Goal: Task Accomplishment & Management: Manage account settings

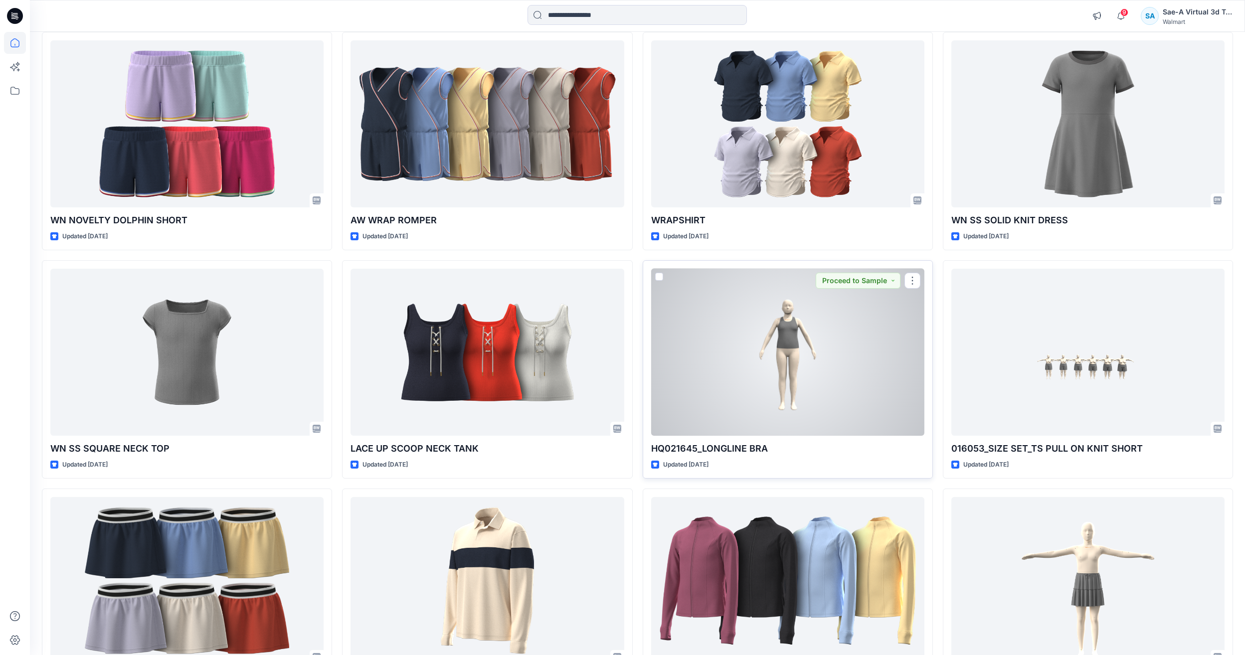
scroll to position [1342, 0]
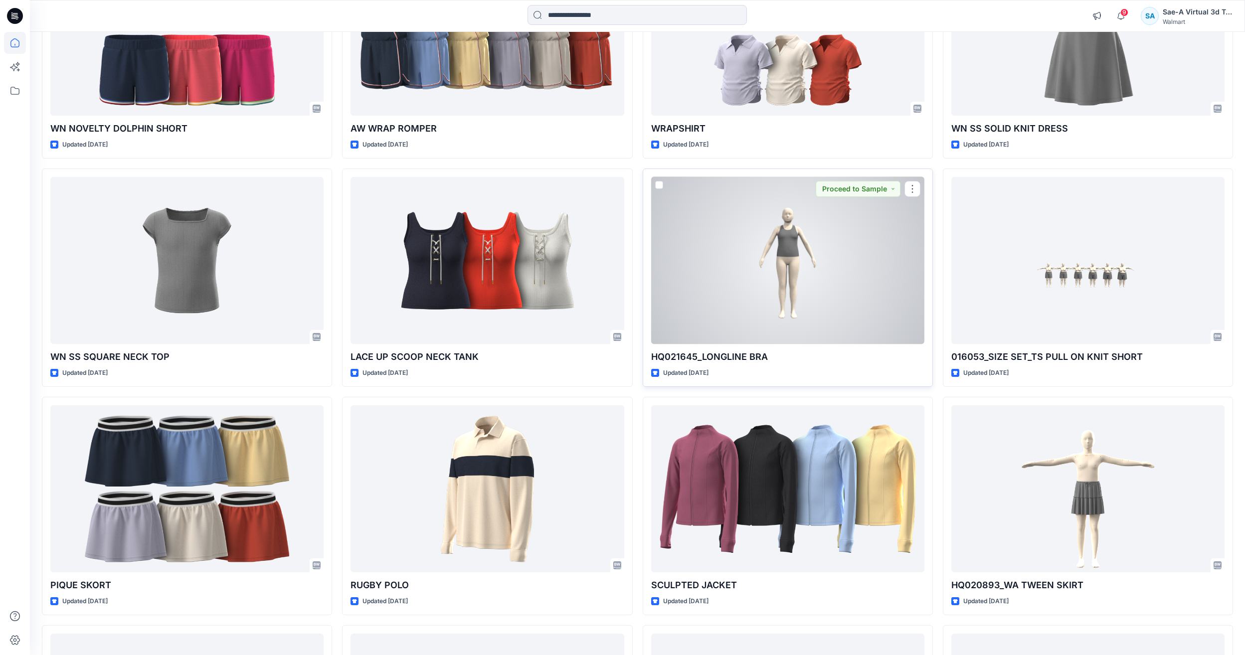
click at [794, 319] on div at bounding box center [787, 260] width 273 height 167
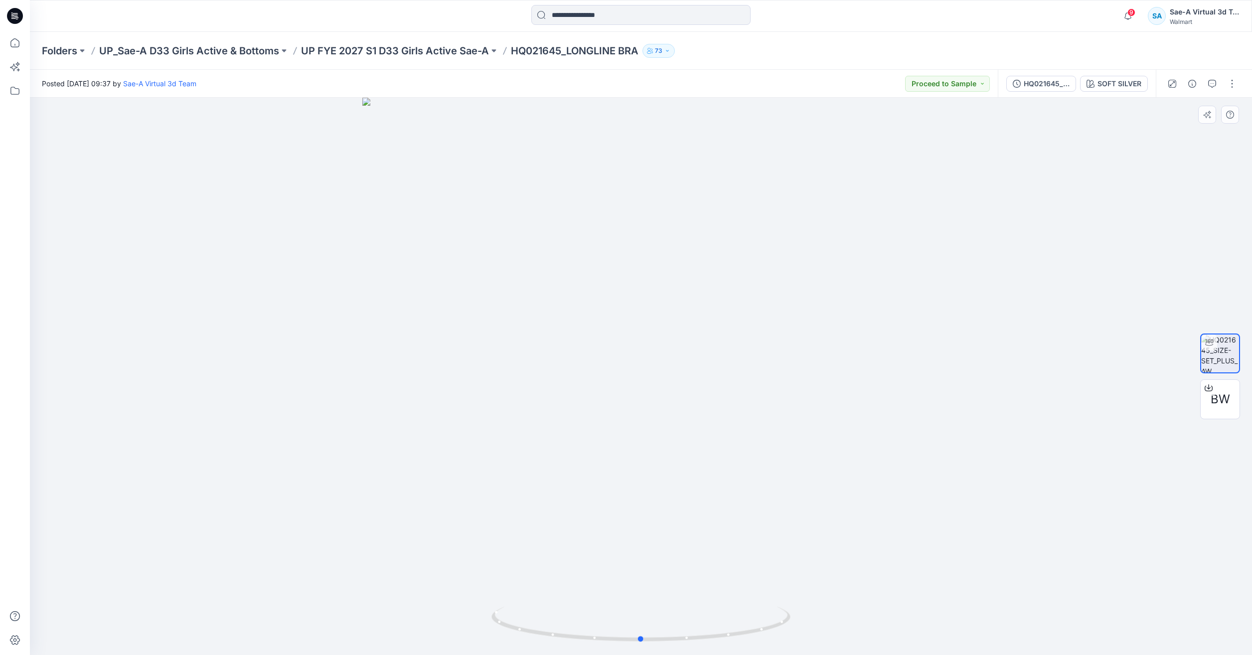
click at [741, 421] on div at bounding box center [641, 376] width 1223 height 557
click at [437, 57] on p "UP FYE 2027 S1 D33 Girls Active Sae-A" at bounding box center [395, 51] width 188 height 14
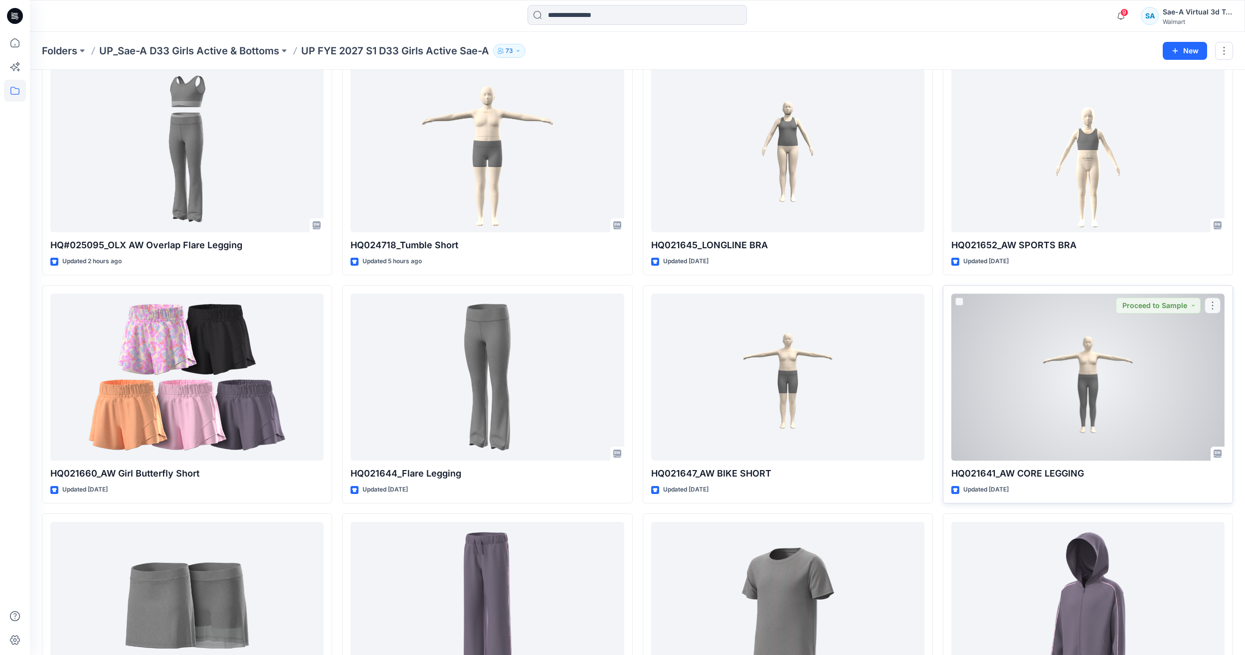
scroll to position [179, 0]
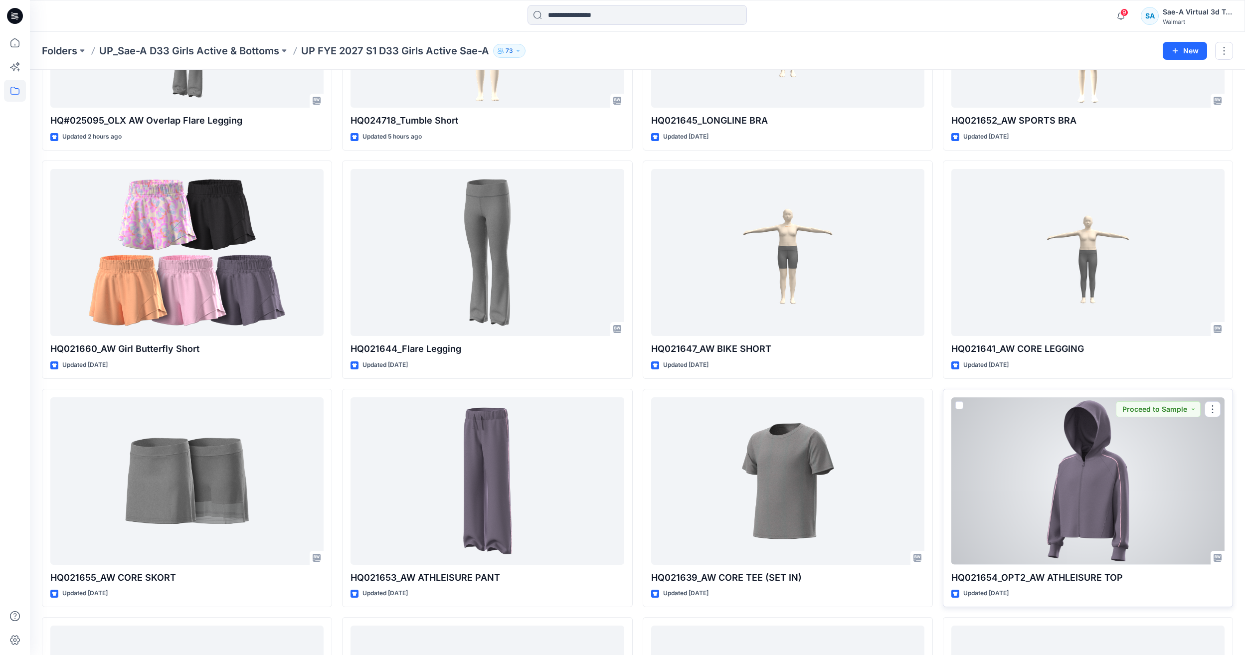
click at [1102, 497] on div at bounding box center [1087, 480] width 273 height 167
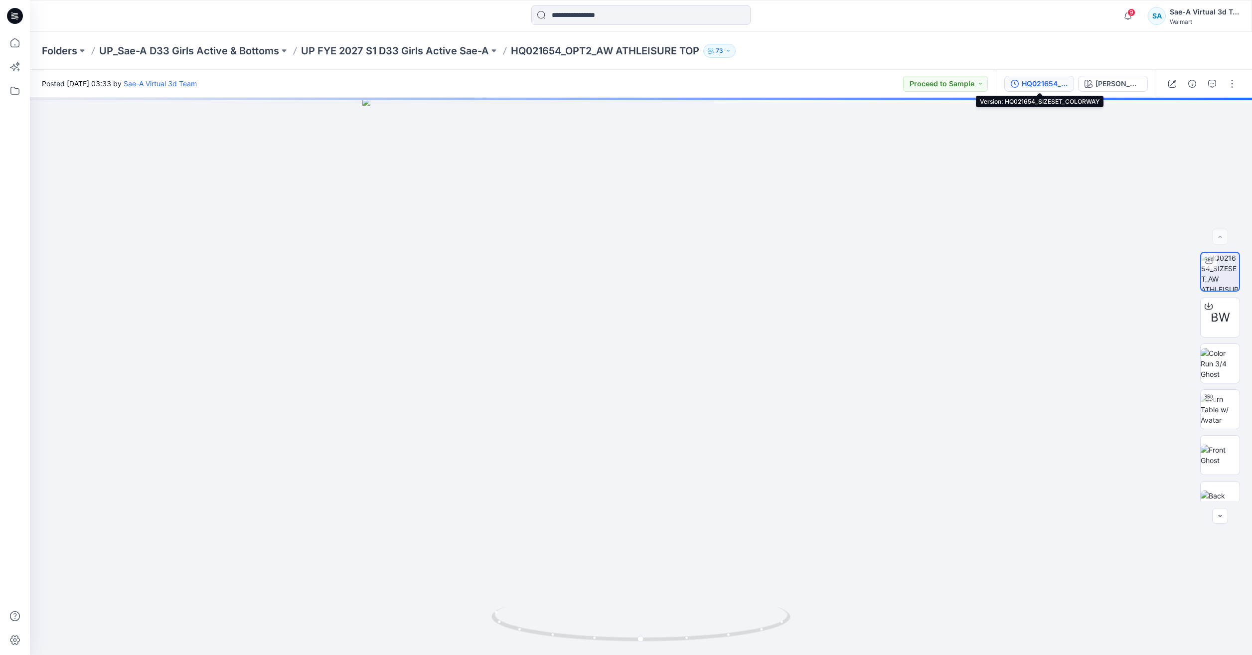
click at [1028, 89] on button "HQ021654_SIZESET_COLORWAY" at bounding box center [1040, 84] width 70 height 16
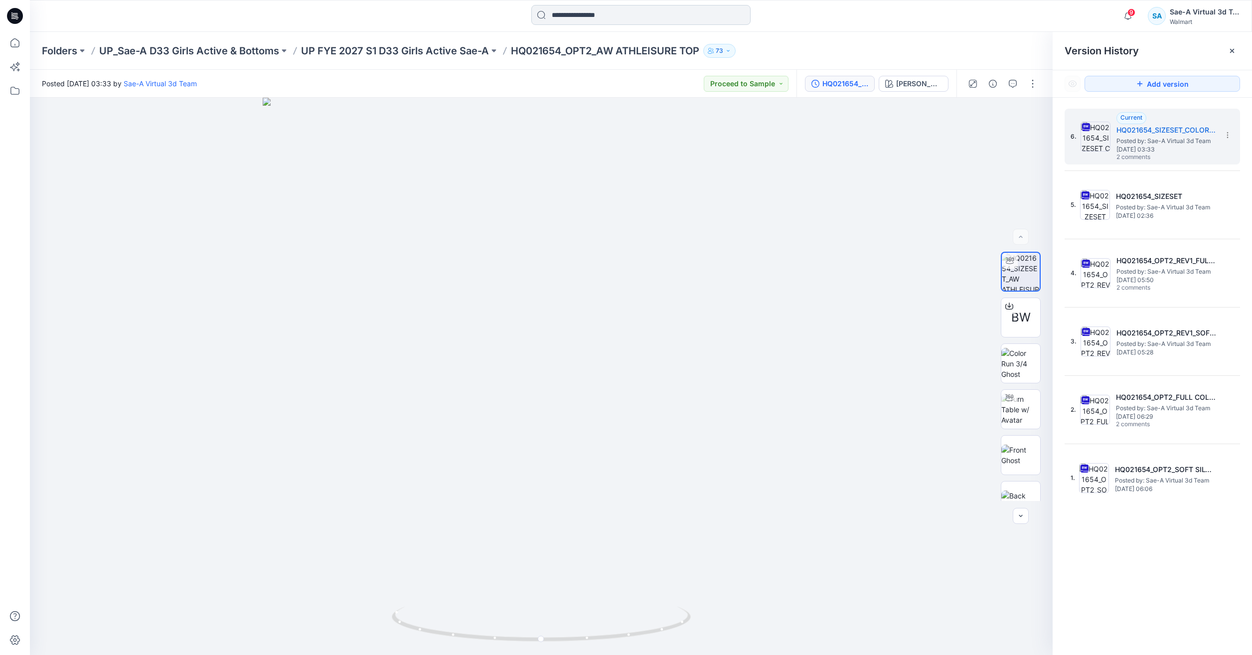
click at [611, 12] on input at bounding box center [641, 15] width 219 height 20
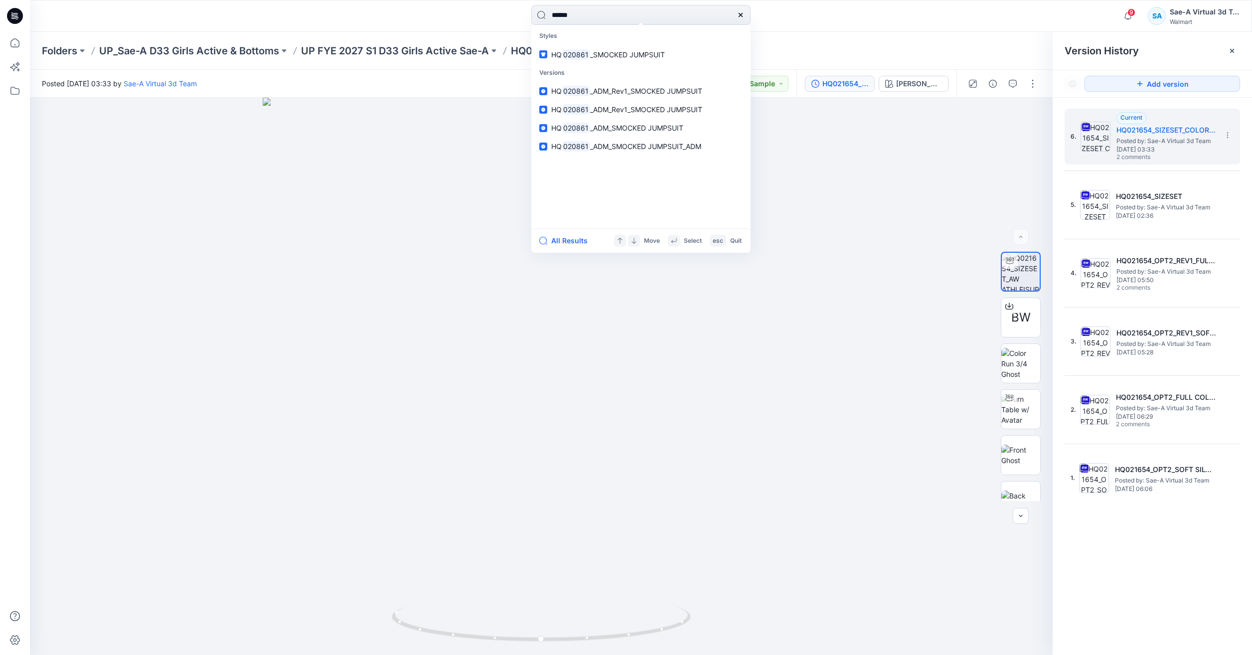
type input "******"
click at [1154, 156] on span "2 comments" at bounding box center [1152, 158] width 70 height 8
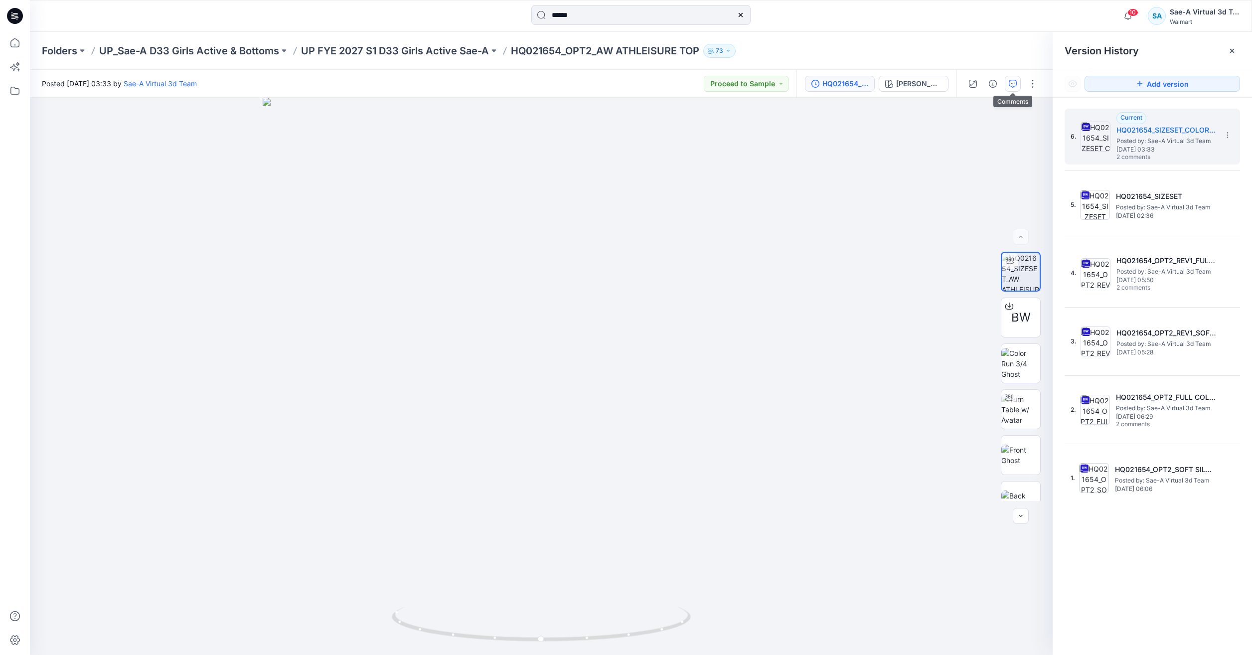
click at [1016, 91] on button "button" at bounding box center [1013, 84] width 16 height 16
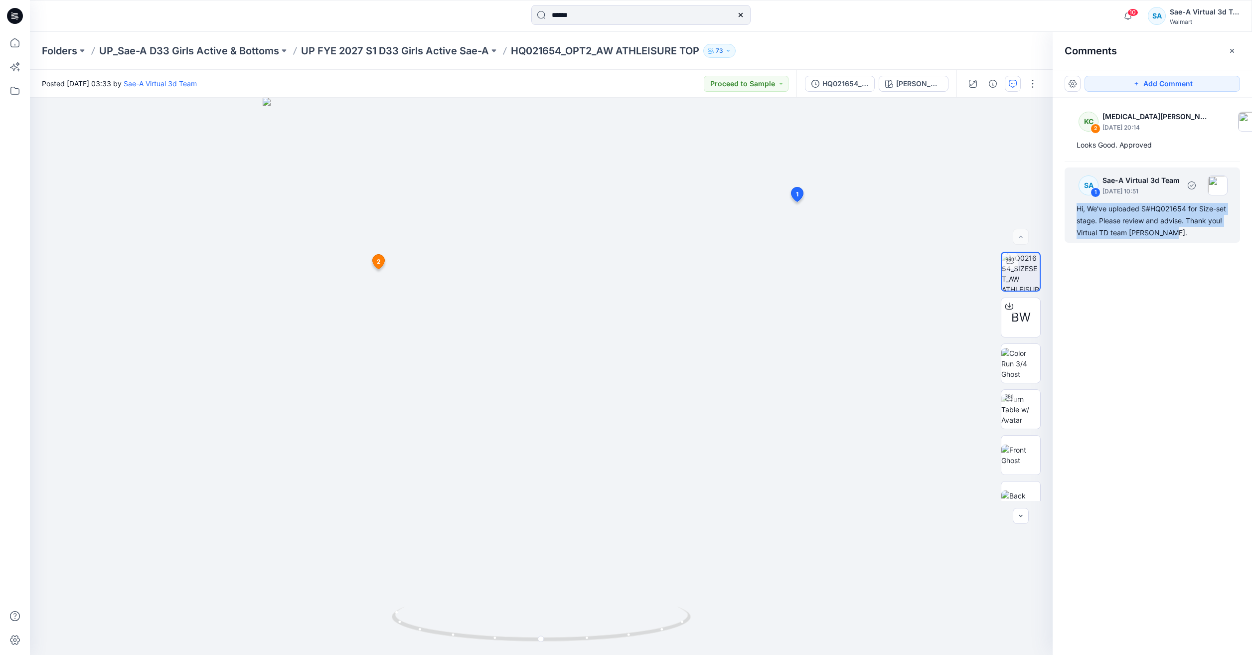
drag, startPoint x: 1175, startPoint y: 233, endPoint x: 1068, endPoint y: 209, distance: 109.4
click at [1068, 209] on div "SA 1 Sae-A Virtual 3d Team August 12, 2025 10:51 Hi, We've uploaded S#HQ021654 …" at bounding box center [1153, 205] width 176 height 75
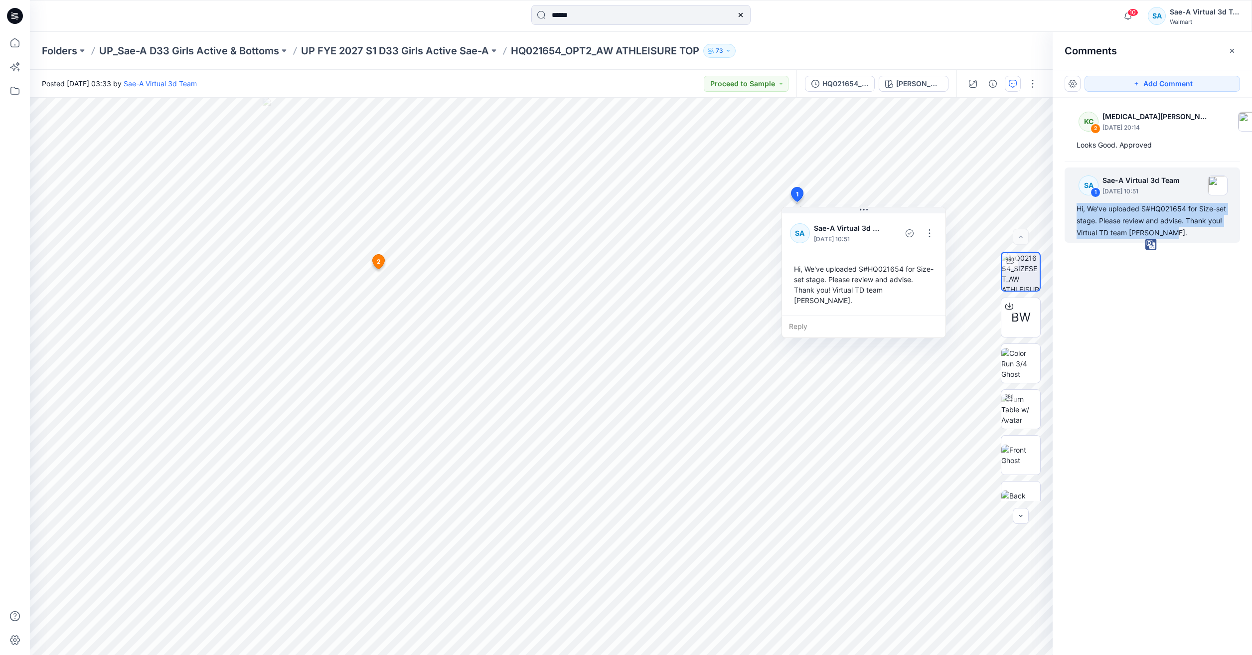
copy div "Hi, We've uploaded S#HQ021654 for Size-set stage. Please review and advise. Tha…"
click at [17, 48] on icon at bounding box center [15, 43] width 22 height 22
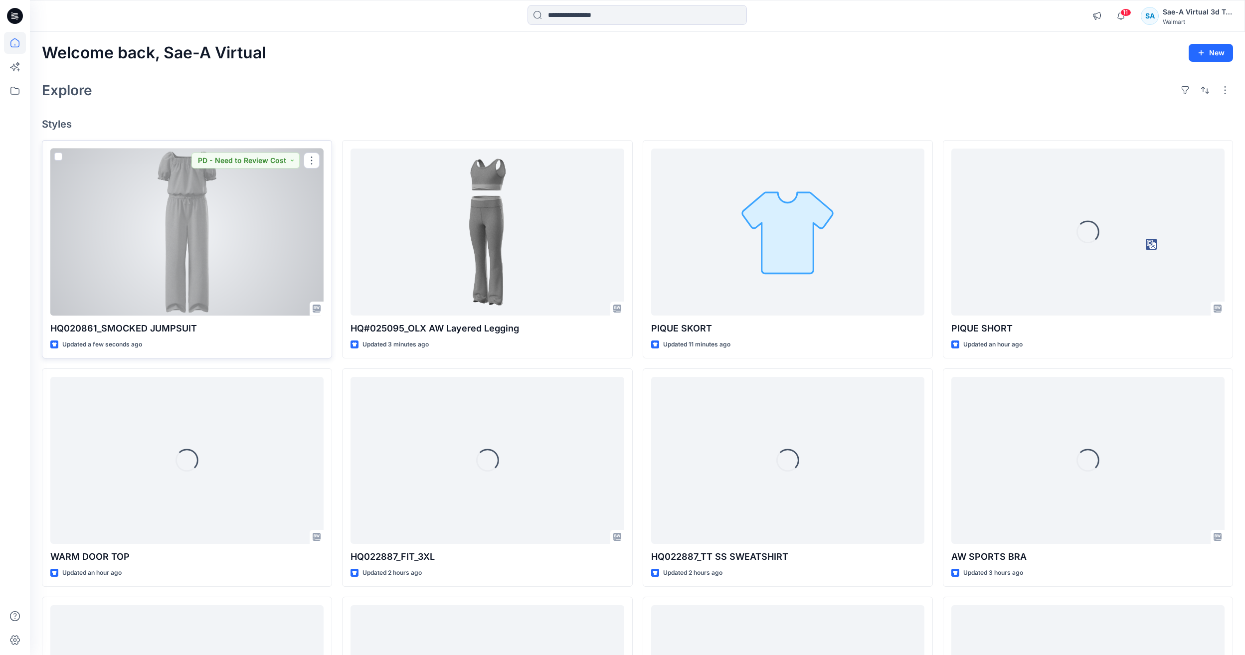
click at [265, 245] on div at bounding box center [186, 232] width 273 height 167
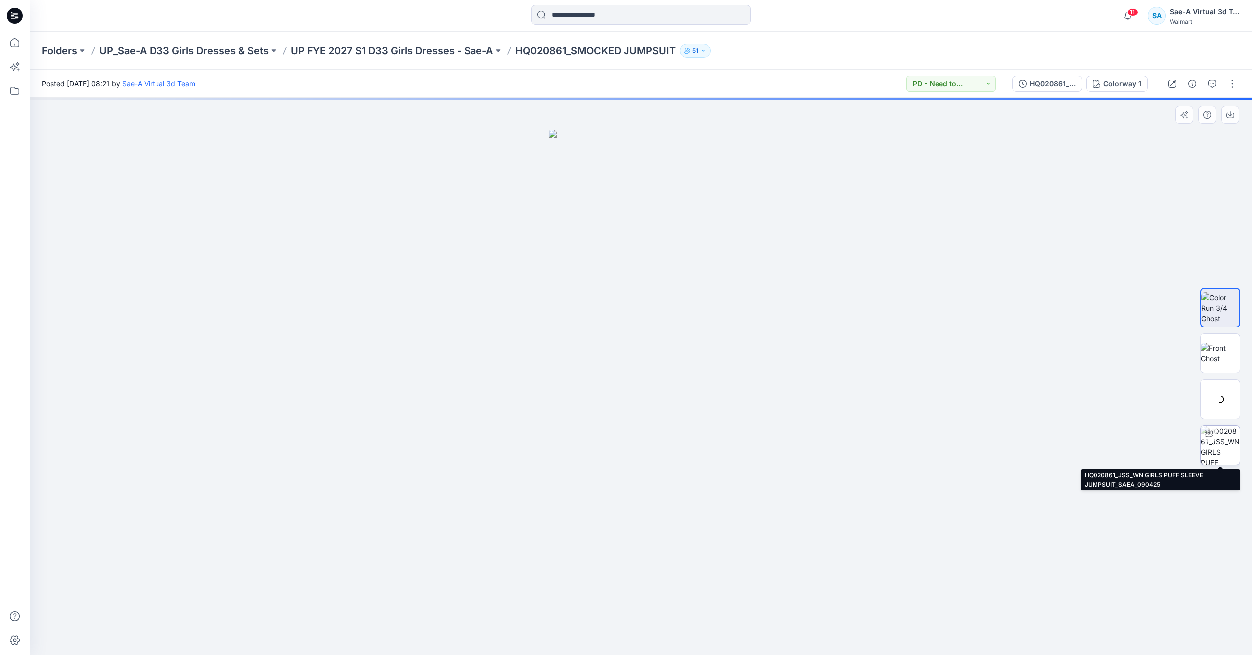
click at [1215, 444] on img at bounding box center [1220, 445] width 39 height 39
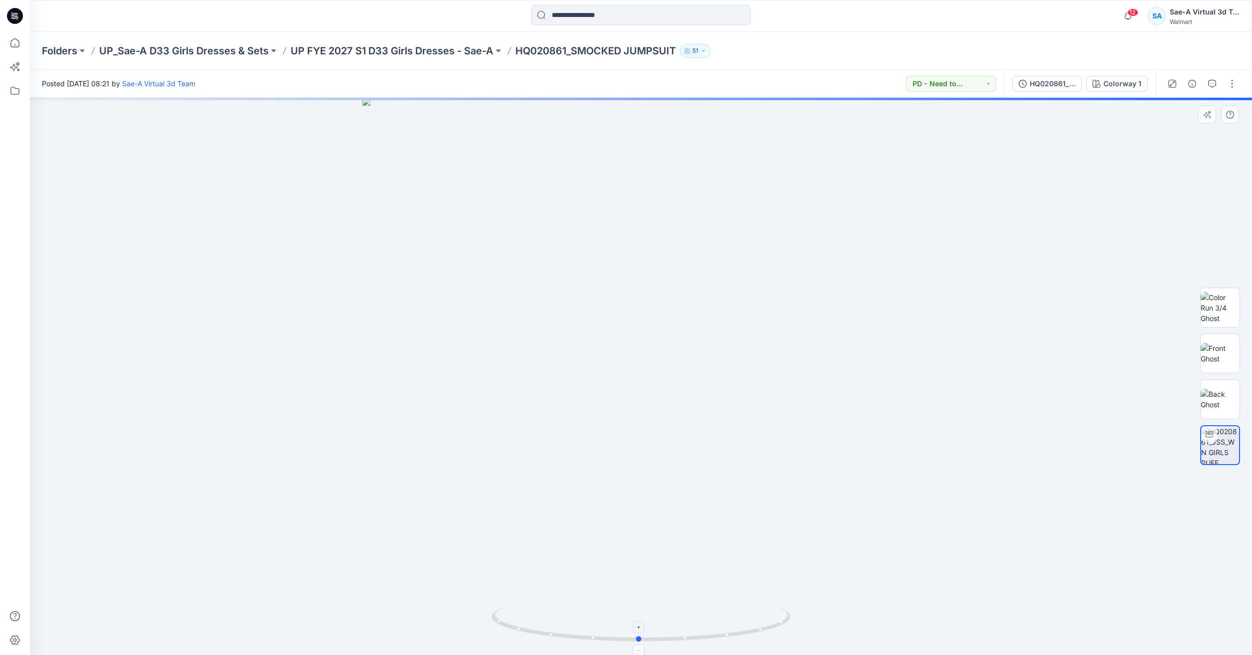
click at [782, 635] on icon at bounding box center [643, 625] width 302 height 37
click at [184, 47] on p "UP_Sae-A D33 Girls Dresses & Sets" at bounding box center [184, 51] width 170 height 14
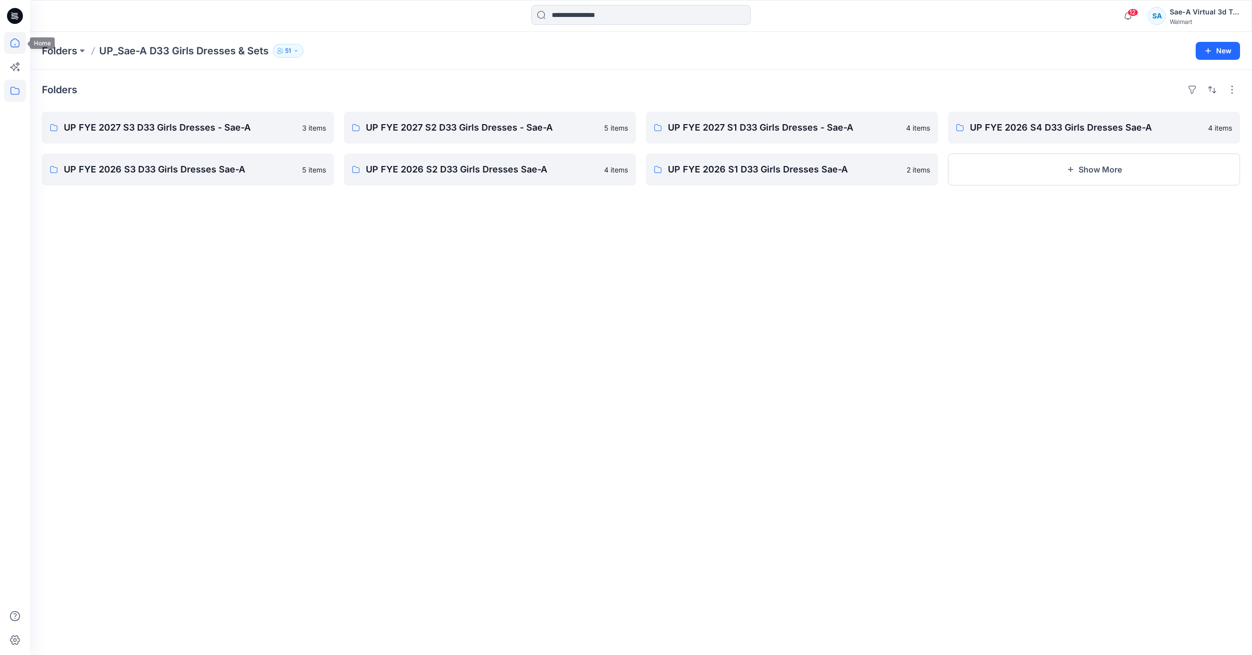
click at [17, 41] on icon at bounding box center [15, 43] width 22 height 22
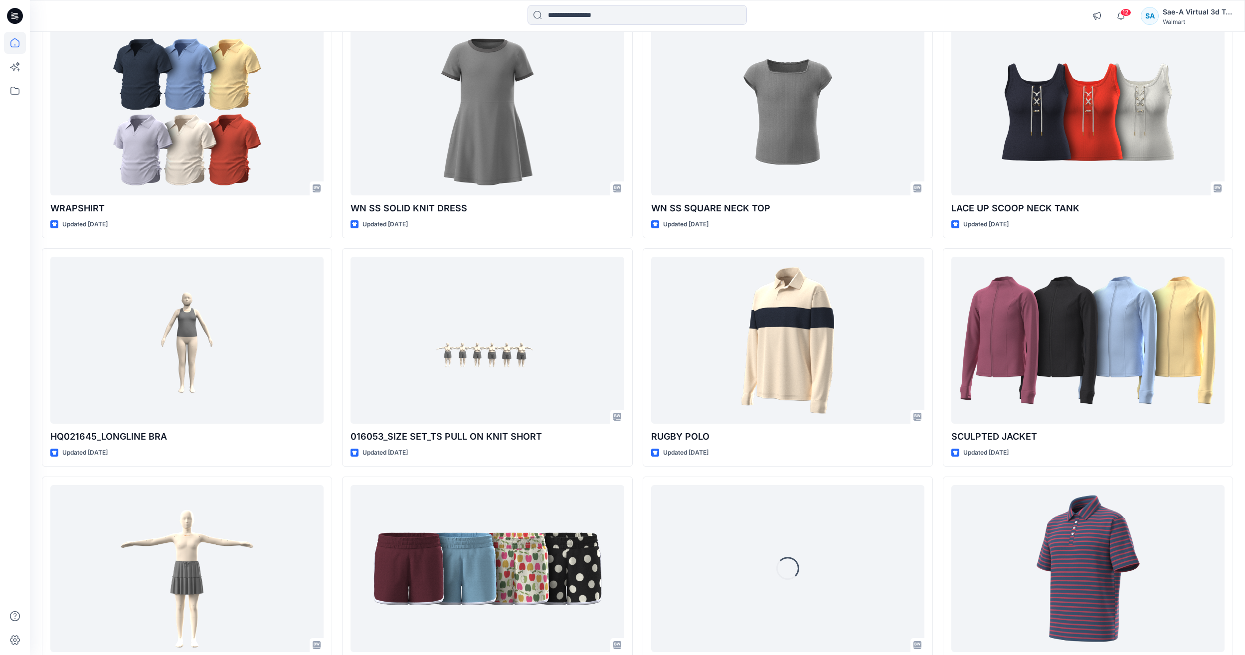
scroll to position [1491, 0]
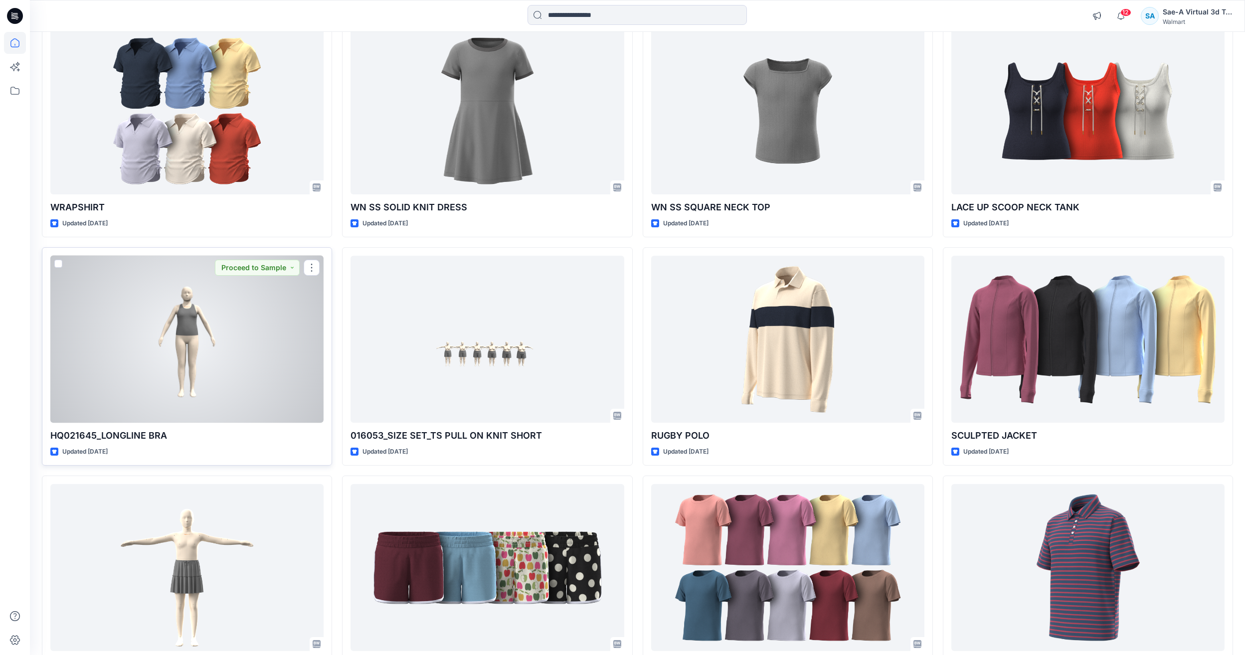
click at [239, 317] on div at bounding box center [186, 339] width 273 height 167
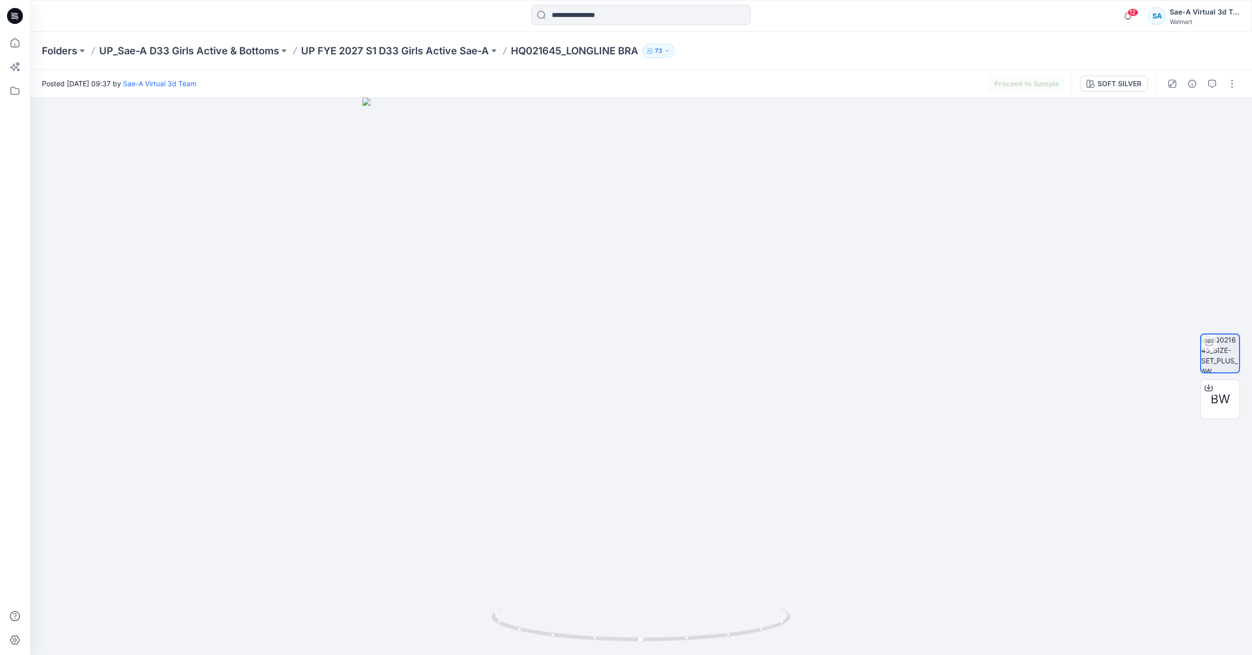
click at [425, 58] on div "Folders UP_Sae-A D33 Girls Active & Bottoms UP FYE 2027 S1 D33 Girls Active Sae…" at bounding box center [641, 51] width 1223 height 38
click at [425, 49] on p "UP FYE 2027 S1 D33 Girls Active Sae-A" at bounding box center [395, 51] width 188 height 14
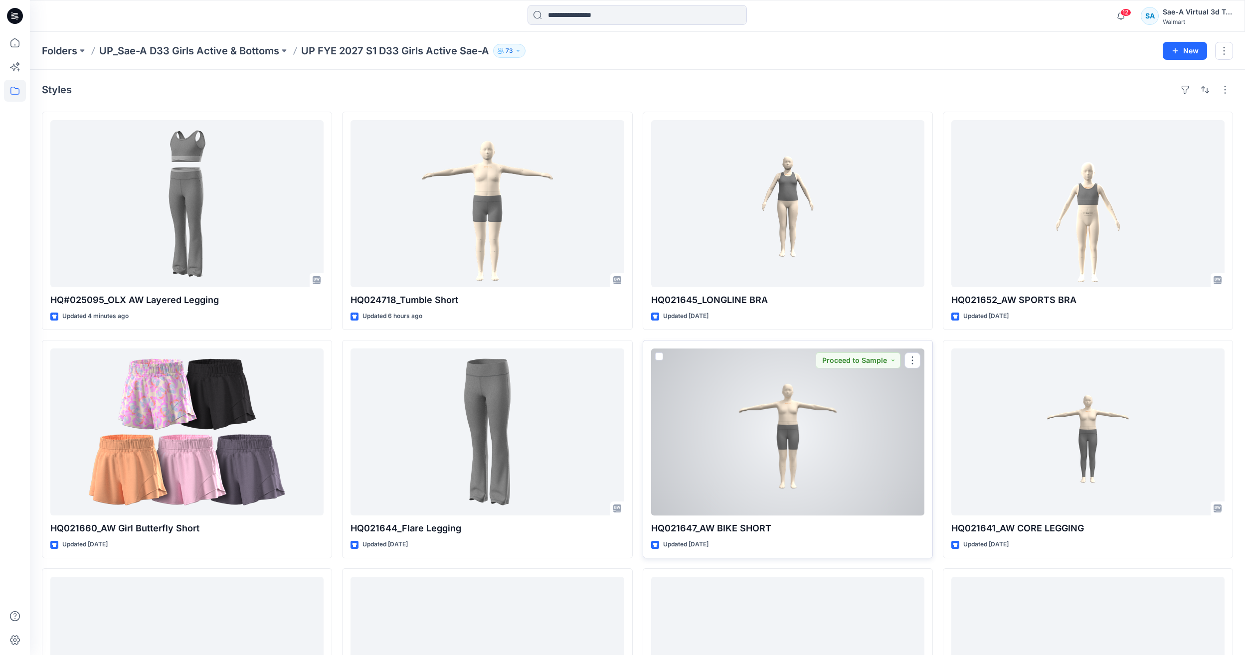
scroll to position [150, 0]
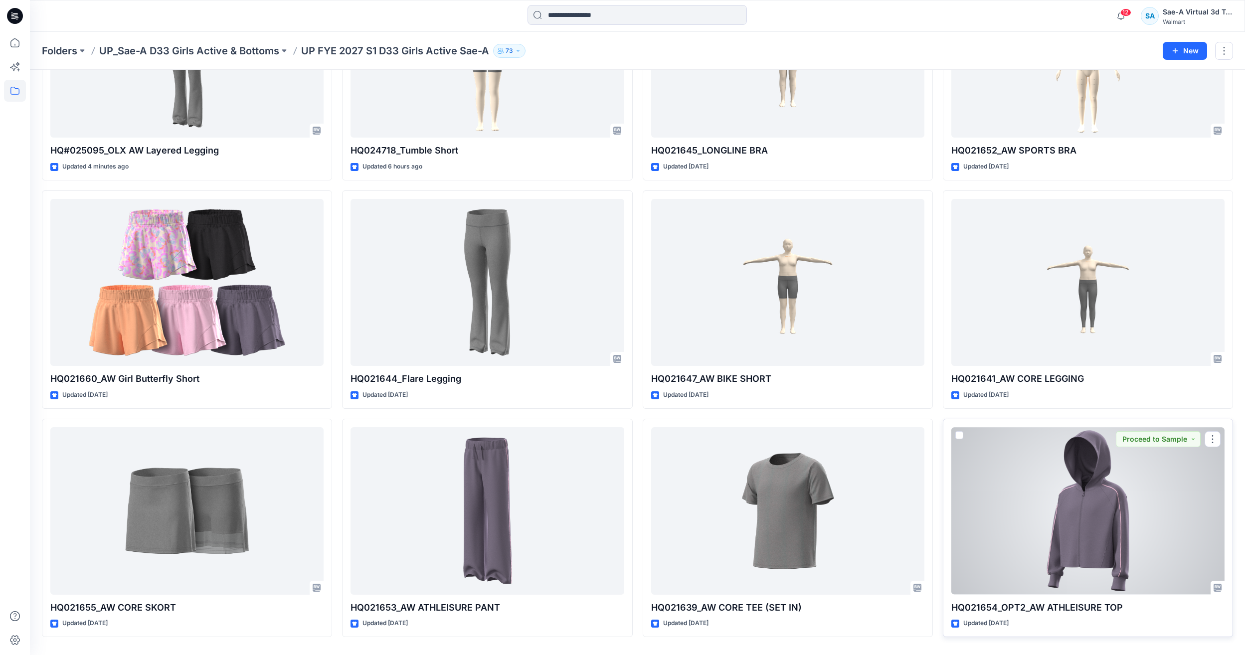
click at [1150, 501] on div at bounding box center [1087, 510] width 273 height 167
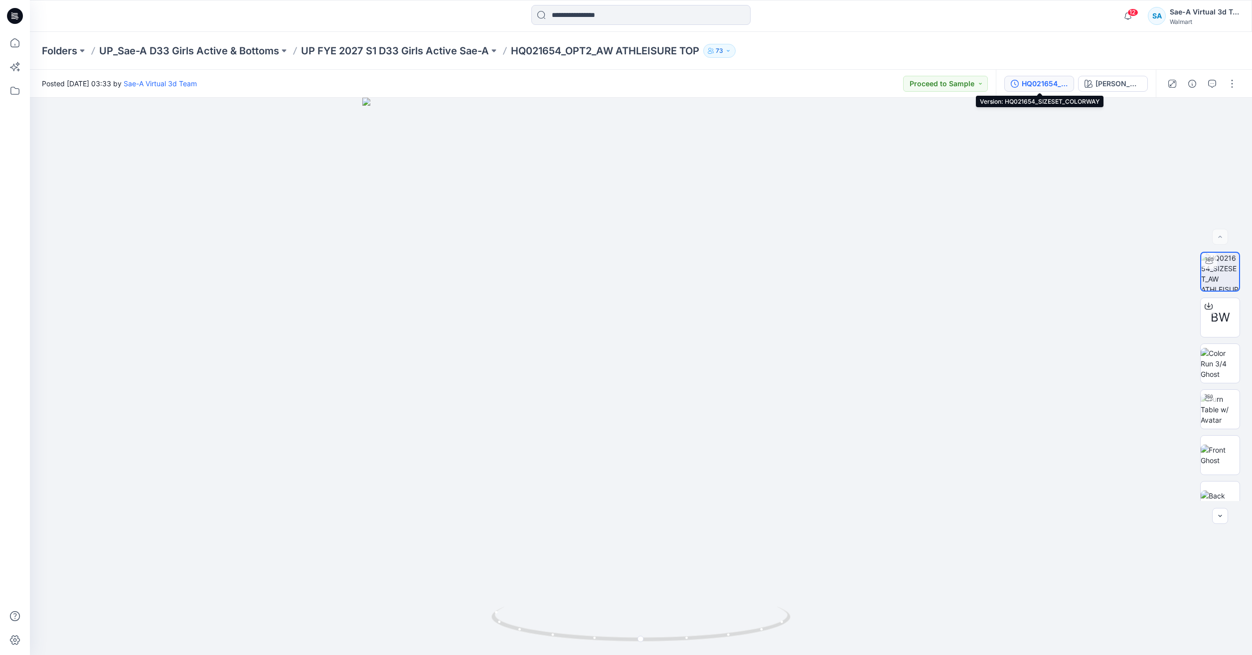
click at [1037, 83] on div "HQ021654_SIZESET_COLORWAY" at bounding box center [1045, 83] width 46 height 11
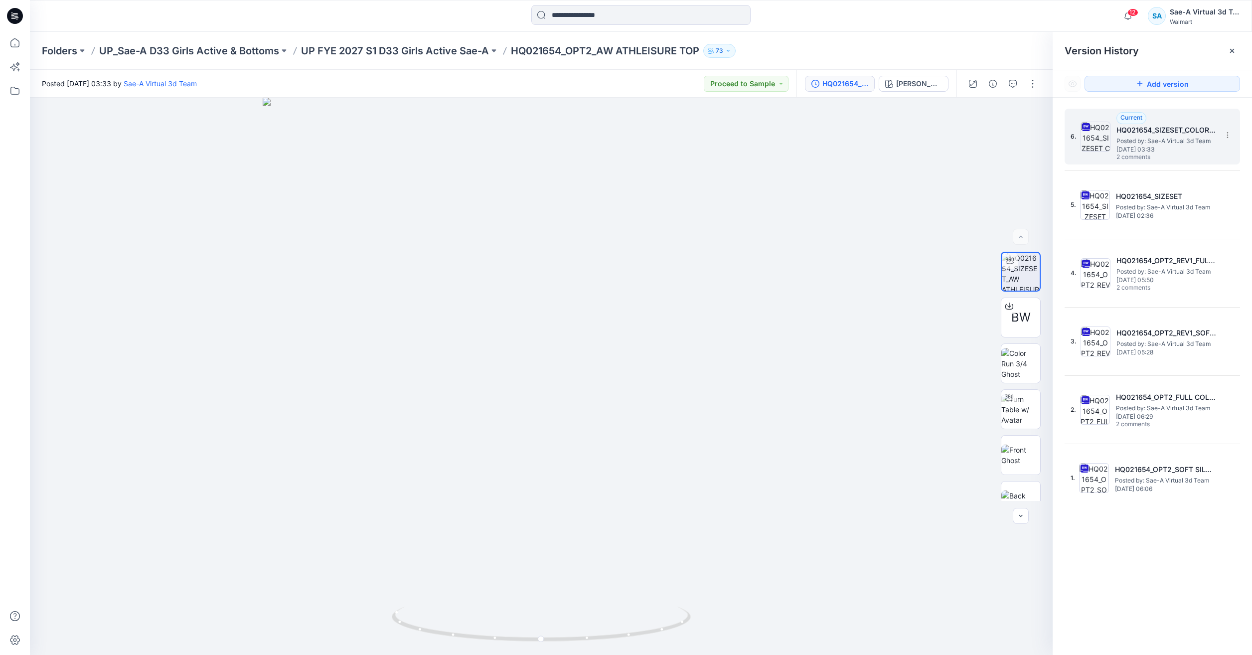
click at [1181, 142] on span "Posted by: Sae-A Virtual 3d Team" at bounding box center [1167, 141] width 100 height 10
drag, startPoint x: 1013, startPoint y: 83, endPoint x: 1042, endPoint y: 84, distance: 29.4
click at [1012, 83] on icon "button" at bounding box center [1013, 84] width 8 height 8
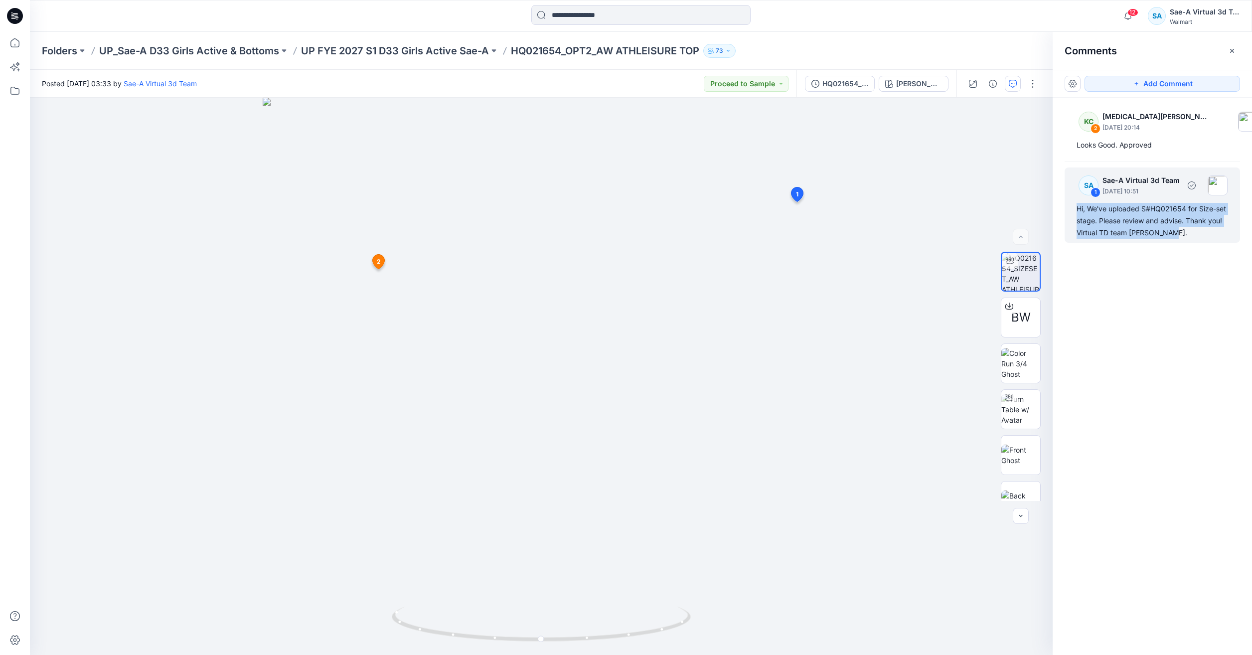
drag, startPoint x: 1171, startPoint y: 232, endPoint x: 1075, endPoint y: 205, distance: 99.4
click at [1075, 205] on div "SA 1 Sae-A Virtual 3d Team August 12, 2025 10:51 Hi, We've uploaded S#HQ021654 …" at bounding box center [1153, 205] width 176 height 75
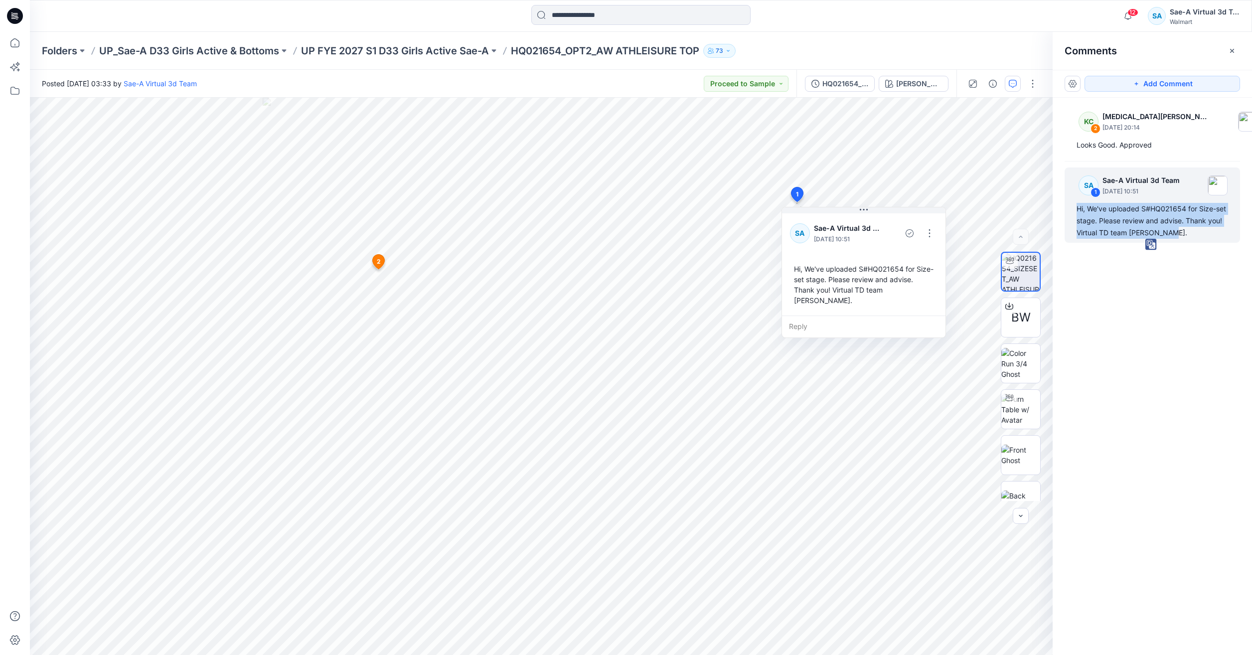
copy div "Hi, We've uploaded S#HQ021654 for Size-set stage. Please review and advise. Tha…"
click at [25, 41] on div at bounding box center [15, 327] width 30 height 655
click at [20, 43] on icon at bounding box center [15, 43] width 22 height 22
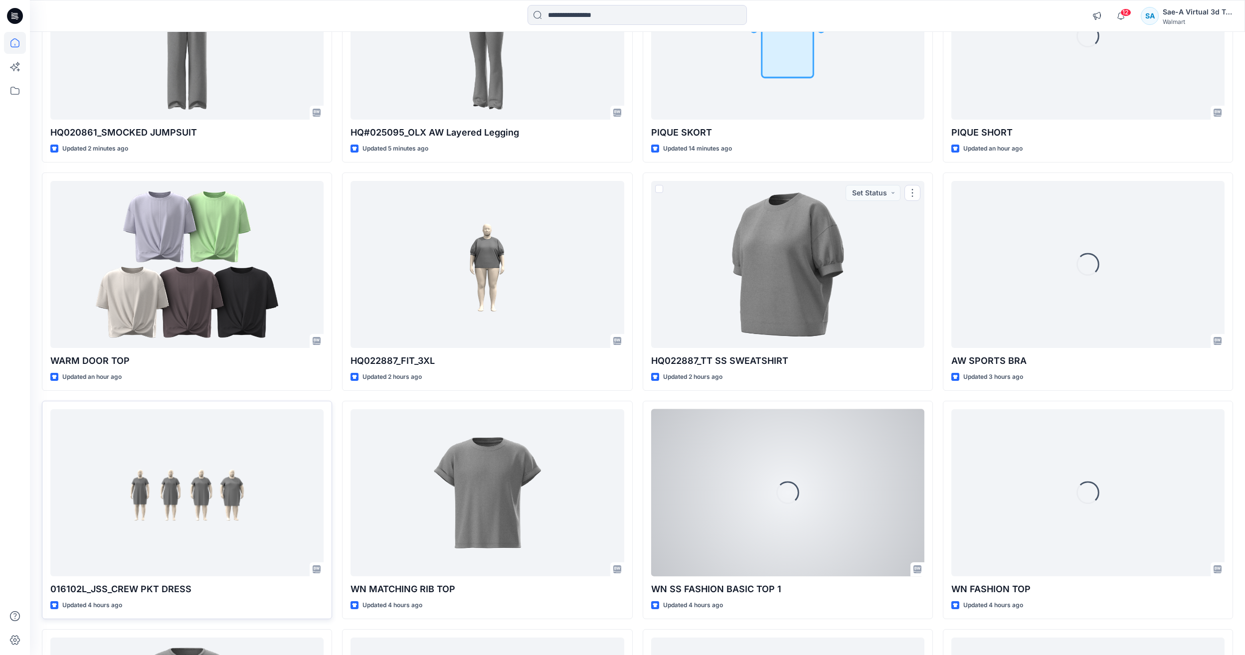
scroll to position [199, 0]
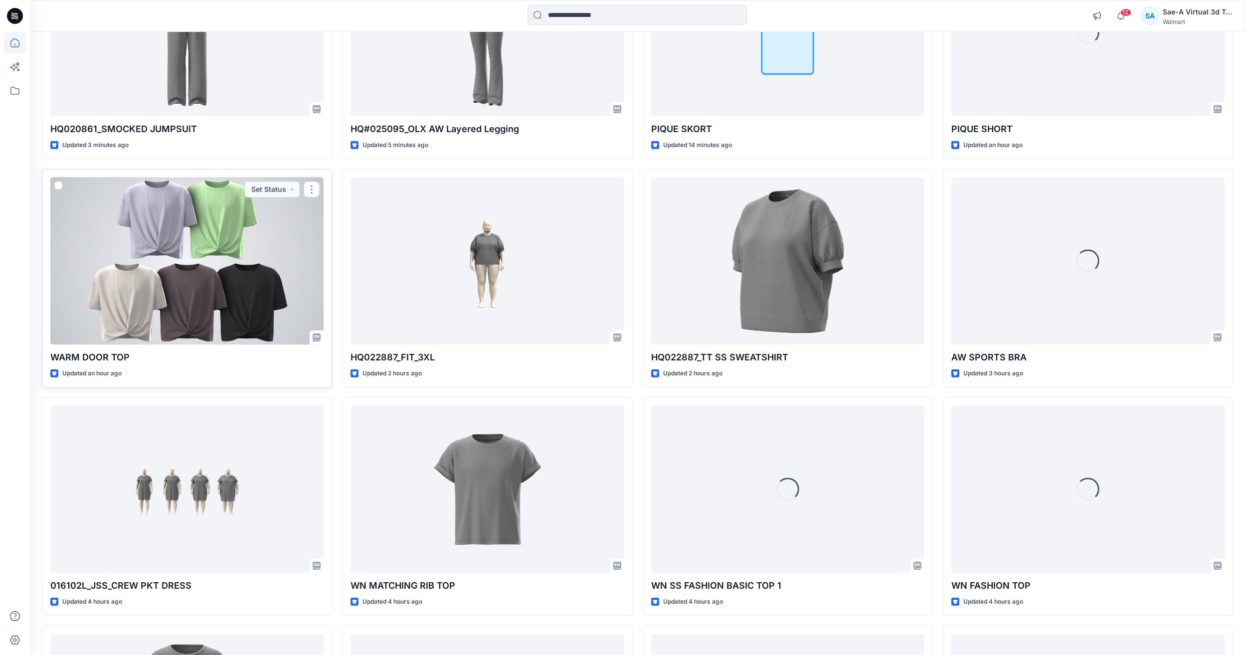
click at [200, 288] on div at bounding box center [186, 261] width 273 height 167
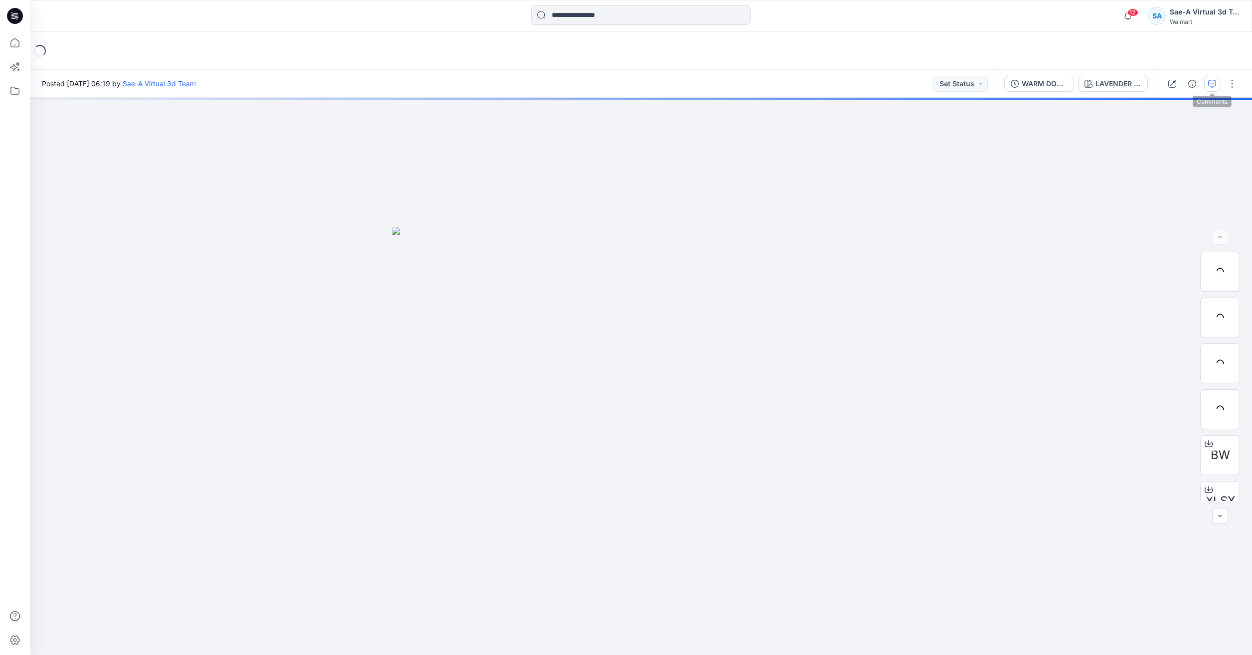
click at [1214, 88] on button "button" at bounding box center [1213, 84] width 16 height 16
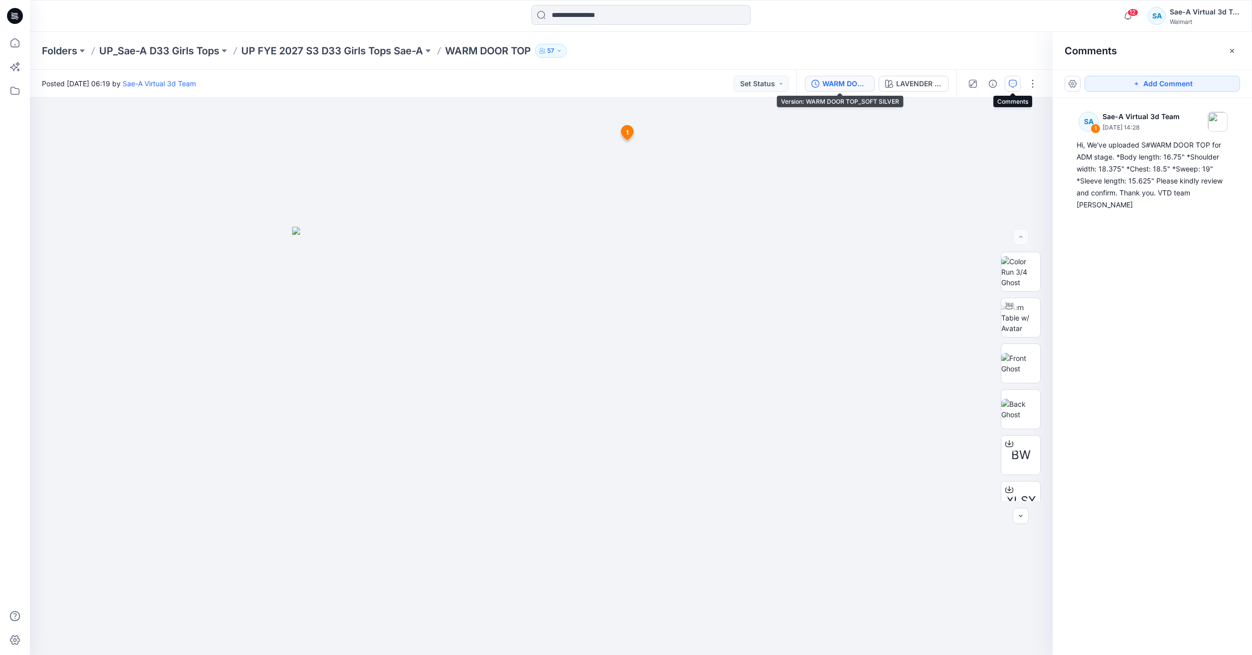
click at [823, 79] on div "WARM DOOR TOP_SOFT SILVER" at bounding box center [846, 83] width 46 height 11
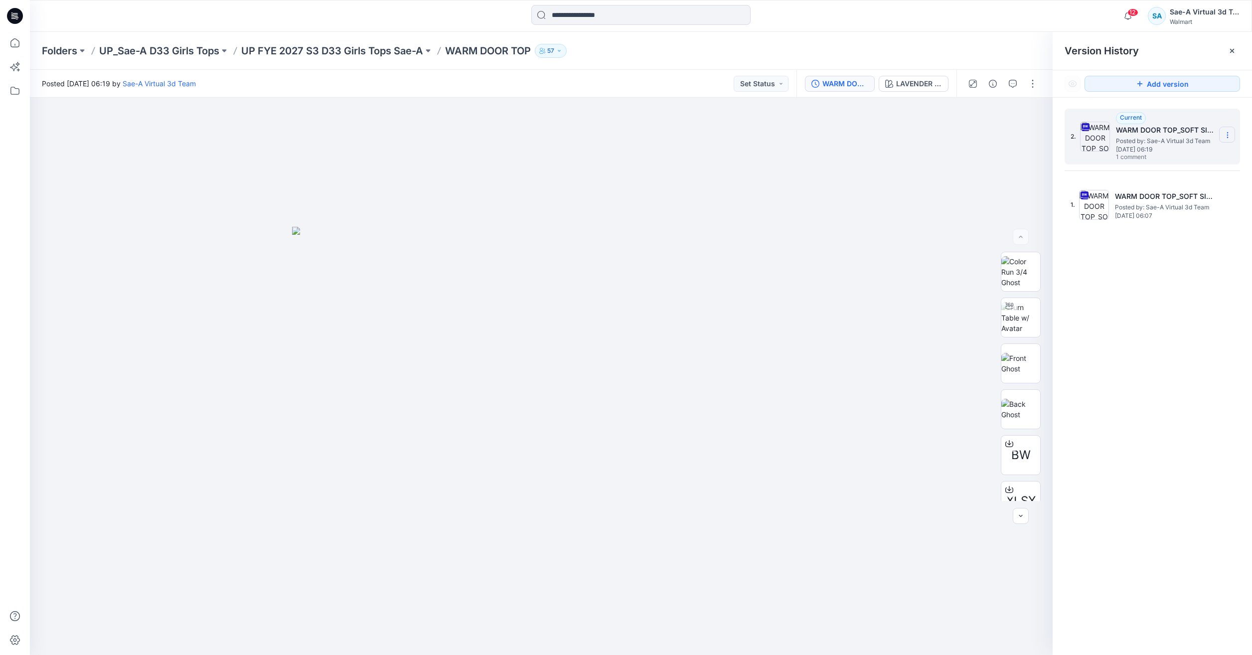
click at [1227, 139] on icon at bounding box center [1228, 135] width 8 height 8
drag, startPoint x: 1190, startPoint y: 172, endPoint x: 1174, endPoint y: 193, distance: 27.1
click at [1174, 193] on div "Download Source BW File Duplicate Version Rename Version Delete Version" at bounding box center [1175, 187] width 120 height 88
click at [1173, 193] on span "Rename Version" at bounding box center [1162, 194] width 52 height 12
click at [1196, 133] on input "**********" at bounding box center [1179, 134] width 110 height 16
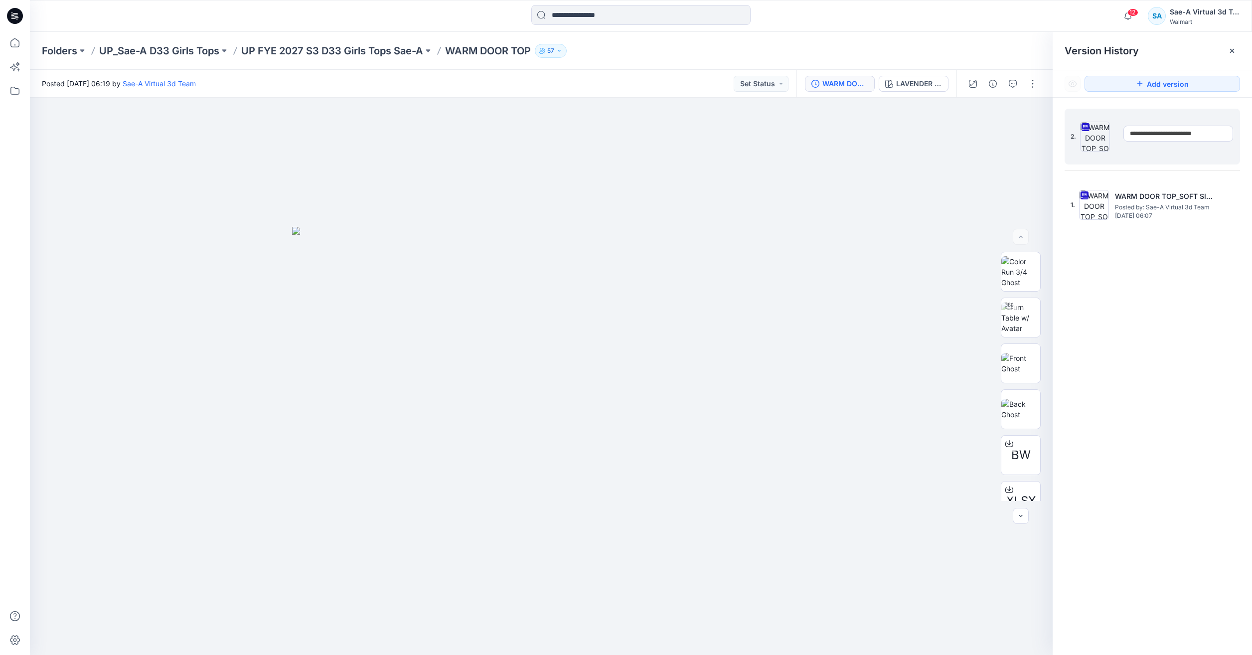
drag, startPoint x: 1184, startPoint y: 135, endPoint x: 1233, endPoint y: 135, distance: 48.9
click at [1233, 135] on input "**********" at bounding box center [1179, 134] width 110 height 16
type input "**********"
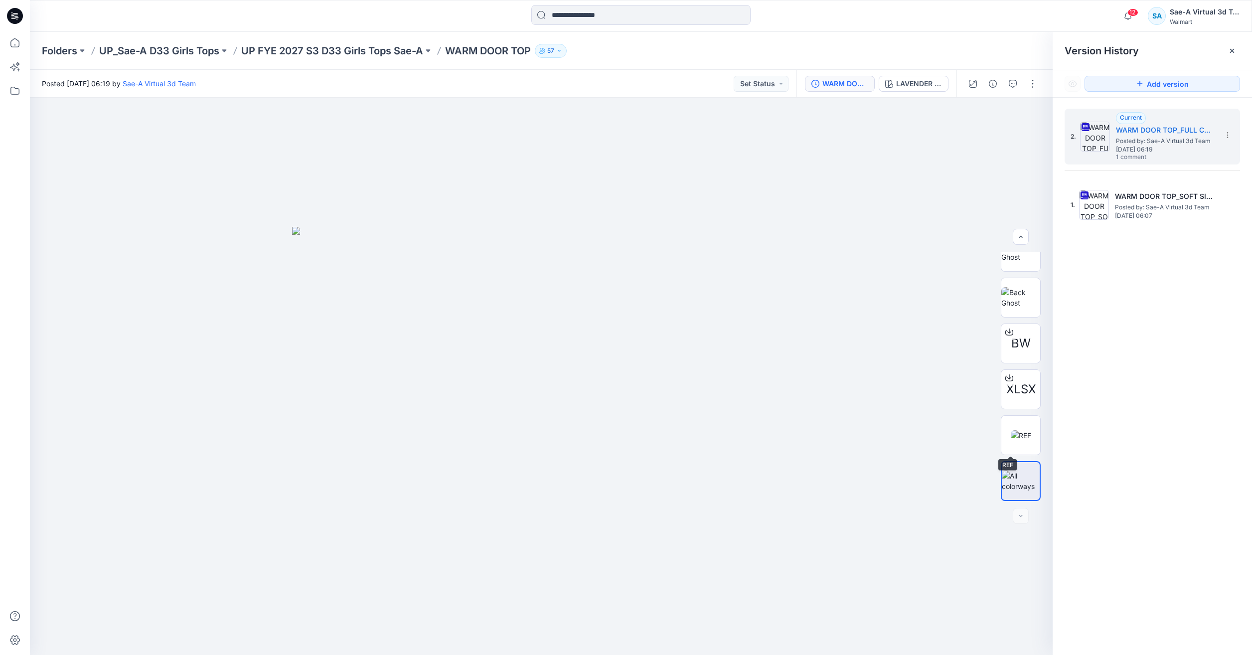
click at [1099, 443] on div "2. Current WARM DOOR TOP_FULL COLORWAYS Posted by: Sae-A Virtual 3d Team Thursd…" at bounding box center [1152, 384] width 199 height 572
click at [27, 40] on div at bounding box center [15, 327] width 30 height 655
click at [24, 40] on icon at bounding box center [15, 43] width 22 height 22
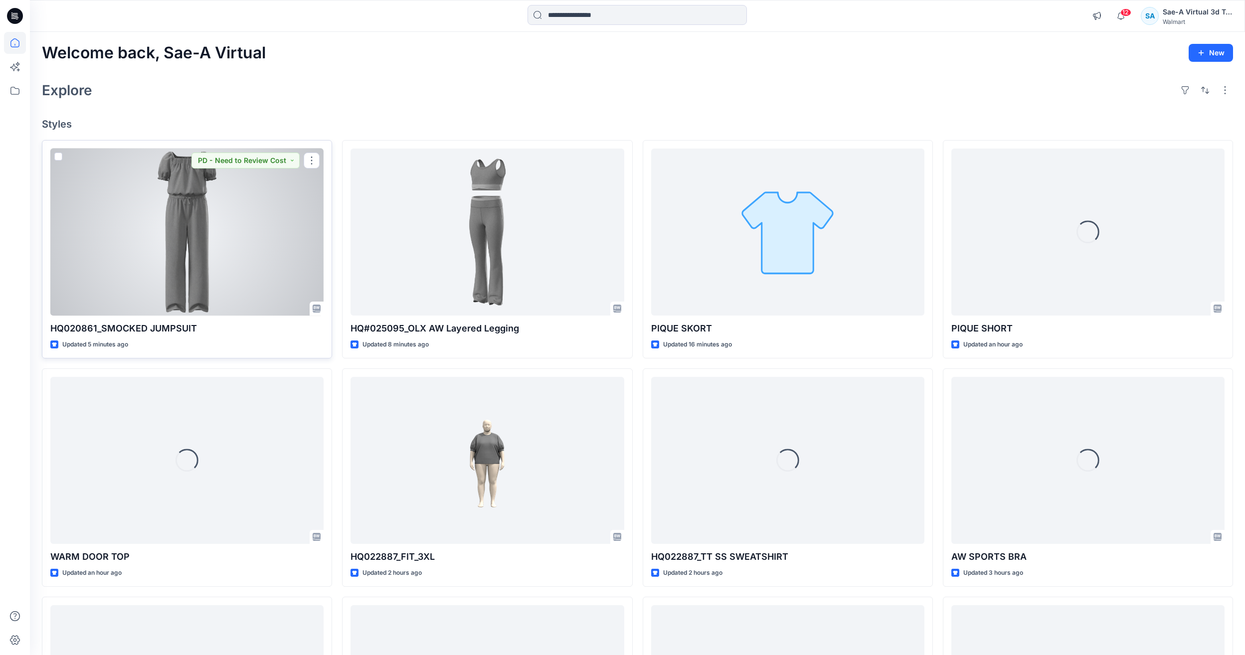
click at [199, 283] on div at bounding box center [186, 232] width 273 height 167
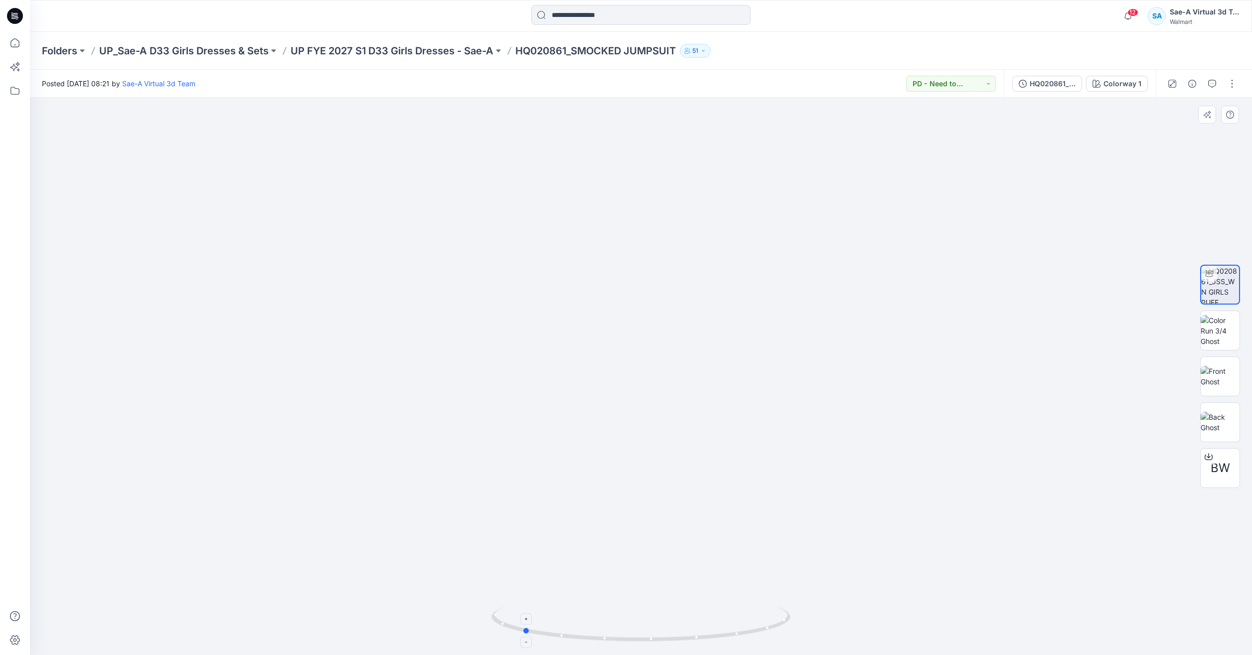
drag, startPoint x: 733, startPoint y: 638, endPoint x: 614, endPoint y: 635, distance: 118.7
click at [614, 635] on icon at bounding box center [643, 625] width 302 height 37
drag, startPoint x: 952, startPoint y: 494, endPoint x: 890, endPoint y: 372, distance: 136.3
drag, startPoint x: 748, startPoint y: 622, endPoint x: 859, endPoint y: 616, distance: 110.4
click at [859, 616] on div at bounding box center [641, 376] width 1223 height 557
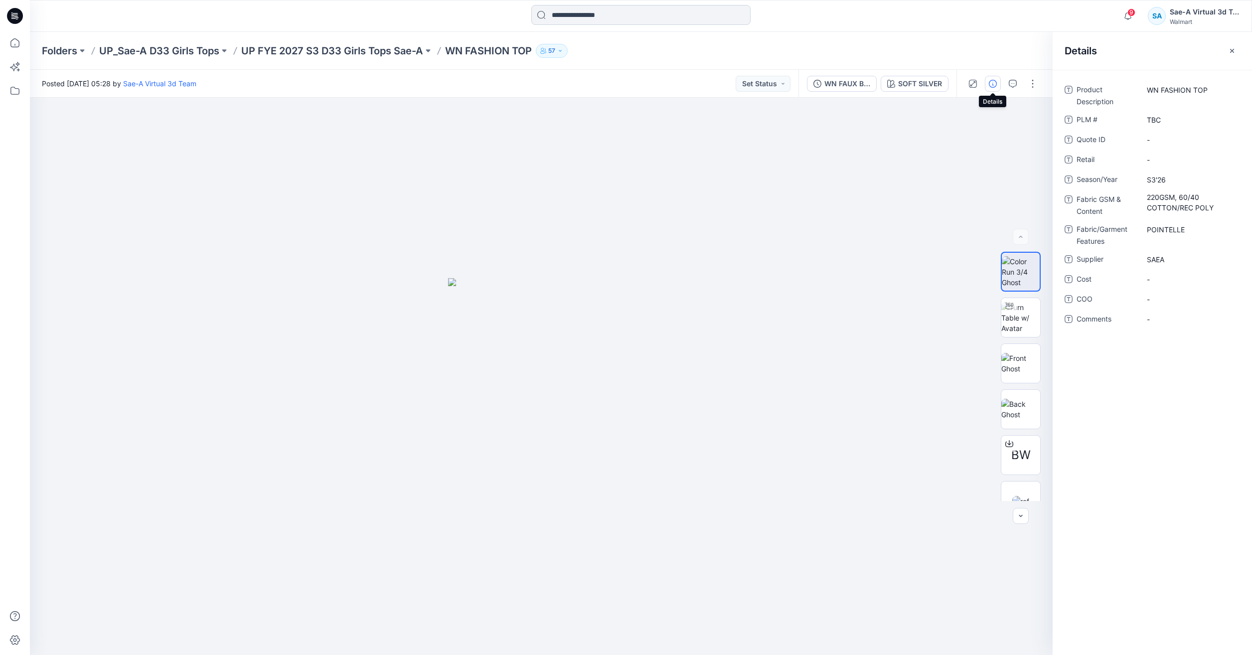
click at [595, 22] on input at bounding box center [641, 15] width 219 height 20
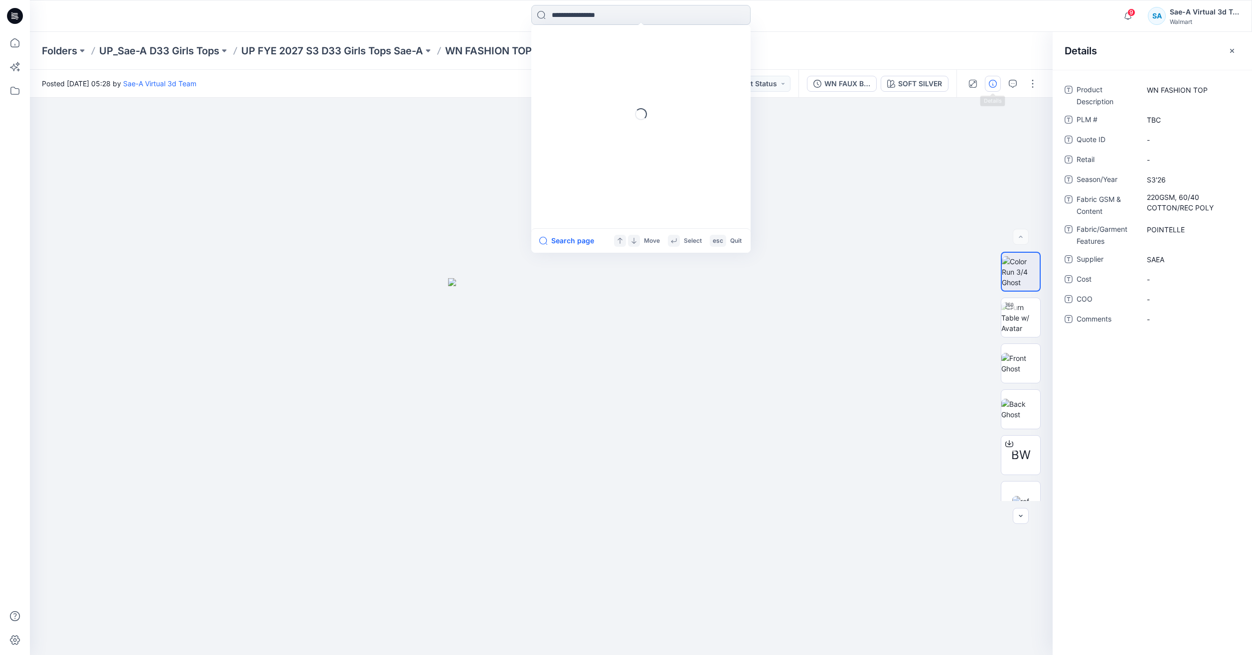
paste input "******"
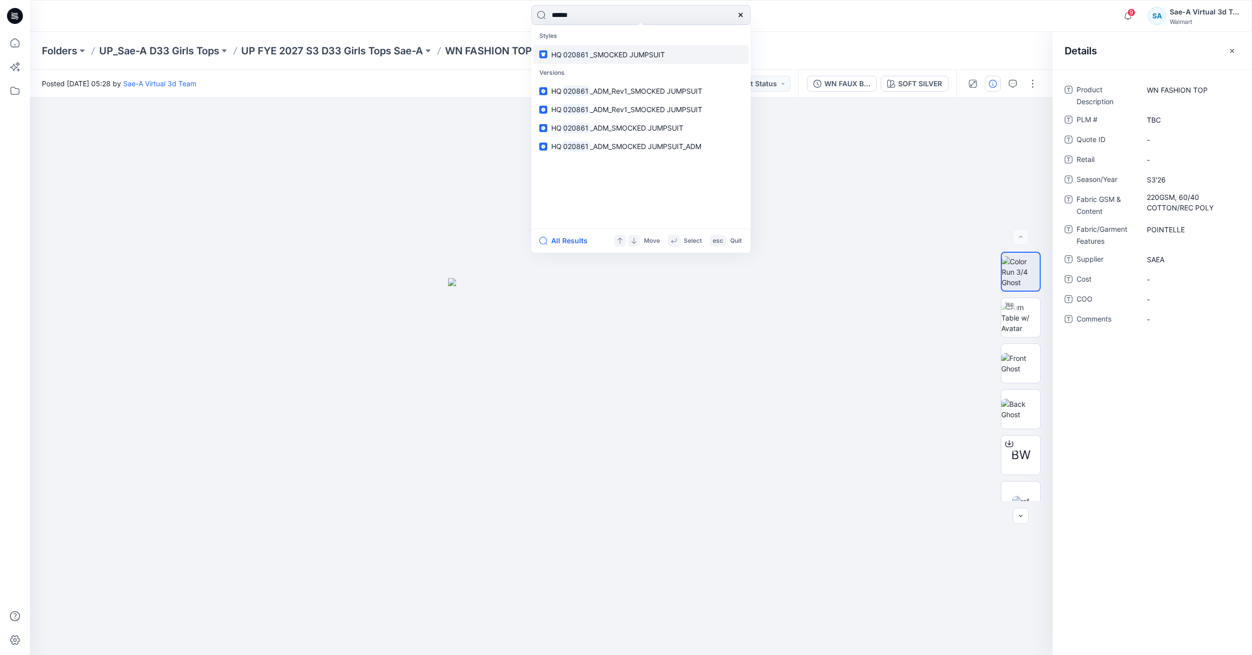
type input "******"
click at [639, 52] on span "_SMOCKED JUMPSUIT" at bounding box center [627, 54] width 75 height 8
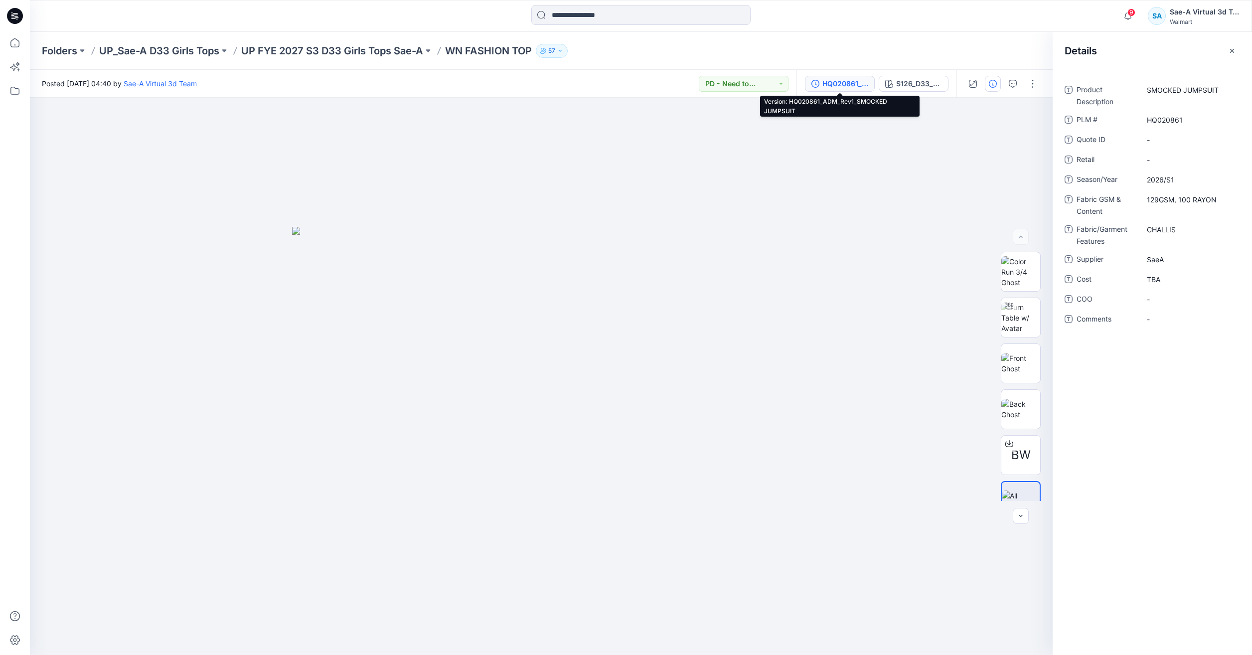
click at [824, 83] on div "HQ020861_ADM_Rev1_SMOCKED JUMPSUIT" at bounding box center [846, 83] width 46 height 11
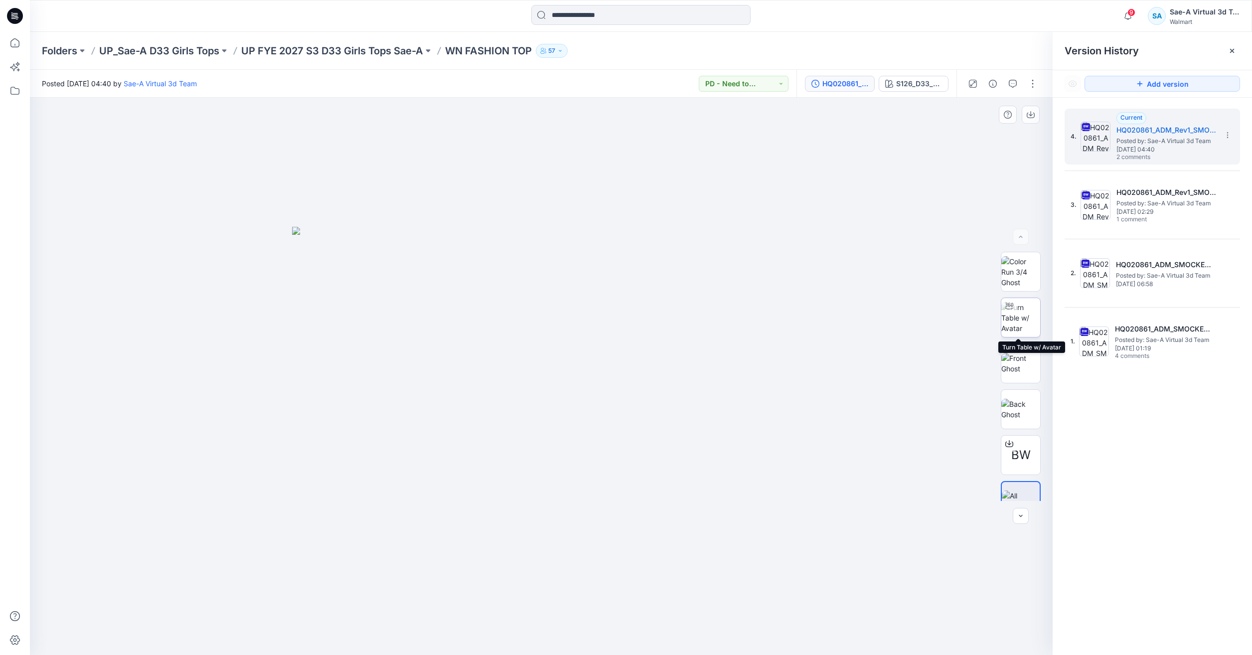
click at [1024, 311] on img at bounding box center [1021, 317] width 39 height 31
click at [344, 49] on p "UP FYE 2027 S3 D33 Girls Tops Sae-A" at bounding box center [332, 51] width 182 height 14
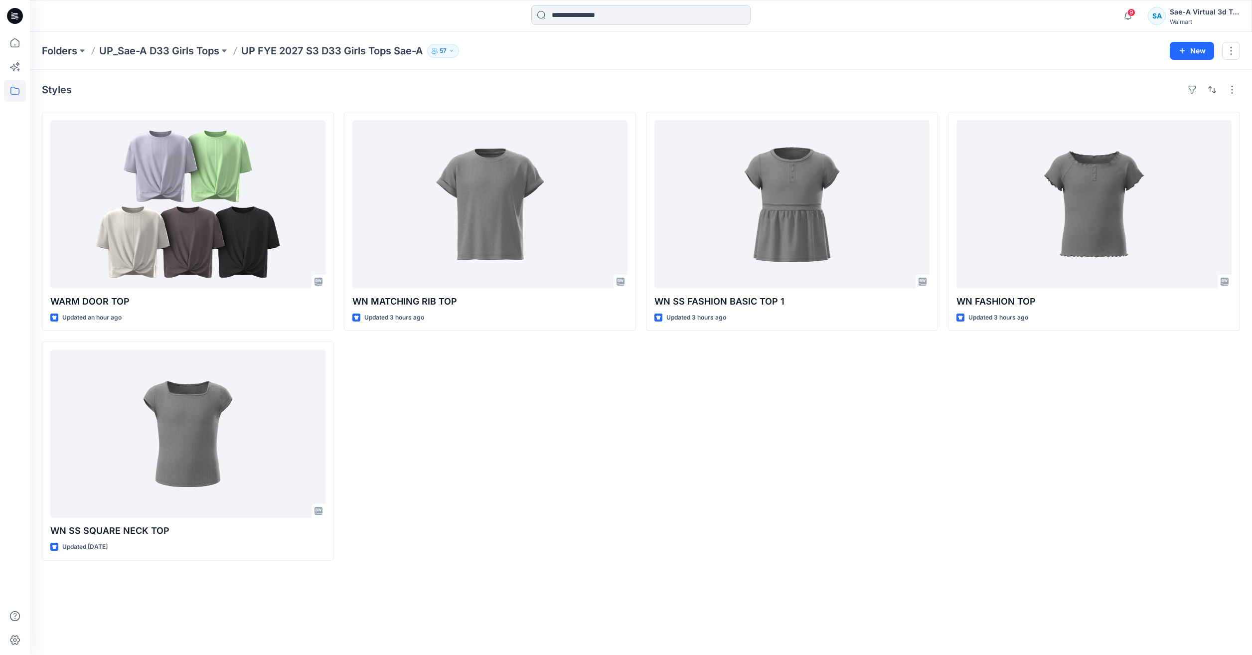
click at [622, 13] on input at bounding box center [641, 15] width 219 height 20
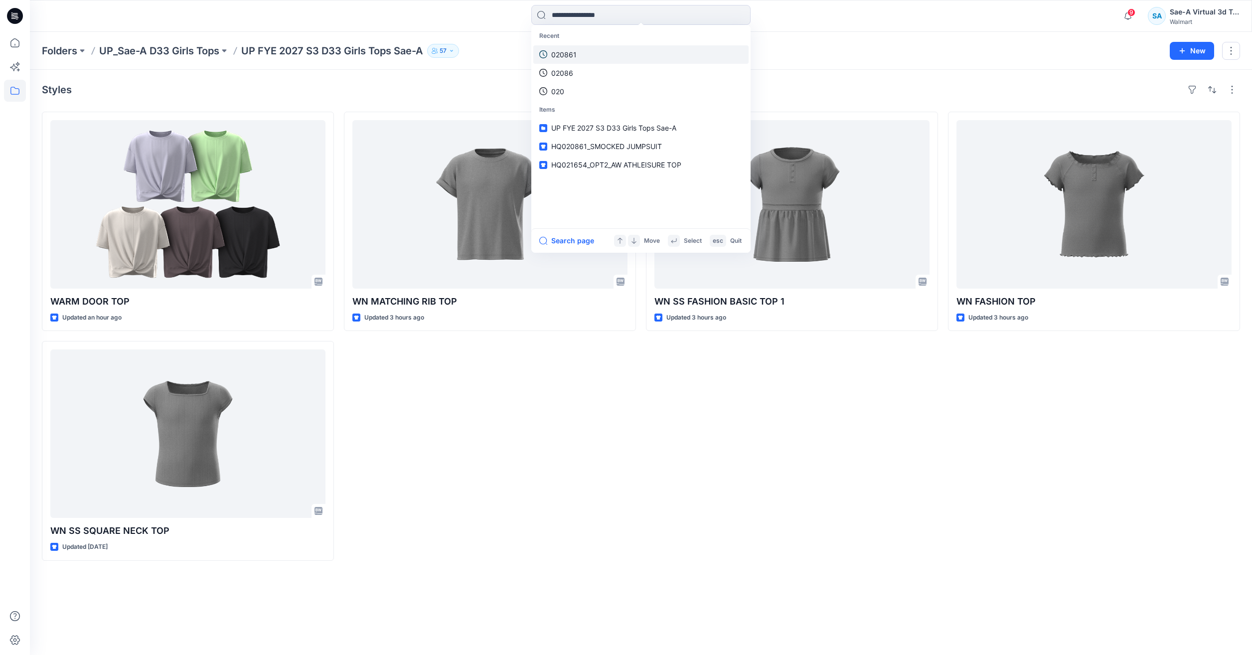
click at [588, 62] on link "020861" at bounding box center [641, 54] width 215 height 18
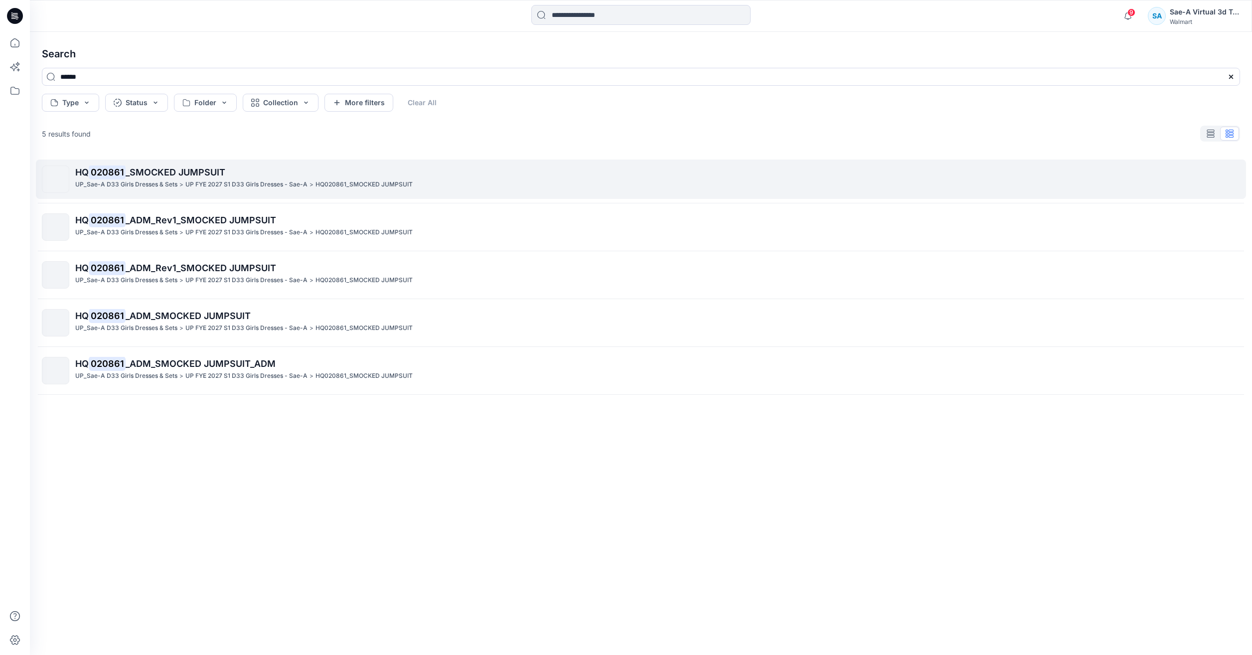
click at [407, 173] on p "HQ 020861 _SMOCKED JUMPSUIT" at bounding box center [657, 173] width 1165 height 14
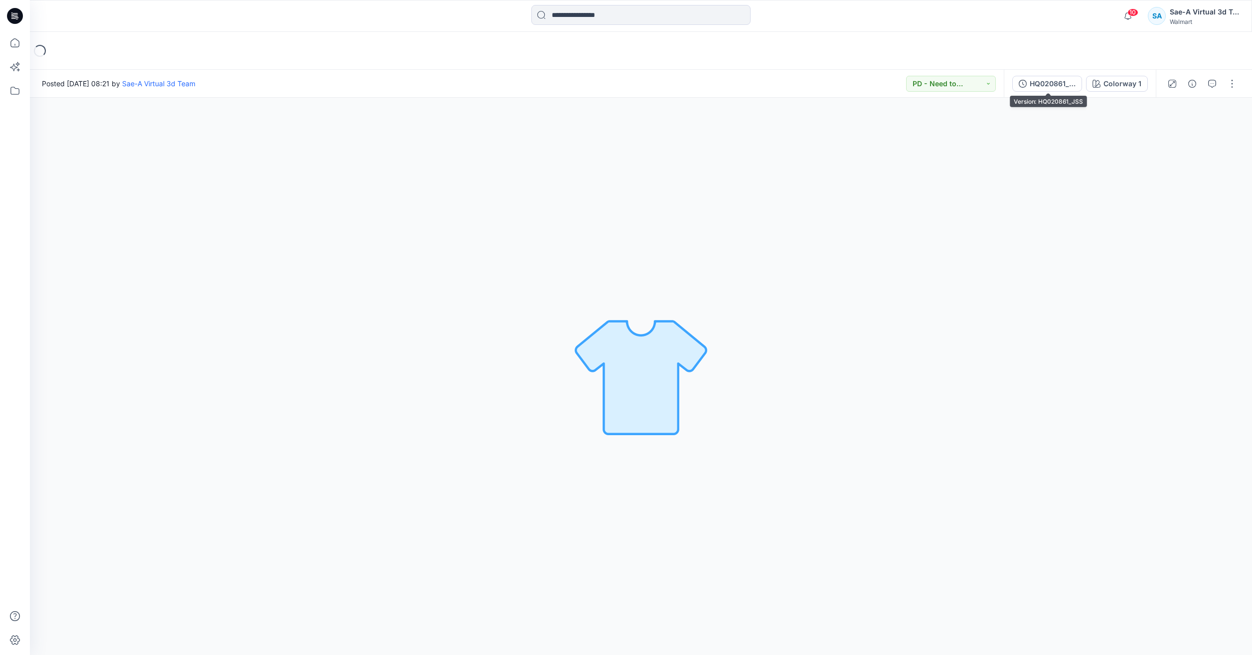
click at [1035, 71] on div "HQ020861_JSS Colorway 1" at bounding box center [1080, 84] width 152 height 28
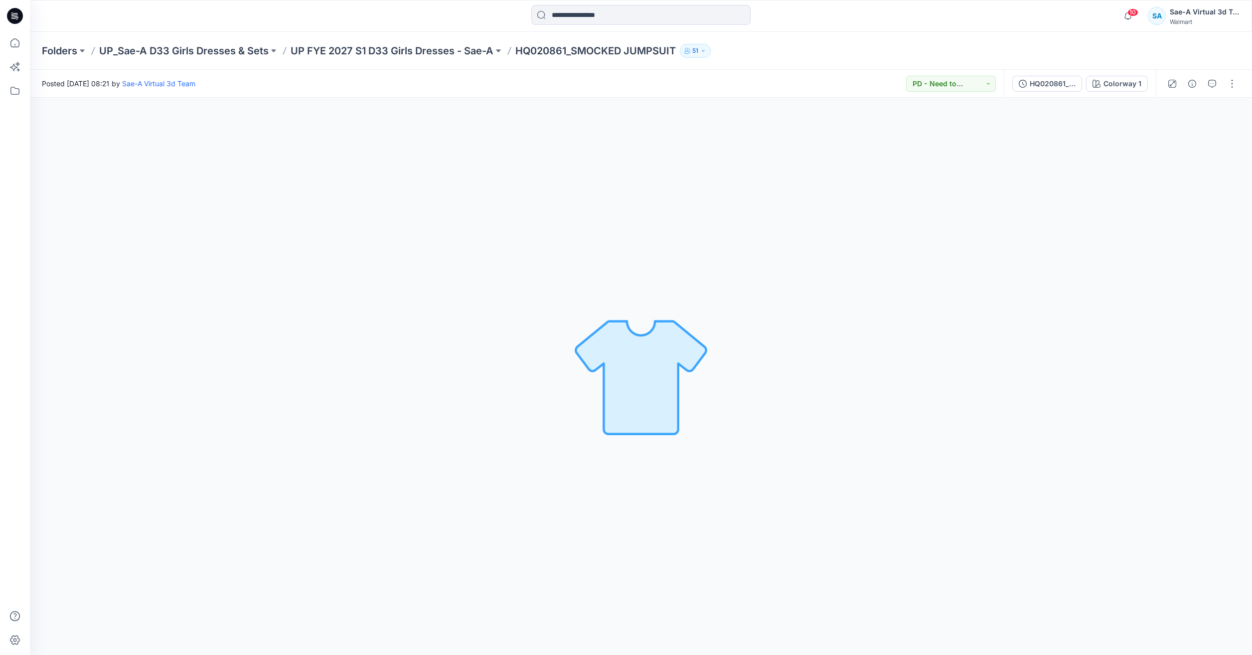
click at [1035, 74] on div "HQ020861_JSS Colorway 1" at bounding box center [1080, 84] width 152 height 28
click at [1030, 83] on button "HQ020861_JSS" at bounding box center [1048, 84] width 70 height 16
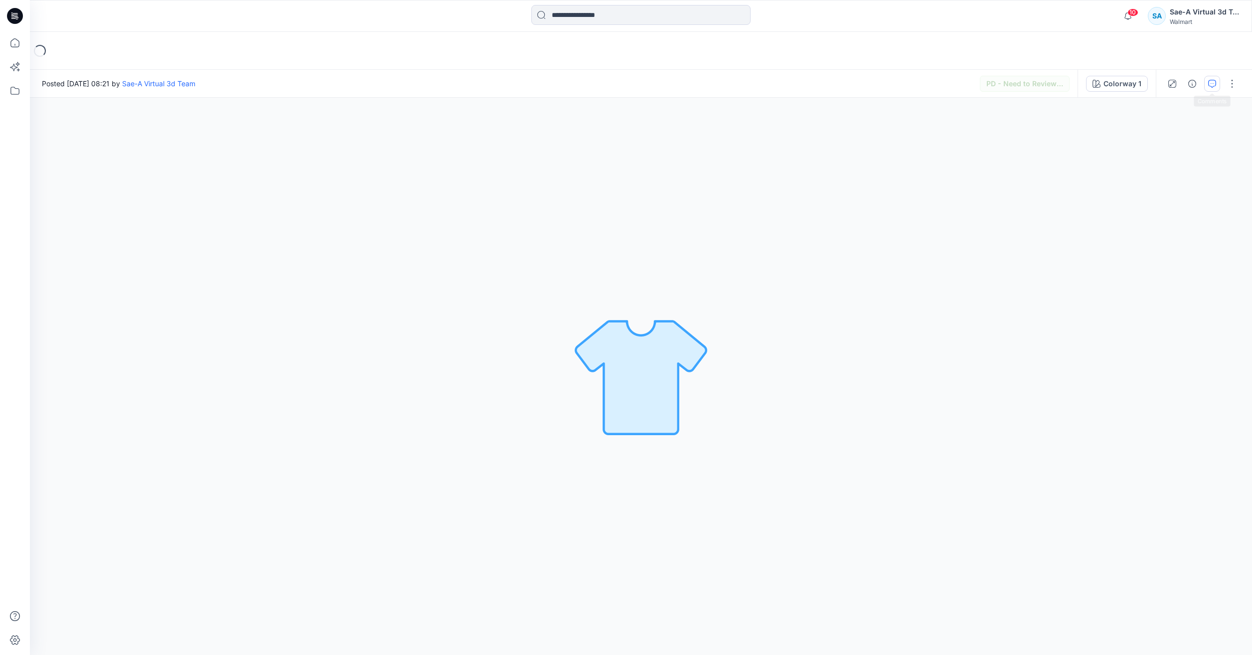
click at [1210, 83] on icon "button" at bounding box center [1213, 84] width 8 height 8
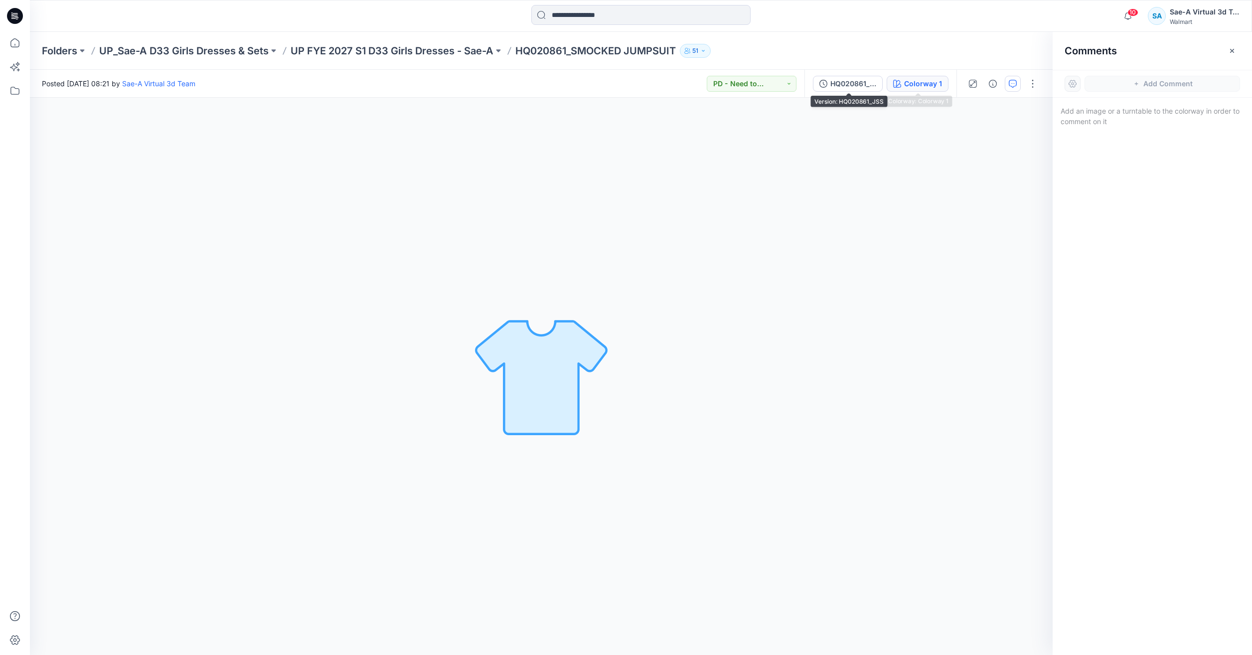
click at [912, 82] on div "Colorway 1" at bounding box center [923, 83] width 38 height 11
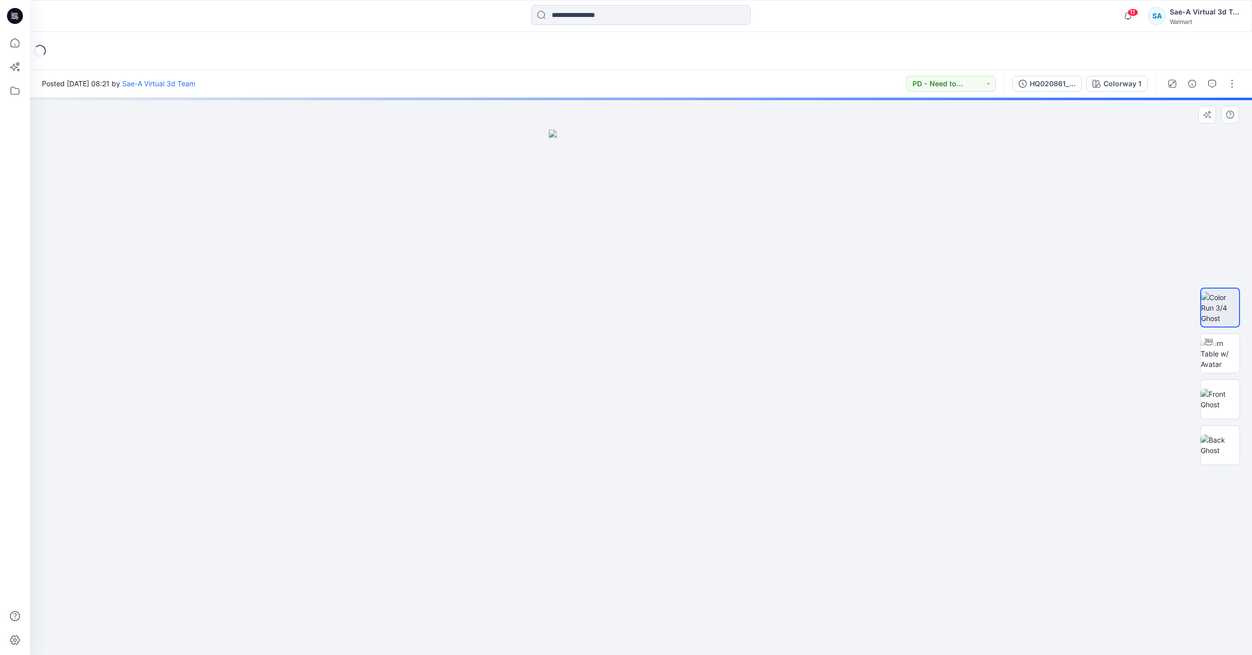
click at [1027, 512] on div at bounding box center [641, 376] width 1223 height 557
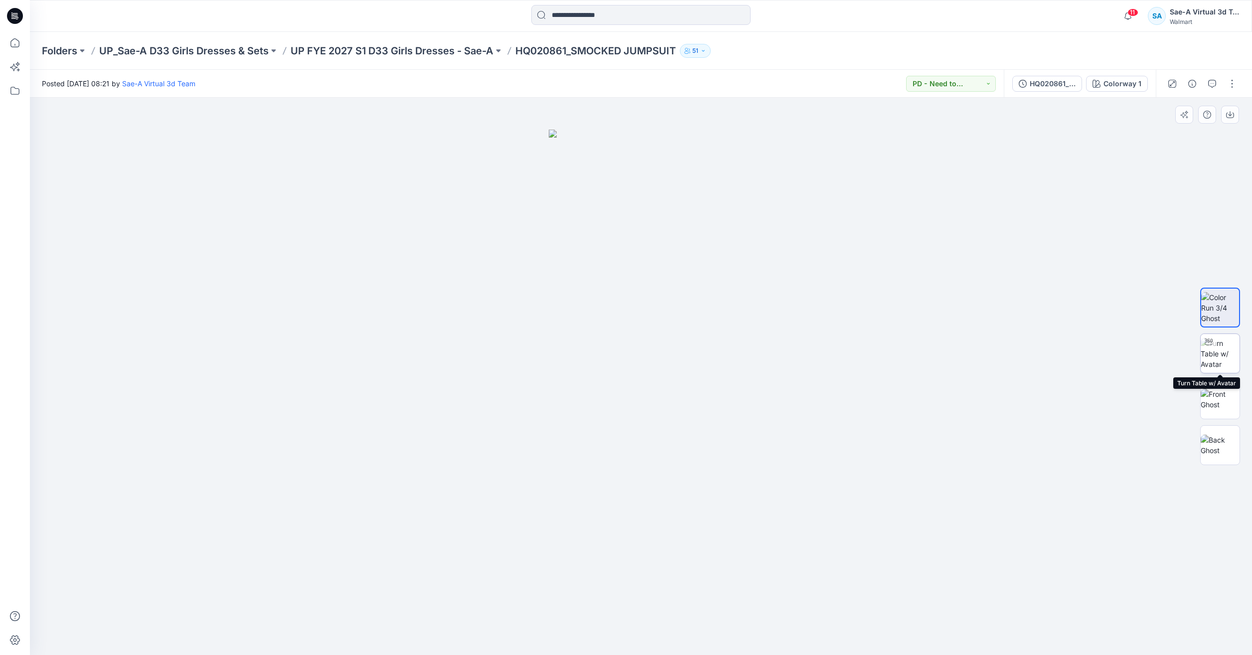
click at [1224, 348] on img at bounding box center [1220, 353] width 39 height 31
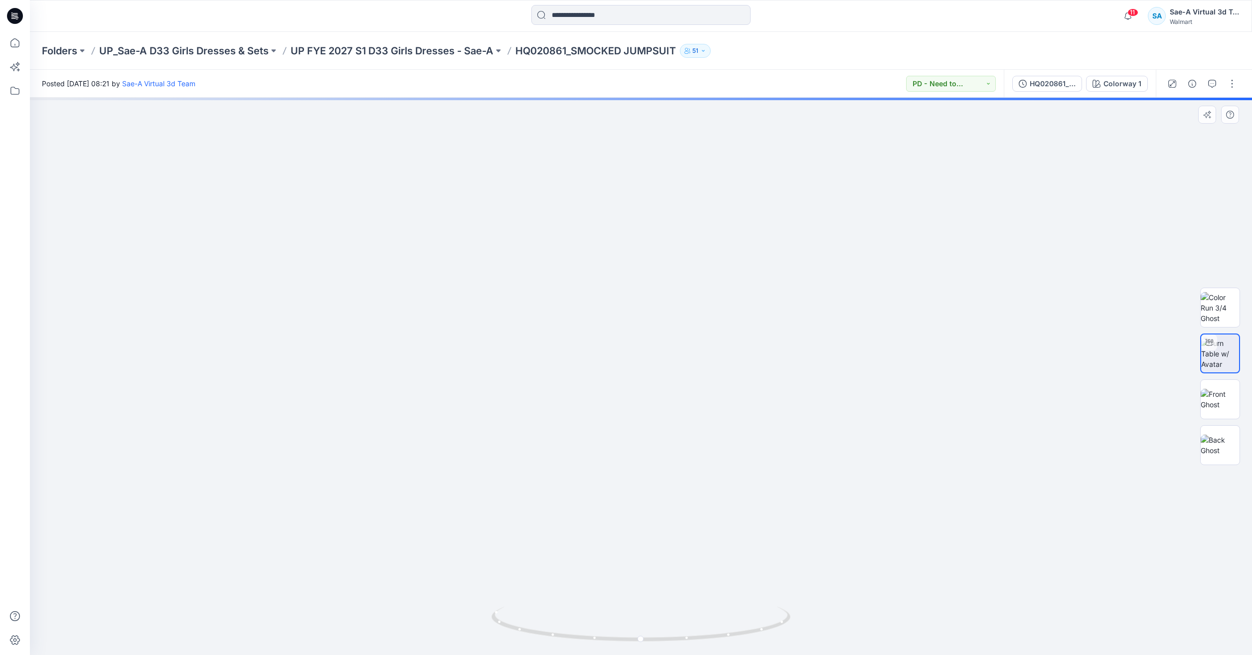
drag, startPoint x: 749, startPoint y: 445, endPoint x: 749, endPoint y: 367, distance: 77.3
drag, startPoint x: 737, startPoint y: 633, endPoint x: 604, endPoint y: 615, distance: 134.3
click at [604, 615] on icon at bounding box center [643, 625] width 302 height 37
drag, startPoint x: 693, startPoint y: 474, endPoint x: 692, endPoint y: 502, distance: 27.9
click at [1214, 436] on img at bounding box center [1220, 445] width 39 height 21
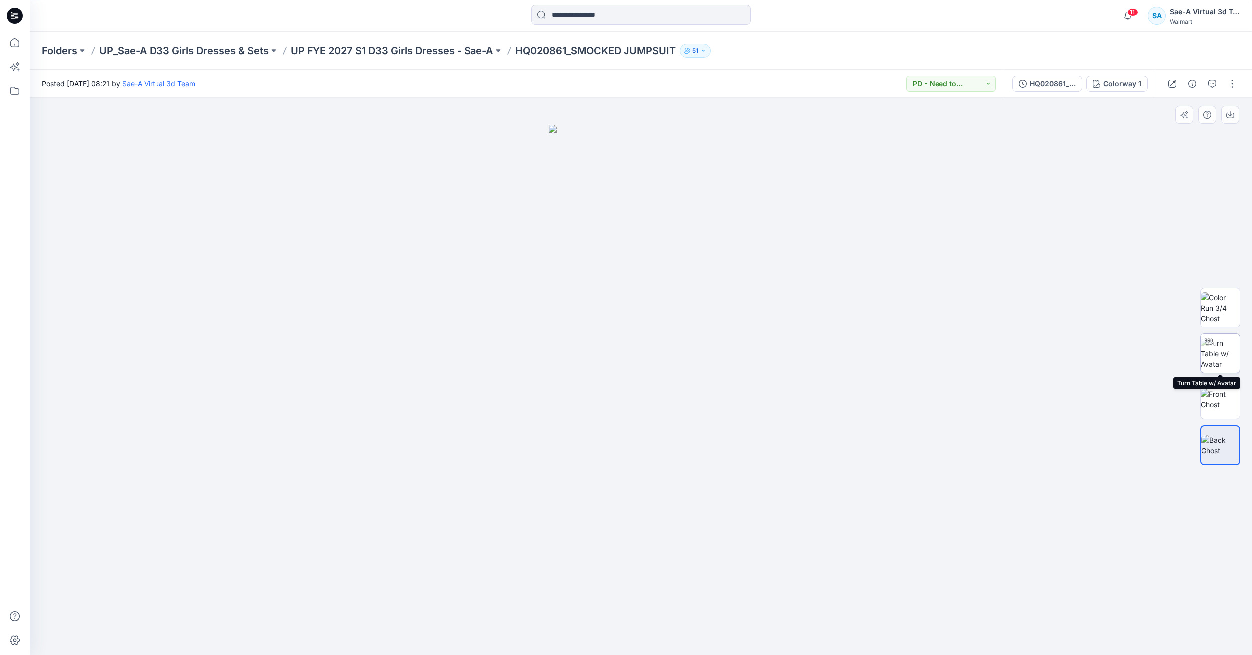
click at [1226, 356] on img at bounding box center [1220, 353] width 39 height 31
click at [1233, 83] on button "button" at bounding box center [1233, 84] width 16 height 16
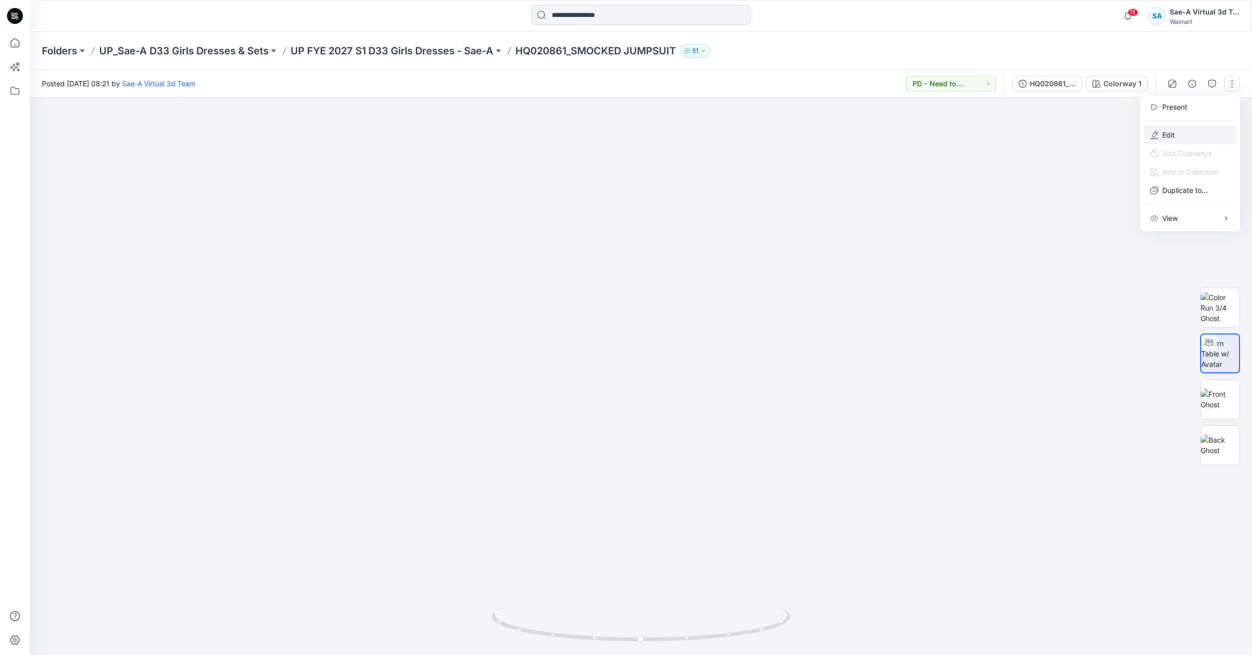
click at [1162, 138] on button "Edit" at bounding box center [1191, 135] width 92 height 18
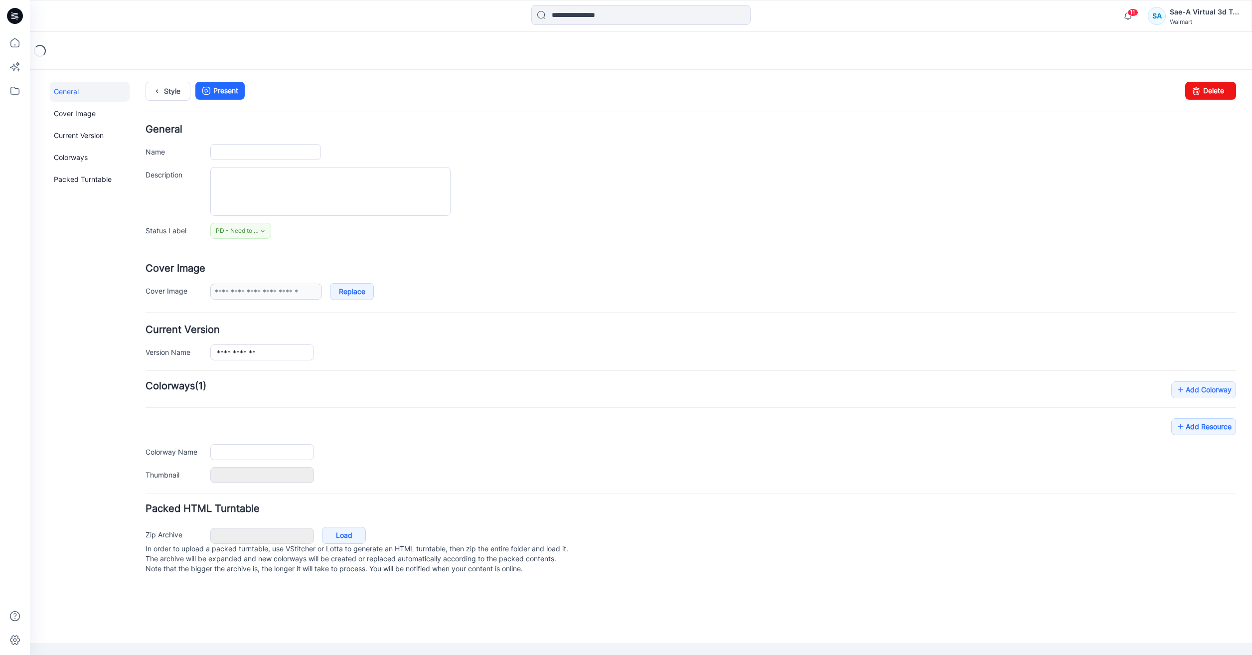
type input "**********"
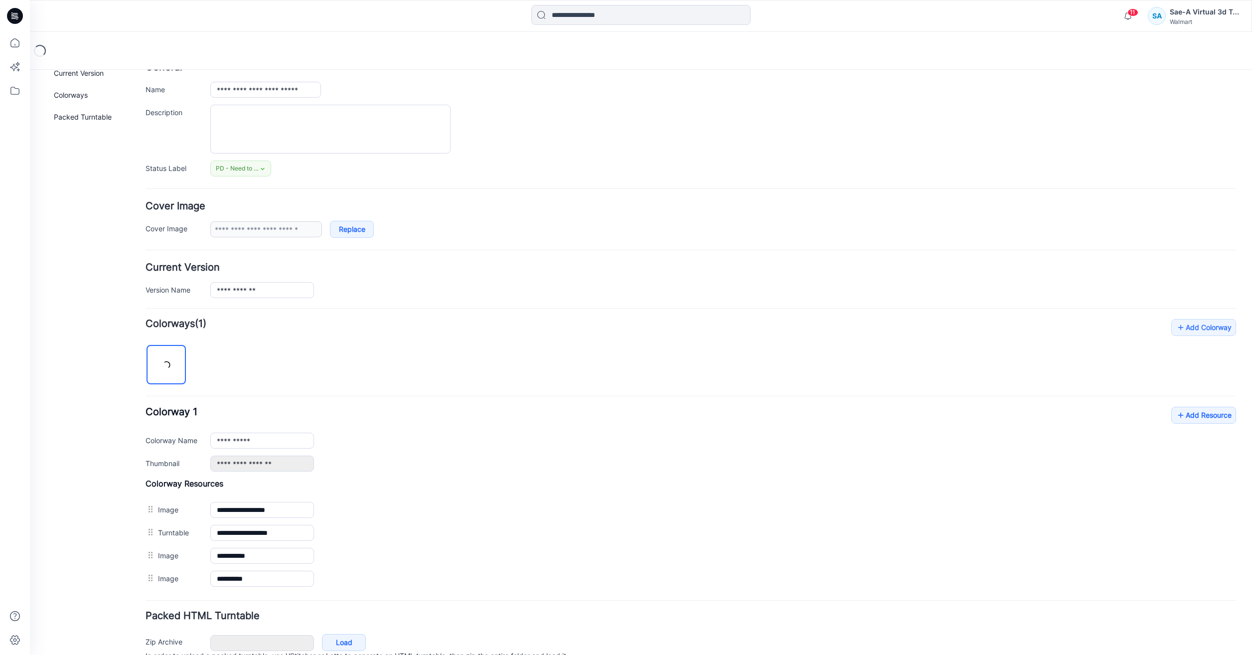
scroll to position [112, 0]
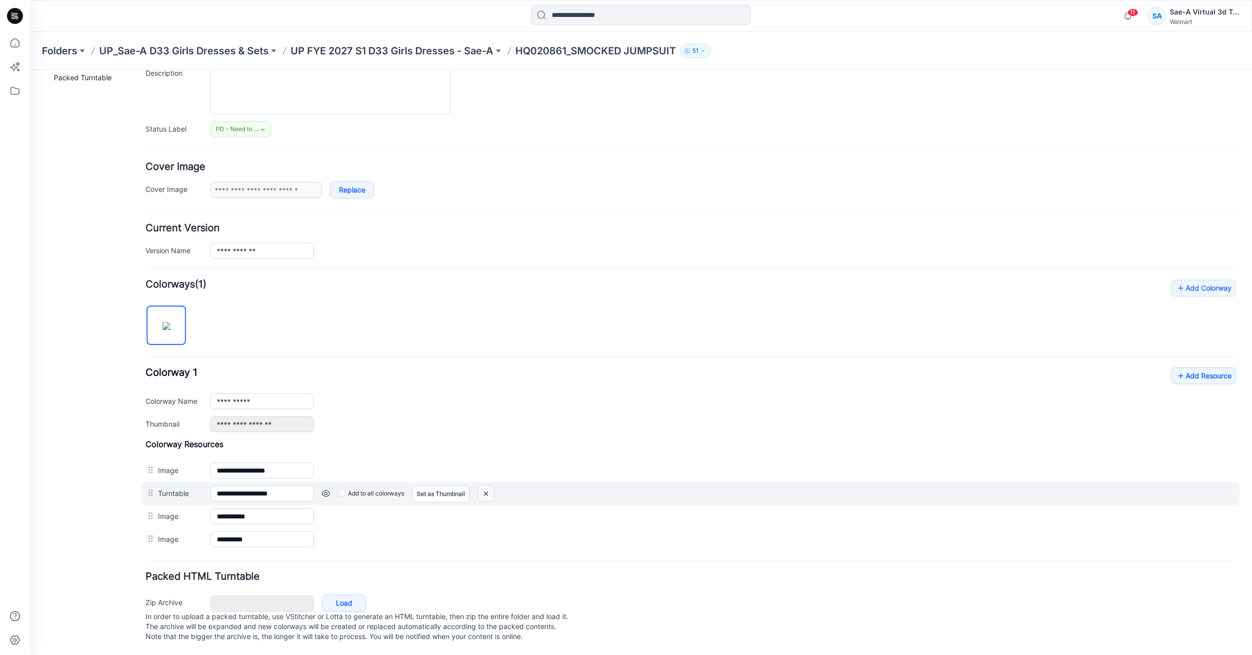
click at [485, 486] on img at bounding box center [486, 494] width 16 height 16
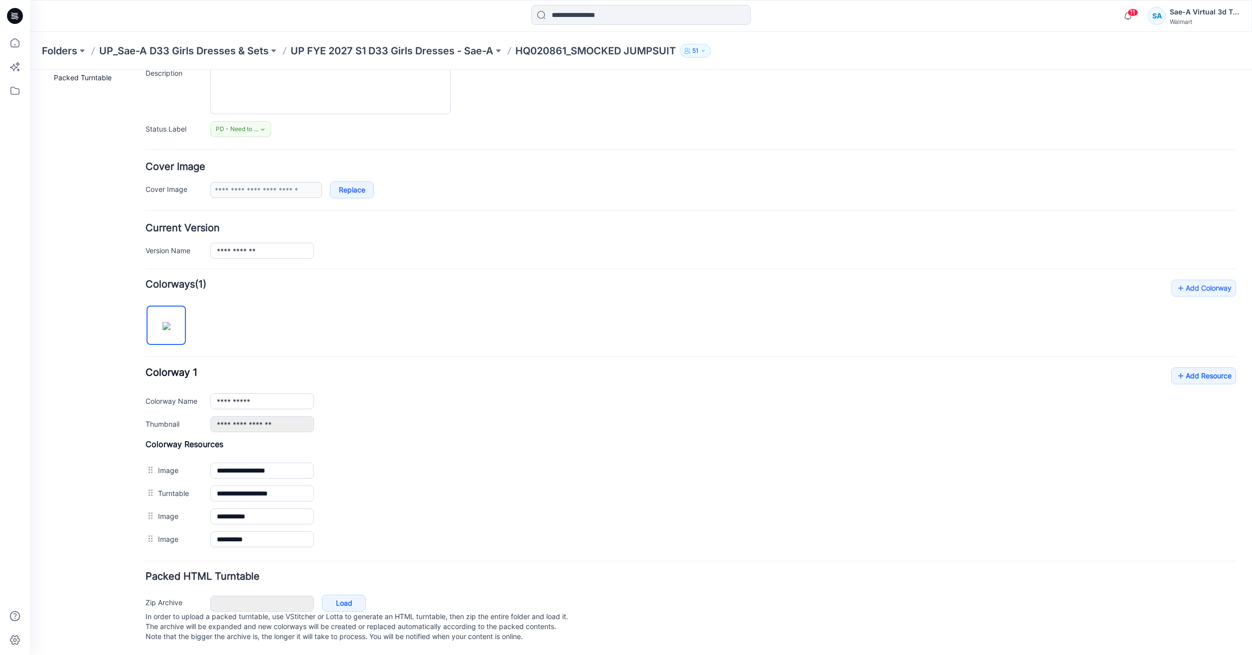
scroll to position [89, 0]
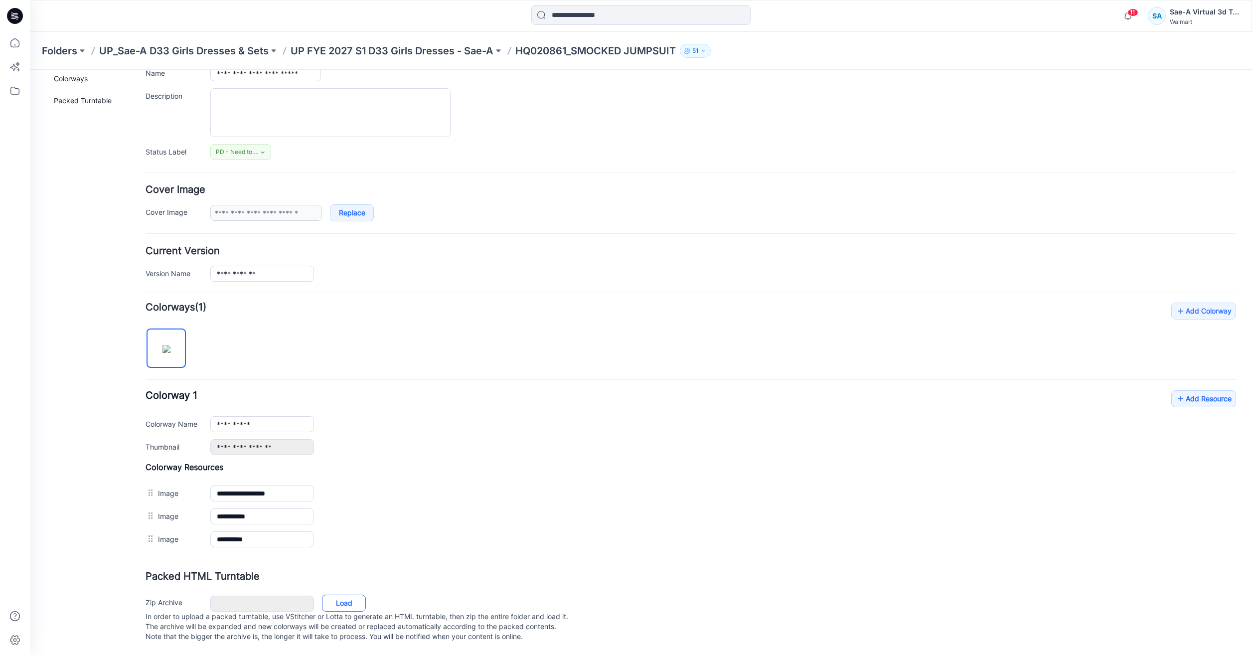
click at [365, 596] on link "Load" at bounding box center [344, 603] width 44 height 17
click at [15, 47] on icon at bounding box center [14, 42] width 9 height 9
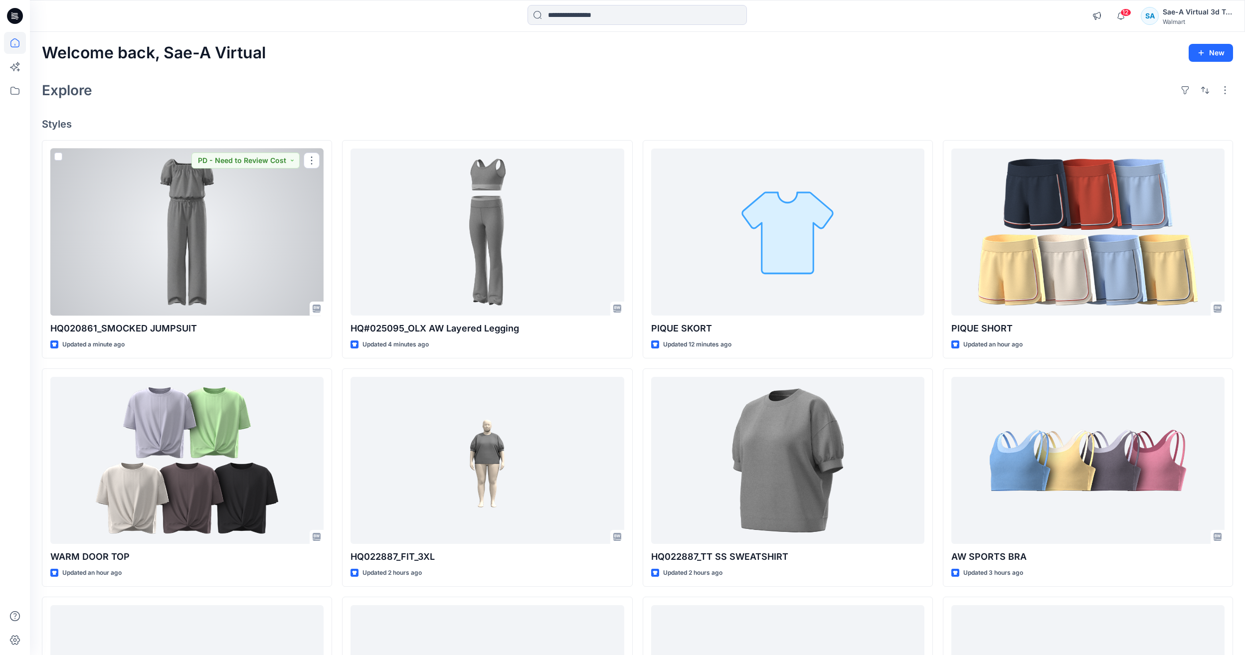
click at [195, 247] on div at bounding box center [186, 232] width 273 height 167
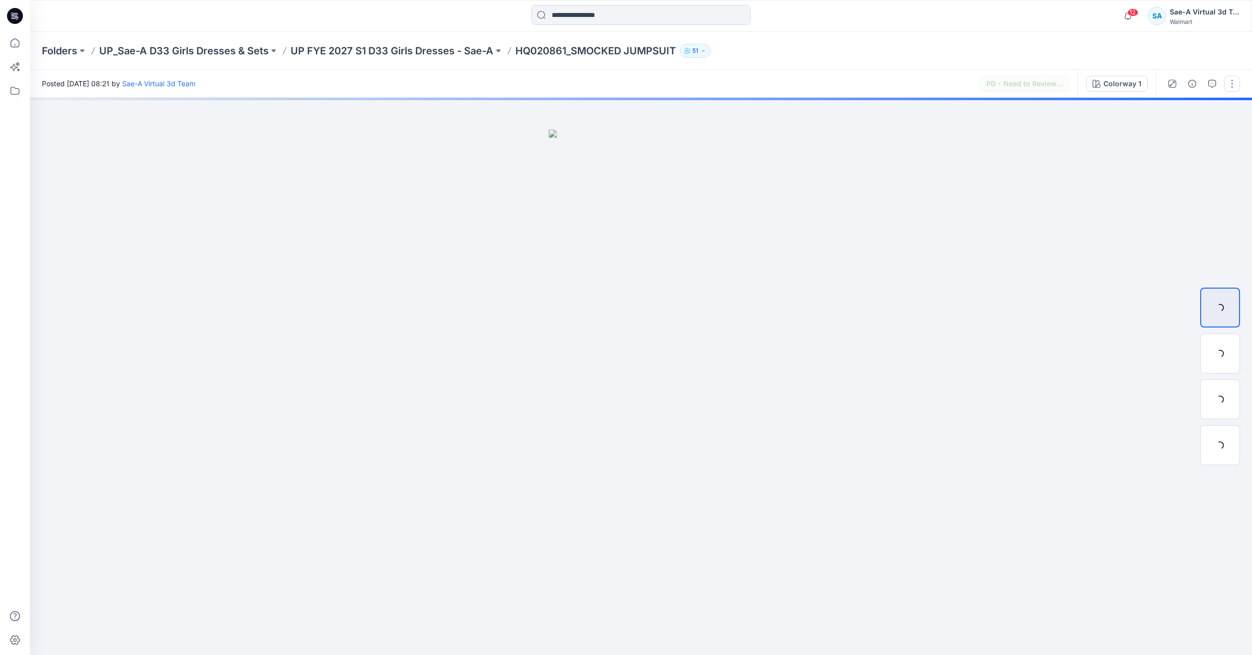
click at [1230, 82] on button "button" at bounding box center [1233, 84] width 16 height 16
click at [1217, 86] on button "button" at bounding box center [1213, 84] width 16 height 16
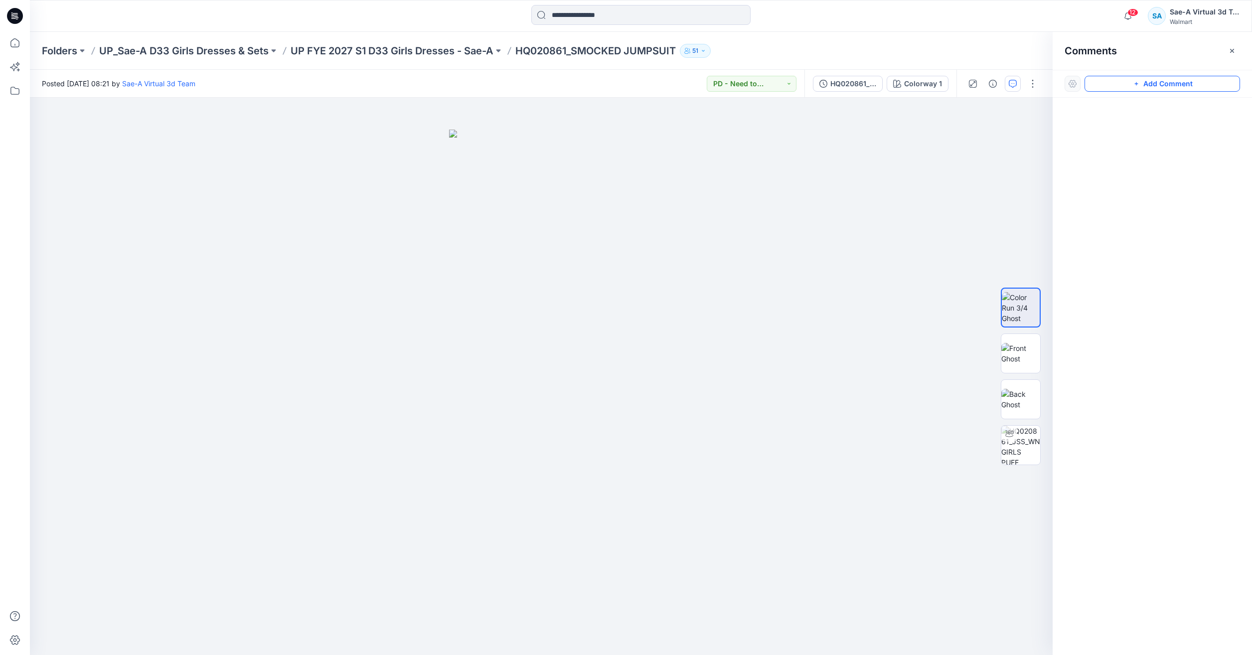
click at [1166, 88] on button "Add Comment" at bounding box center [1163, 84] width 156 height 16
click at [690, 171] on div "1" at bounding box center [541, 376] width 1023 height 557
type textarea "**********"
click at [787, 236] on button "Cancel" at bounding box center [777, 236] width 40 height 16
click at [1033, 77] on button "button" at bounding box center [1033, 84] width 16 height 16
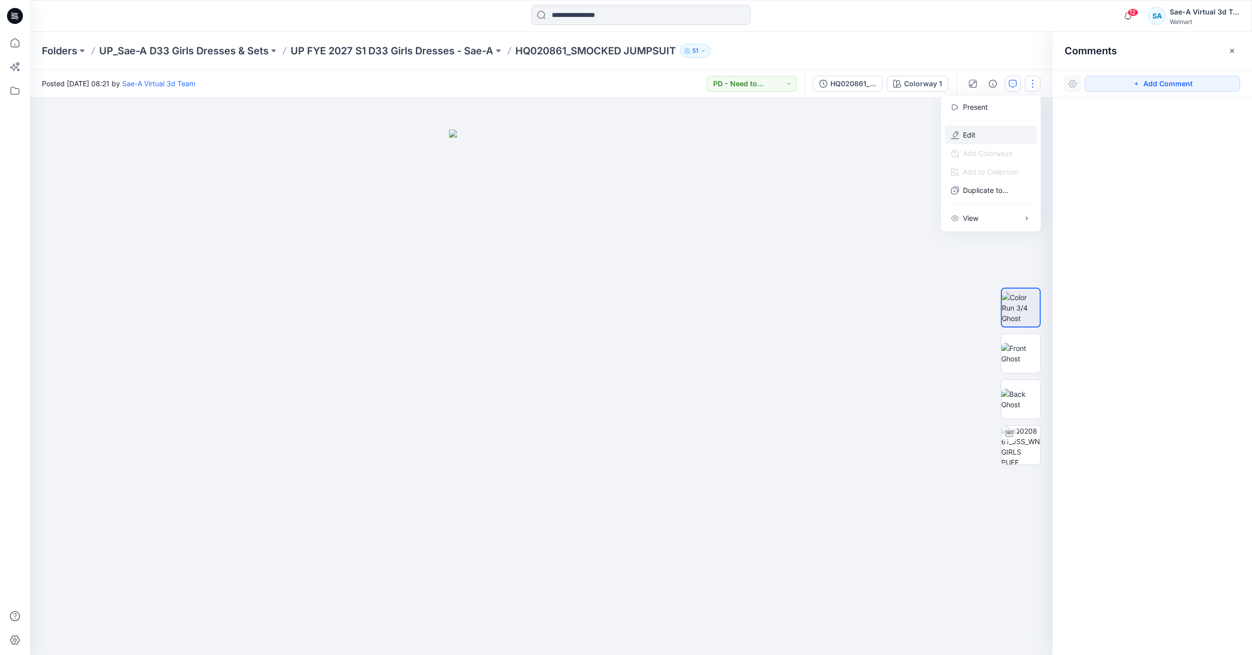
click at [993, 142] on button "Edit" at bounding box center [991, 135] width 92 height 18
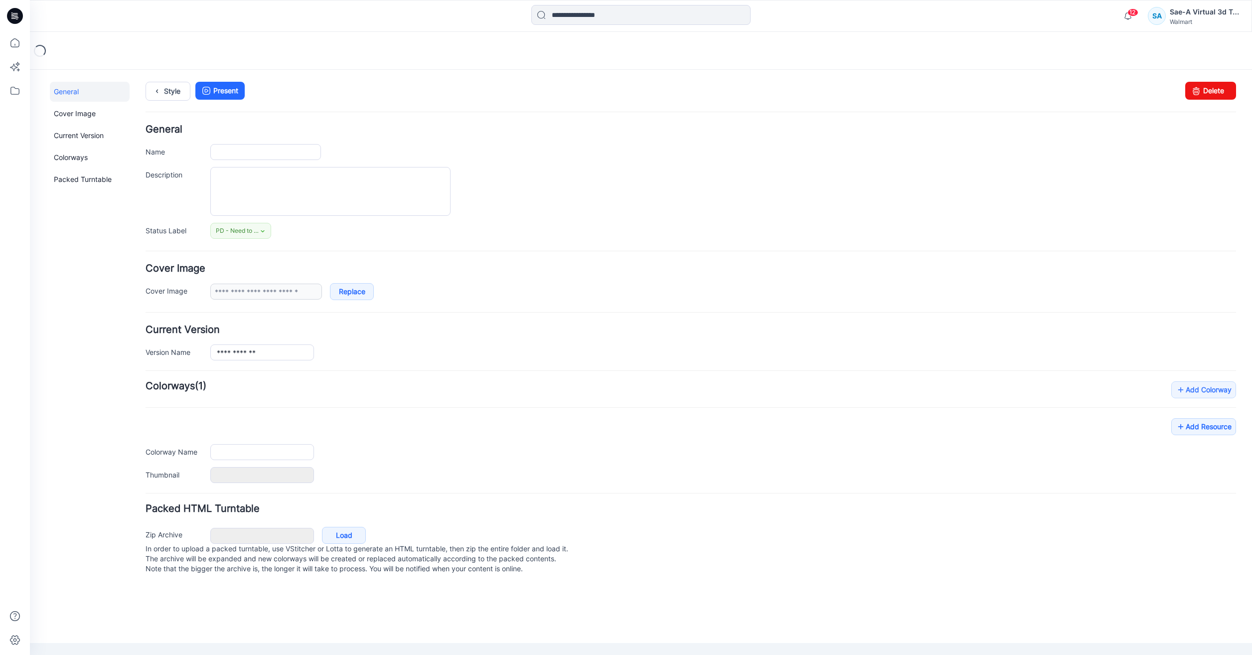
type input "**********"
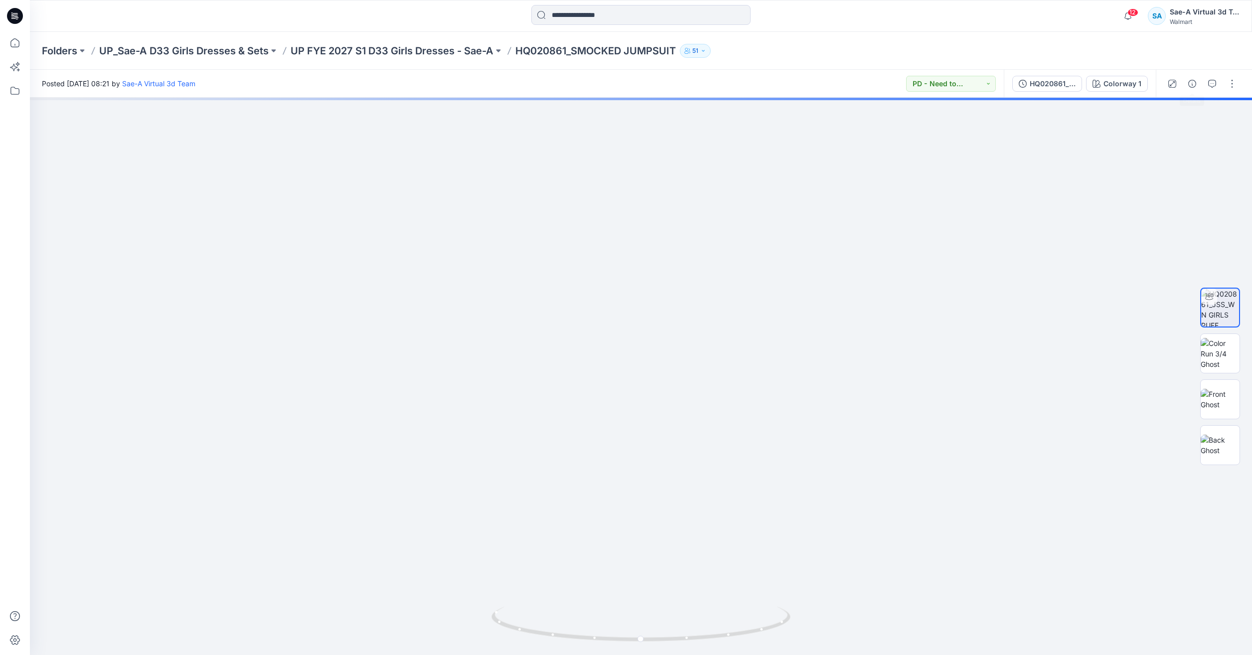
click at [1204, 85] on div at bounding box center [1202, 84] width 92 height 28
click at [1212, 85] on icon "button" at bounding box center [1213, 84] width 8 height 8
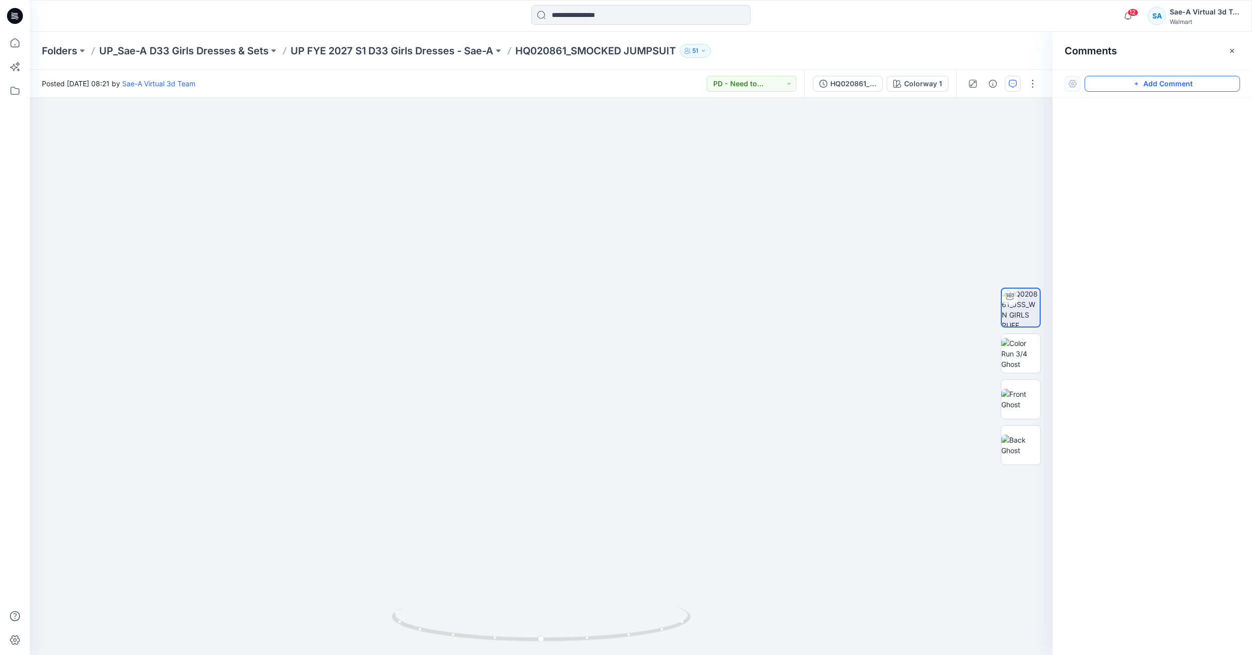
click at [1170, 88] on button "Add Comment" at bounding box center [1163, 84] width 156 height 16
click at [534, 178] on div "1" at bounding box center [541, 376] width 1023 height 557
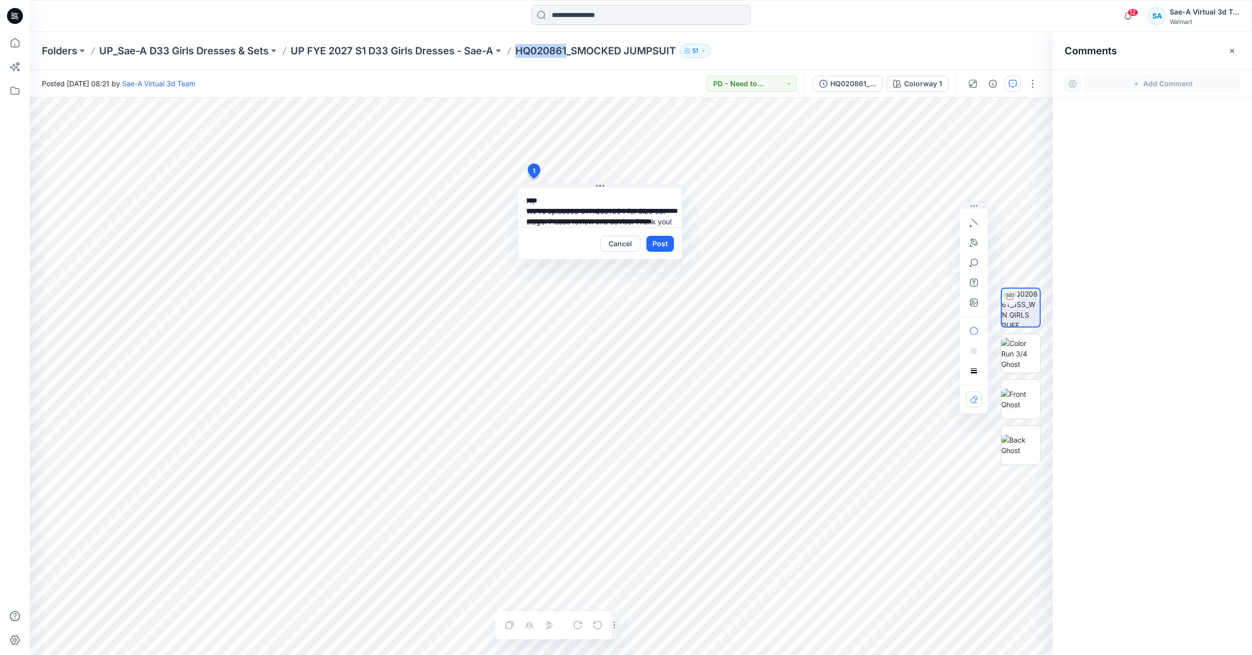
drag, startPoint x: 568, startPoint y: 52, endPoint x: 517, endPoint y: 50, distance: 50.9
click at [517, 50] on p "HQ020861_SMOCKED JUMPSUIT" at bounding box center [596, 51] width 161 height 14
copy p "HQ020861"
drag, startPoint x: 591, startPoint y: 211, endPoint x: 624, endPoint y: 206, distance: 33.4
click at [624, 206] on textarea "**********" at bounding box center [601, 207] width 164 height 40
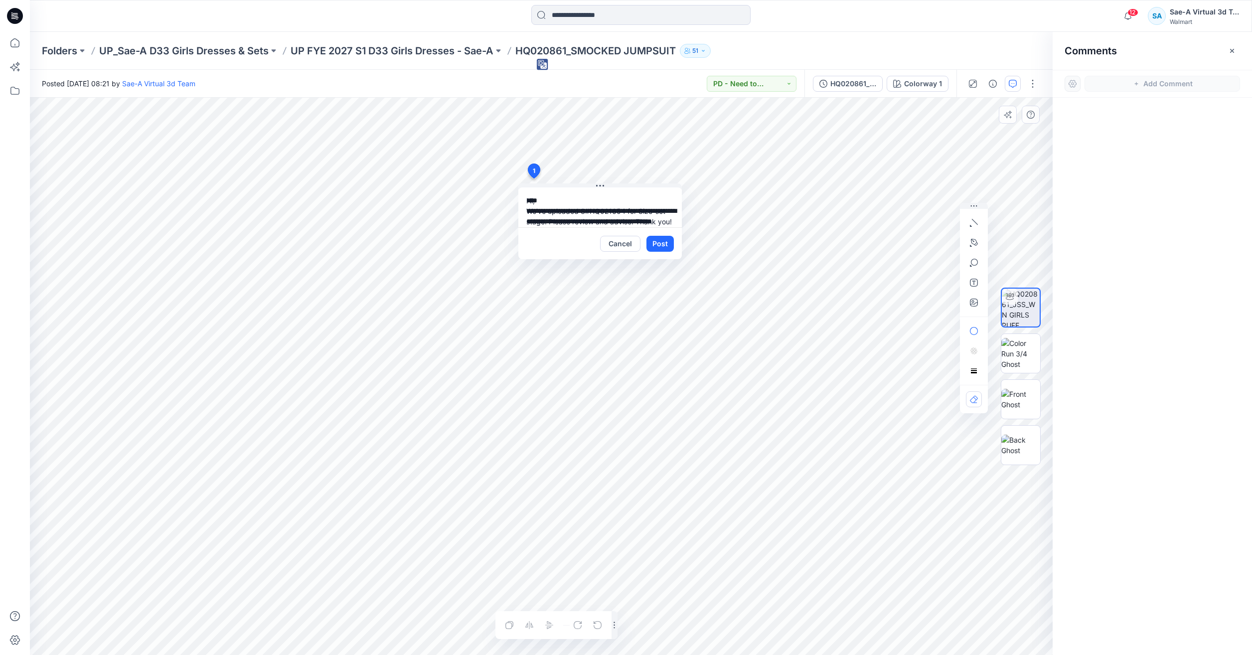
paste textarea
click at [589, 215] on textarea "**********" at bounding box center [601, 207] width 164 height 40
click at [561, 222] on textarea "**********" at bounding box center [601, 207] width 164 height 40
click at [613, 203] on textarea "**********" at bounding box center [601, 207] width 164 height 40
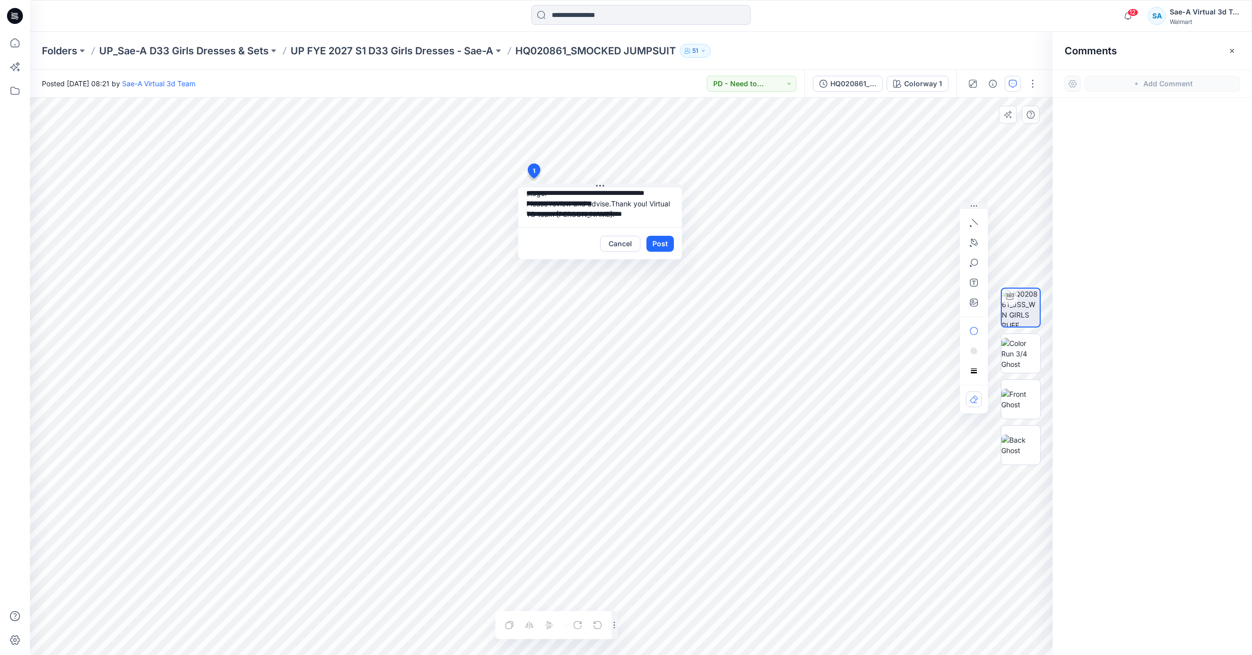
drag, startPoint x: 619, startPoint y: 213, endPoint x: 663, endPoint y: 225, distance: 46.1
click at [663, 225] on textarea "**********" at bounding box center [601, 207] width 164 height 40
type textarea "**********"
click at [660, 236] on button "Post" at bounding box center [660, 244] width 27 height 16
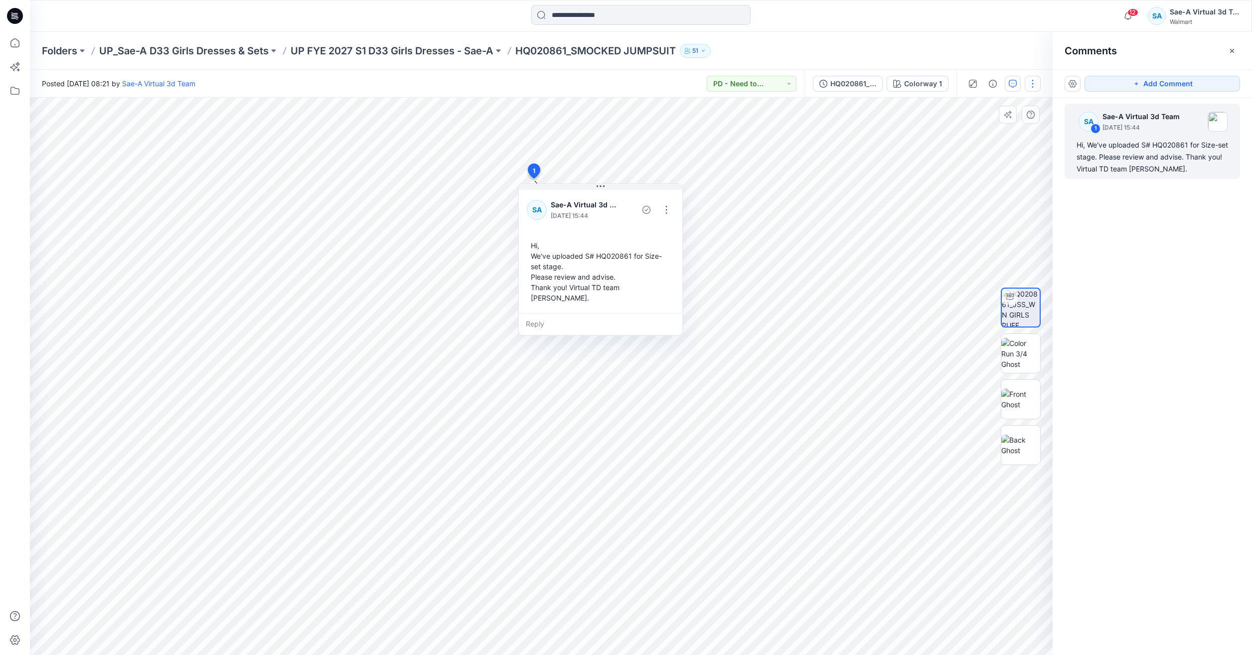
click at [1032, 82] on button "button" at bounding box center [1033, 84] width 16 height 16
click at [979, 140] on button "Edit" at bounding box center [991, 135] width 92 height 18
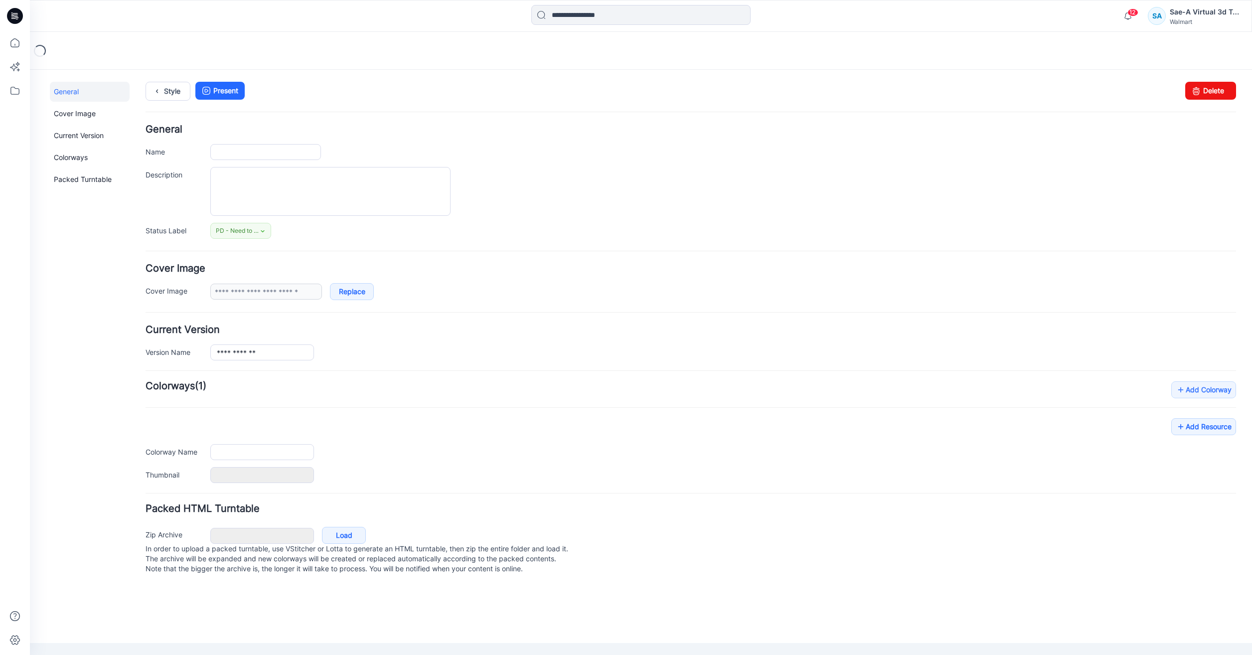
type input "**********"
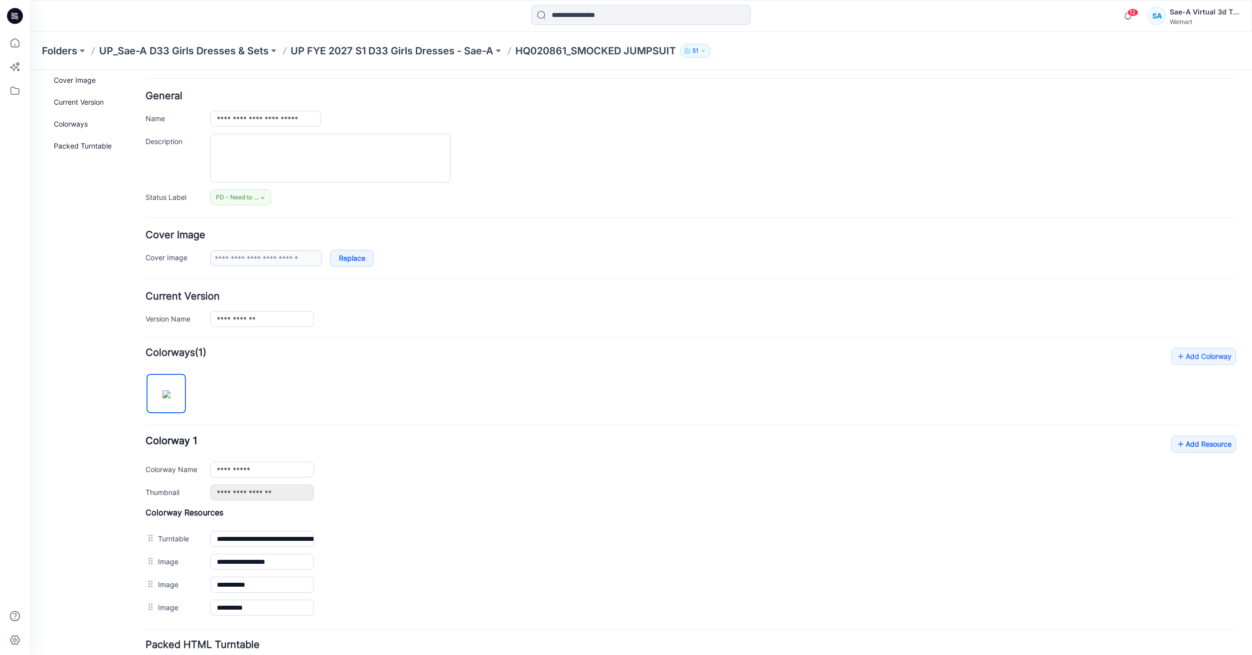
scroll to position [50, 0]
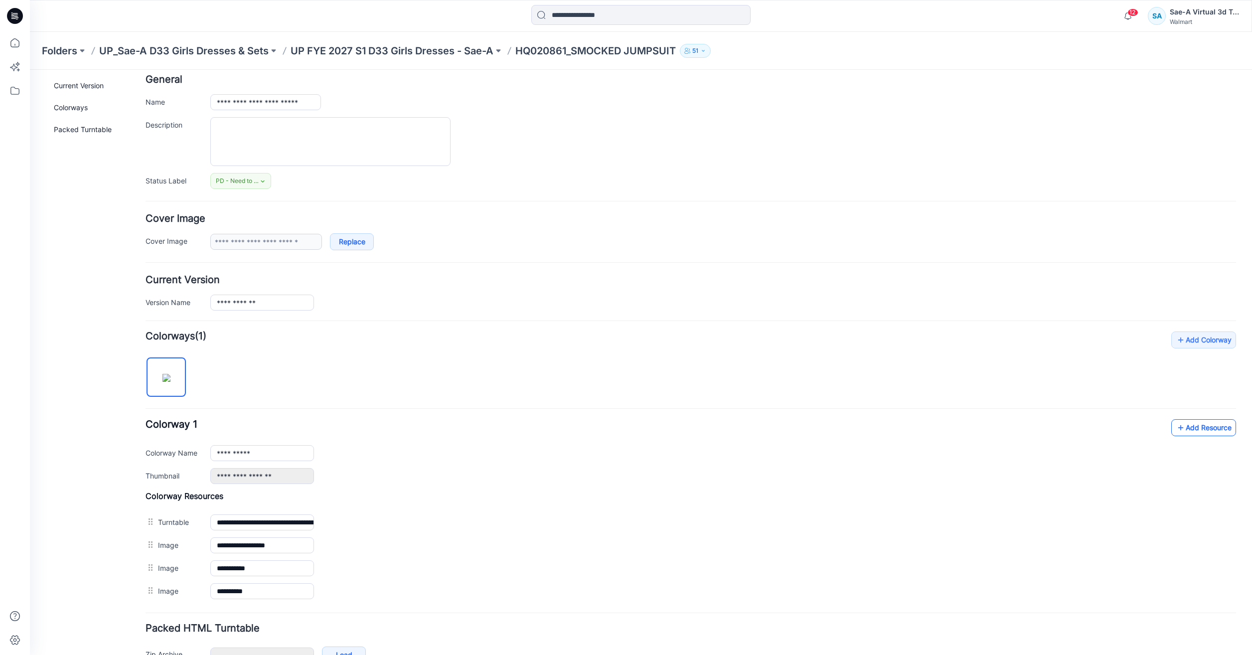
click at [1184, 427] on link "Add Resource" at bounding box center [1204, 427] width 65 height 17
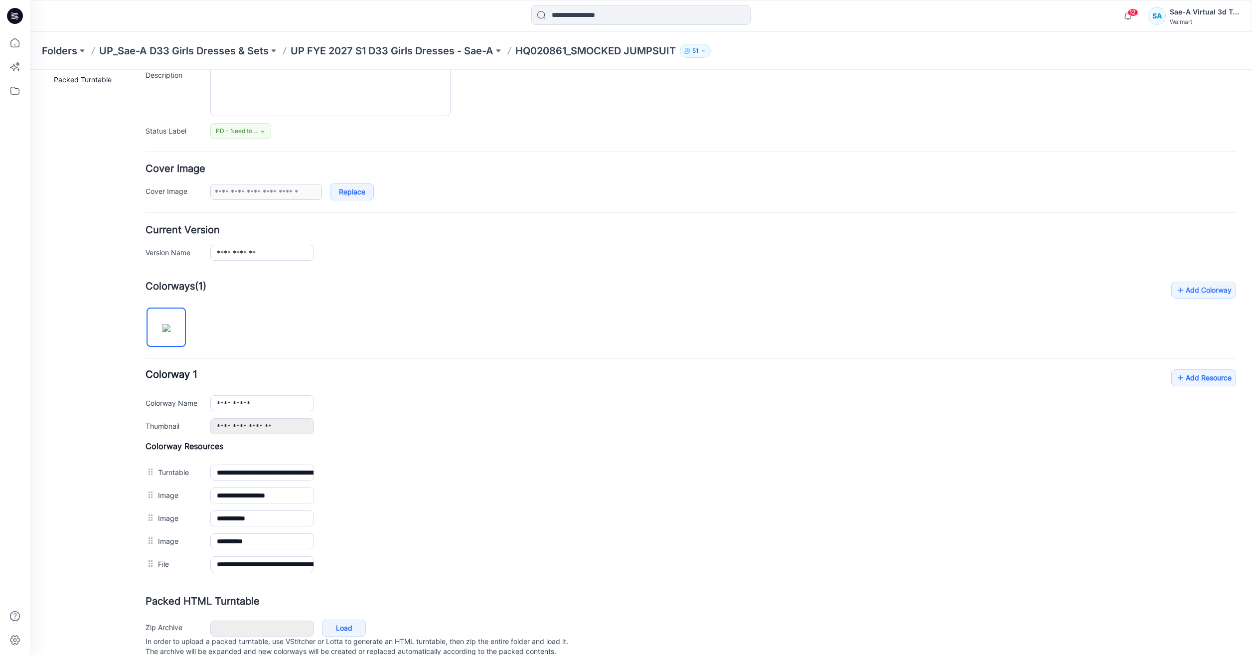
scroll to position [135, 0]
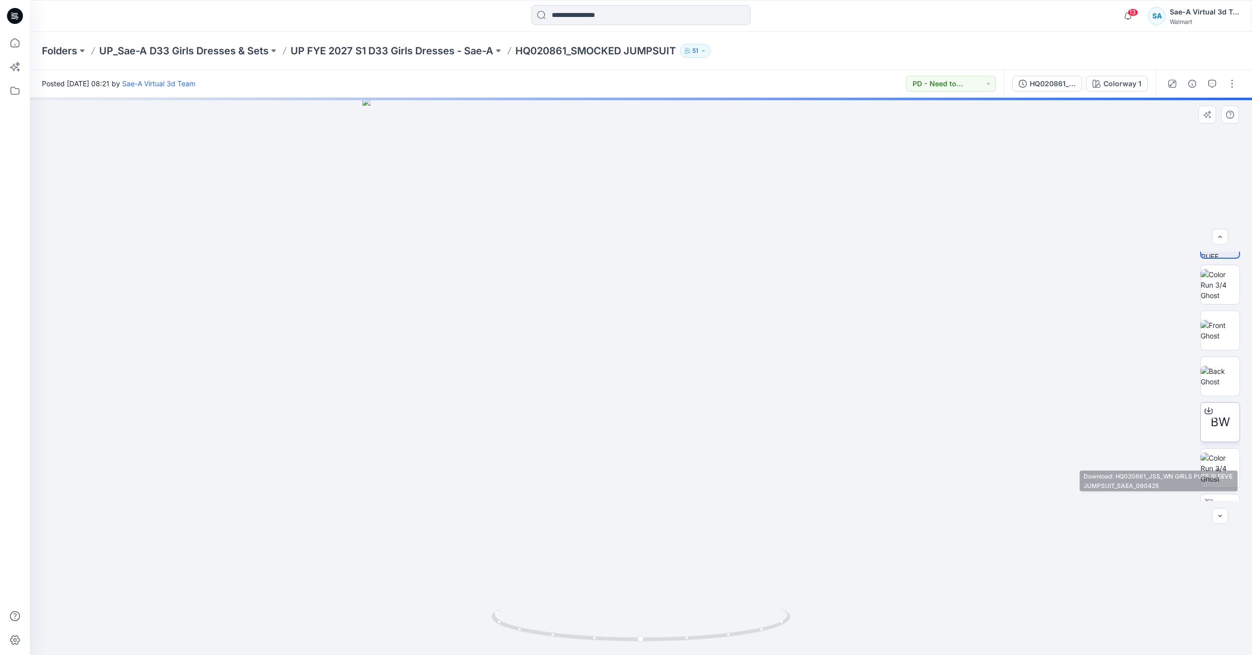
scroll to position [66, 0]
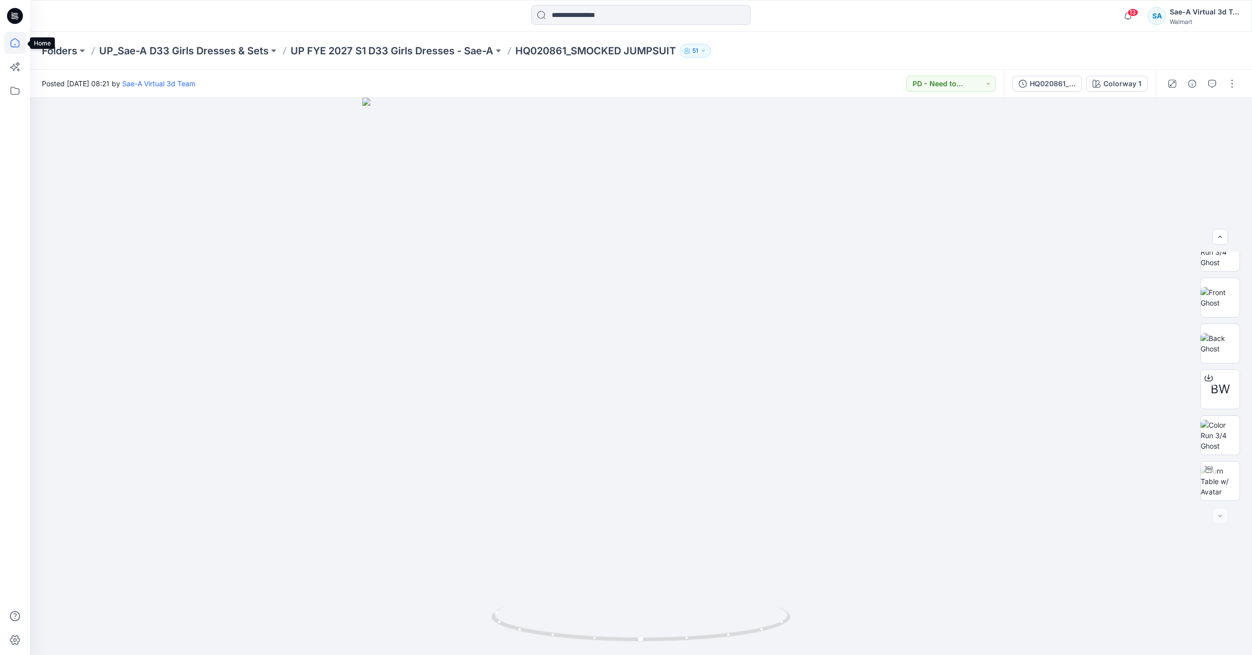
click at [10, 46] on icon at bounding box center [15, 43] width 22 height 22
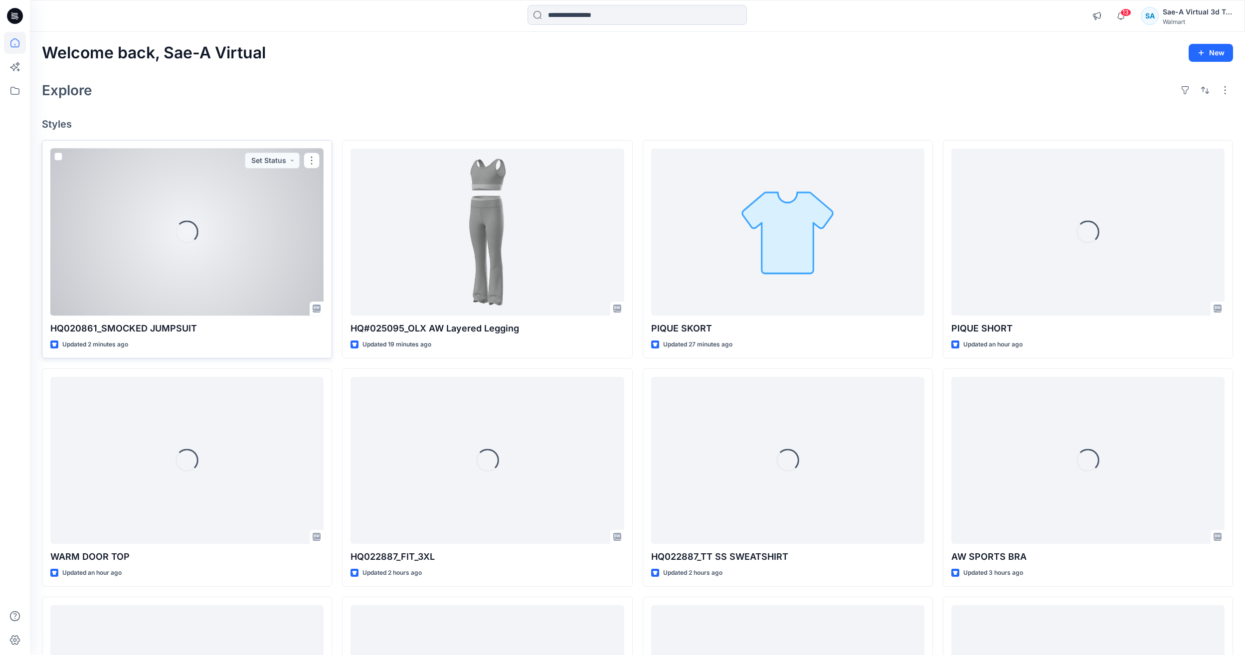
click at [168, 227] on div "Loading..." at bounding box center [186, 232] width 273 height 167
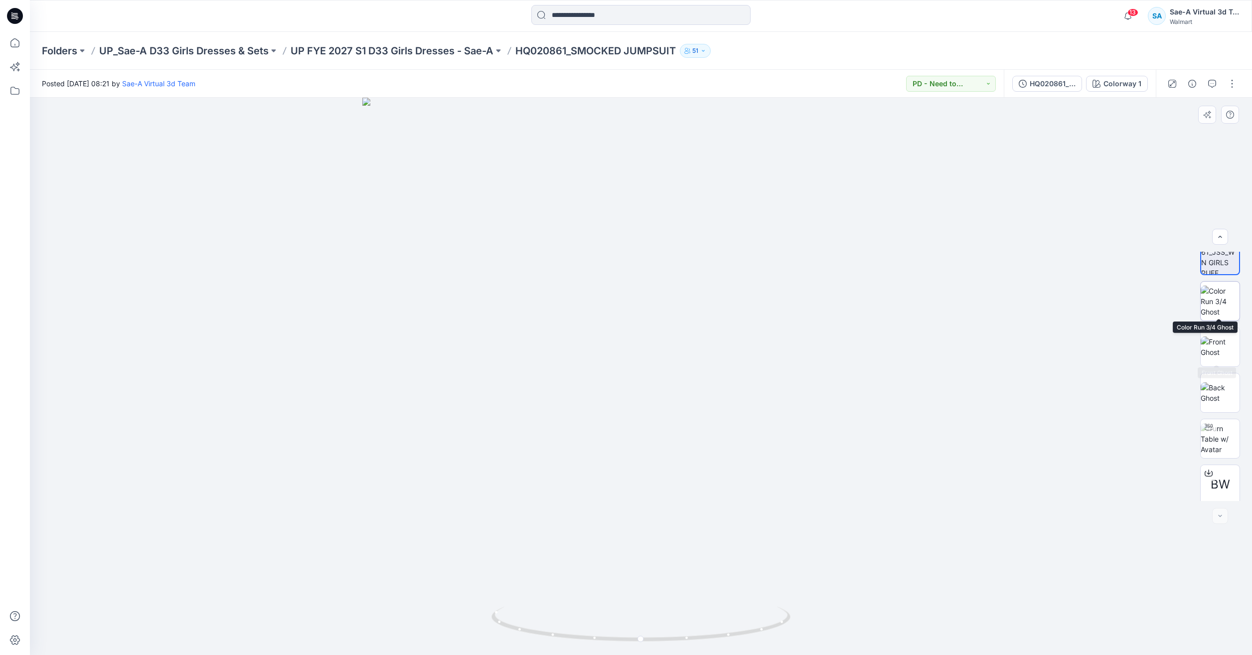
scroll to position [20, 0]
click at [1239, 83] on button "button" at bounding box center [1233, 84] width 16 height 16
click at [1184, 140] on button "Edit" at bounding box center [1191, 135] width 92 height 18
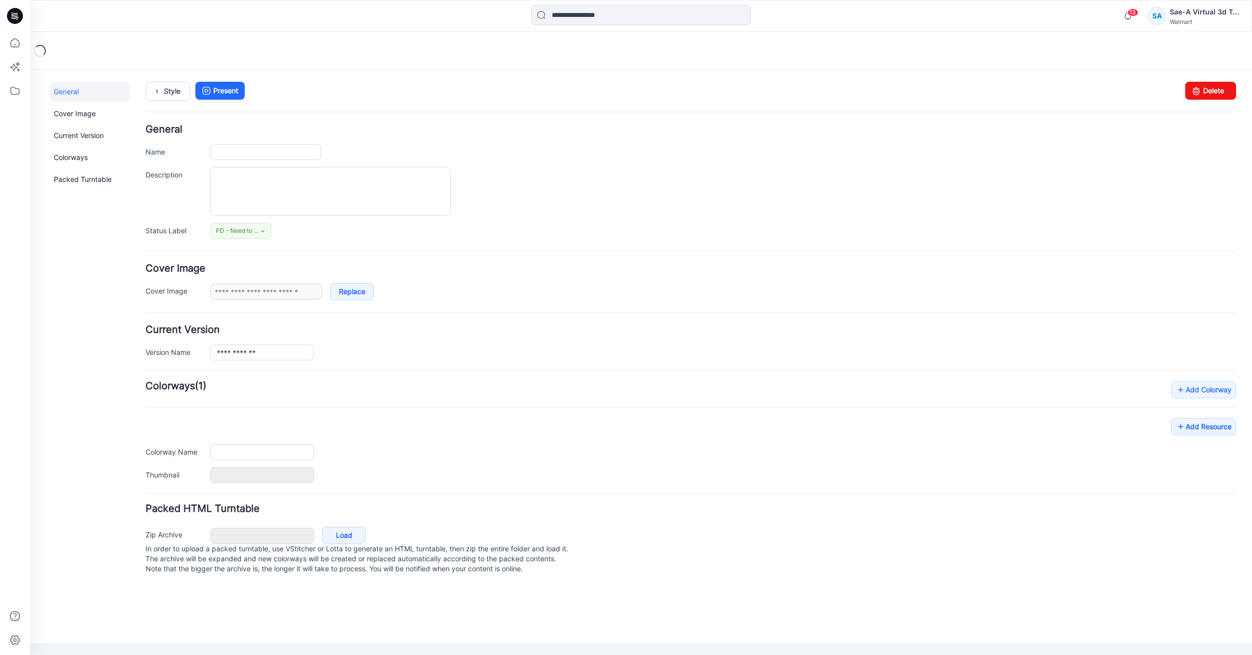
type input "**********"
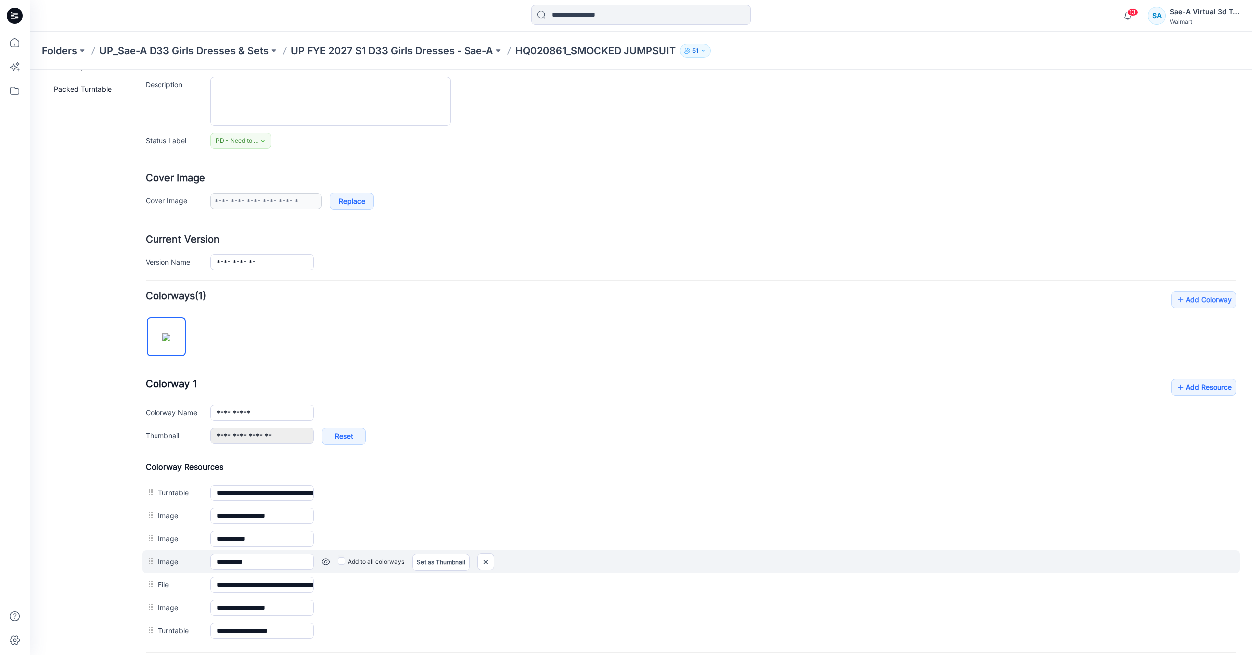
scroll to position [191, 0]
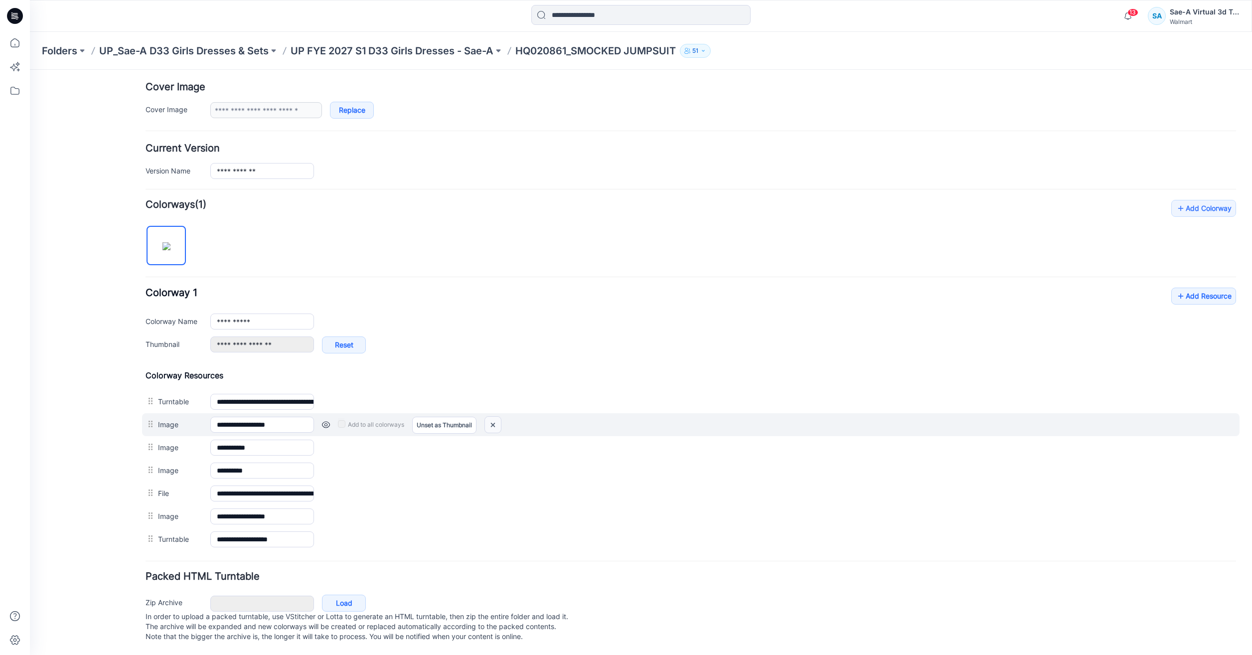
click at [501, 417] on img at bounding box center [493, 425] width 16 height 16
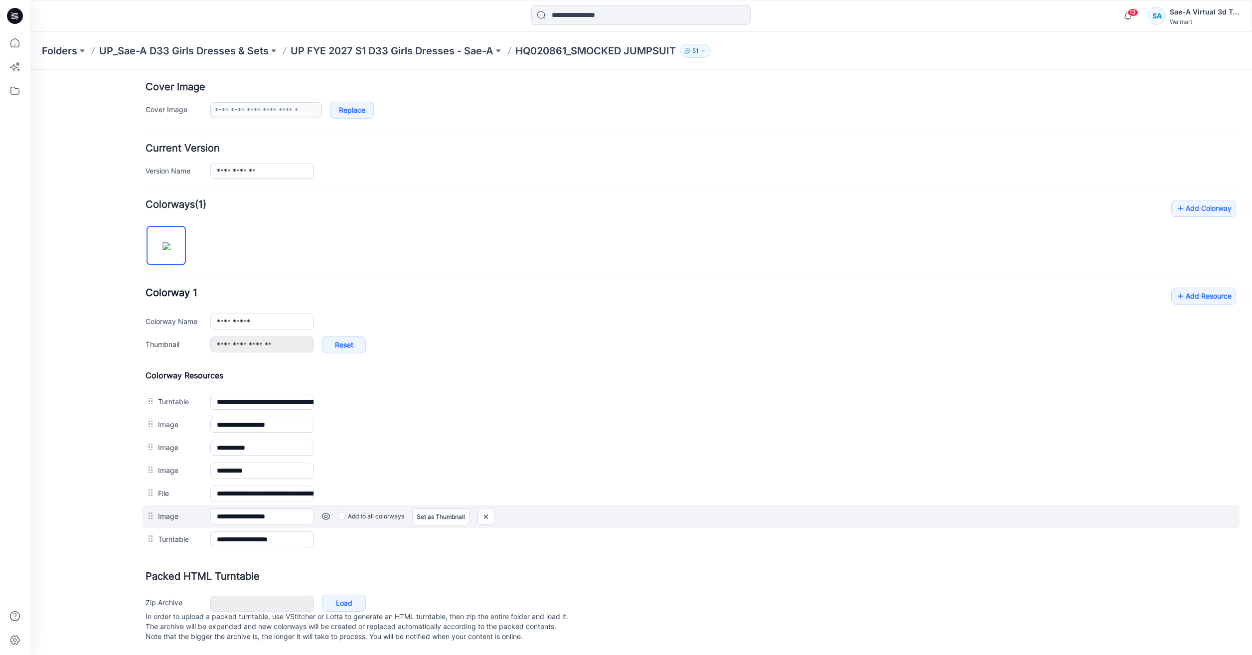
scroll to position [158, 0]
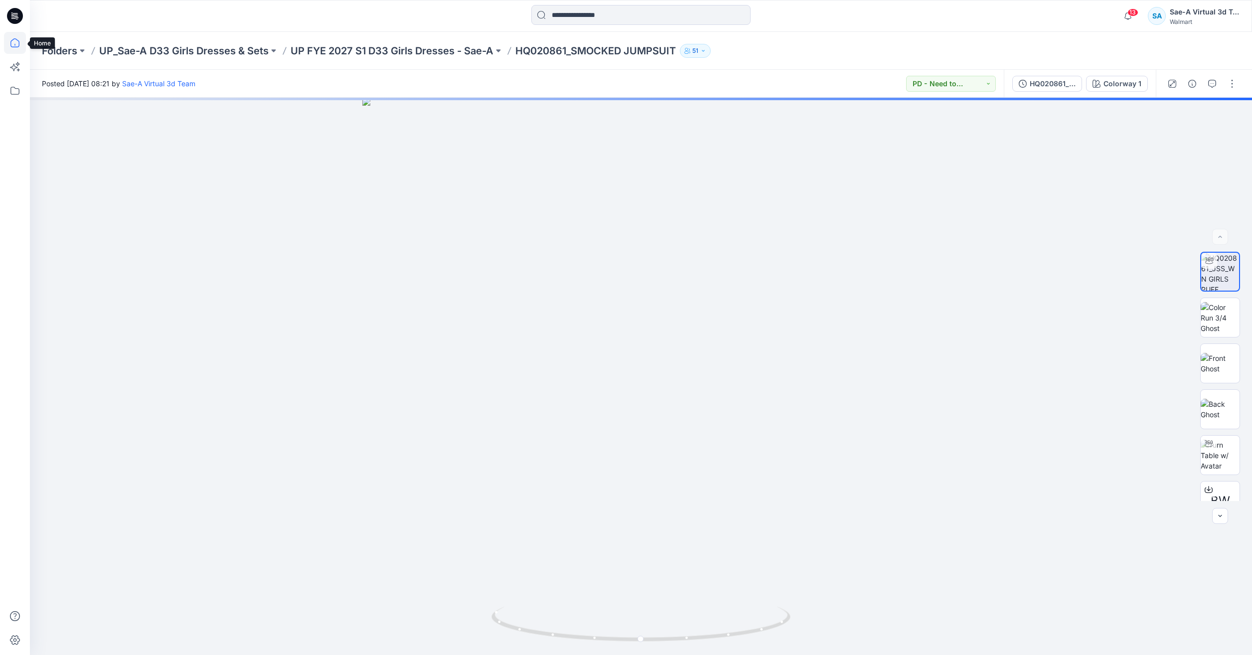
click at [17, 47] on icon at bounding box center [15, 43] width 22 height 22
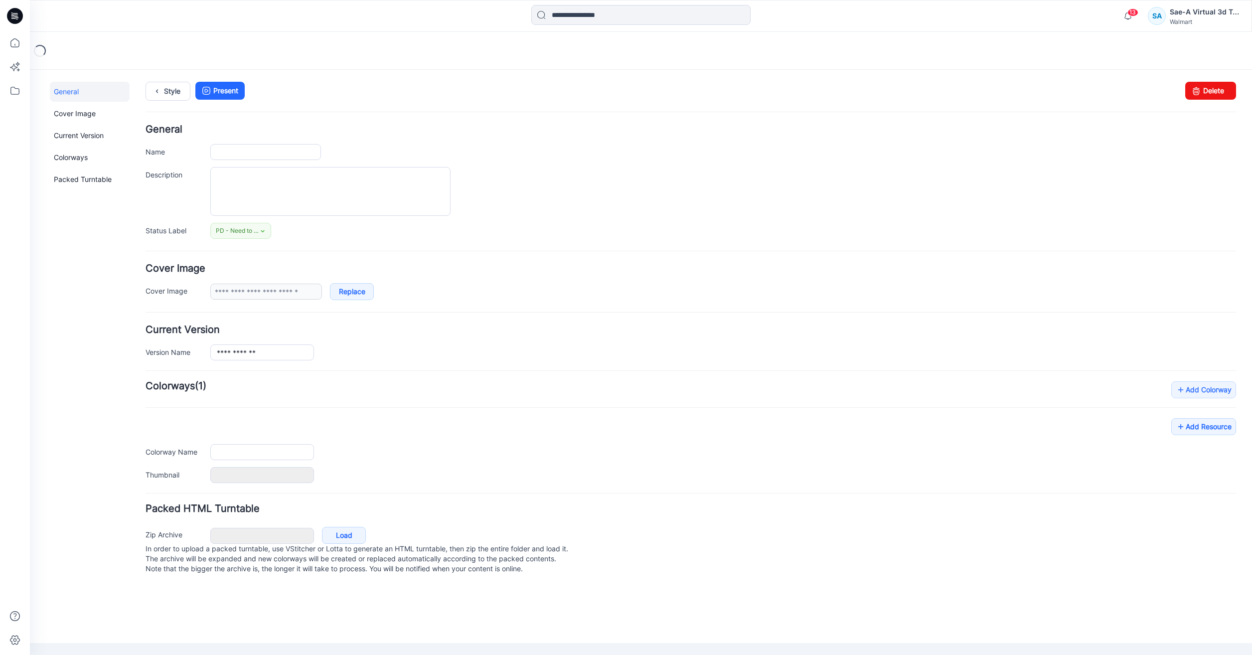
type input "**********"
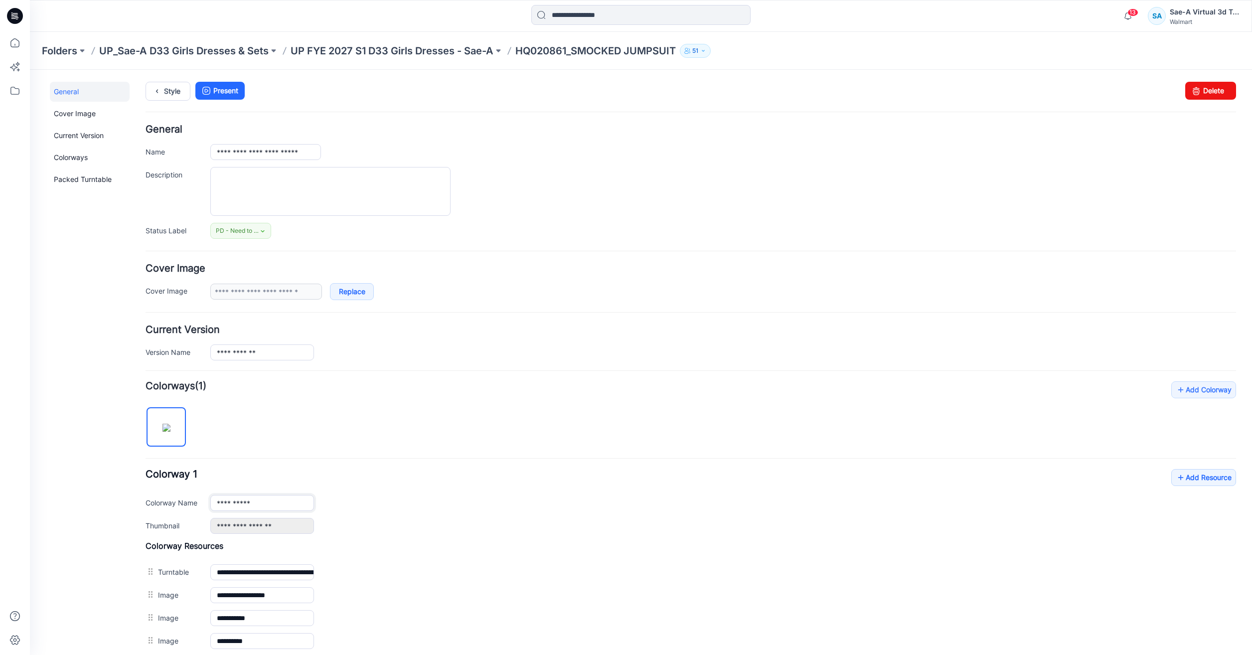
drag, startPoint x: 261, startPoint y: 502, endPoint x: 112, endPoint y: 513, distance: 149.0
click at [112, 513] on div "**********" at bounding box center [635, 436] width 1211 height 733
click at [628, 499] on div "******" at bounding box center [723, 503] width 1026 height 16
click at [250, 501] on input "******" at bounding box center [262, 503] width 104 height 16
type input "**********"
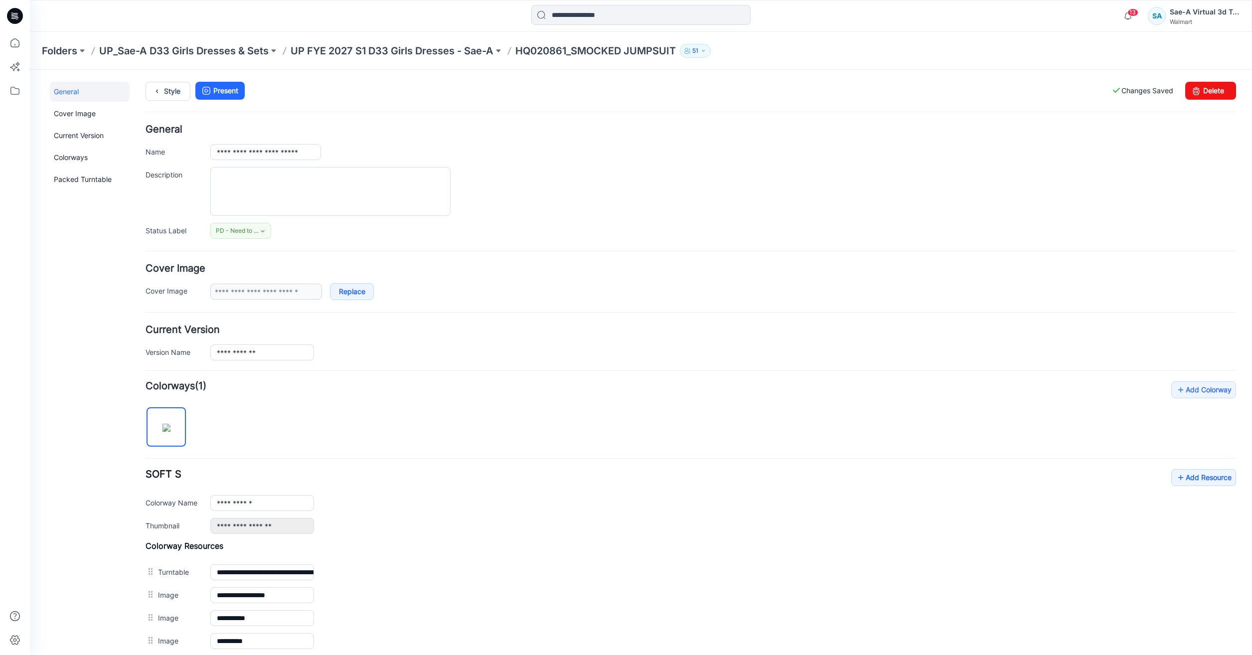
click at [431, 517] on div "**********" at bounding box center [691, 501] width 1091 height 65
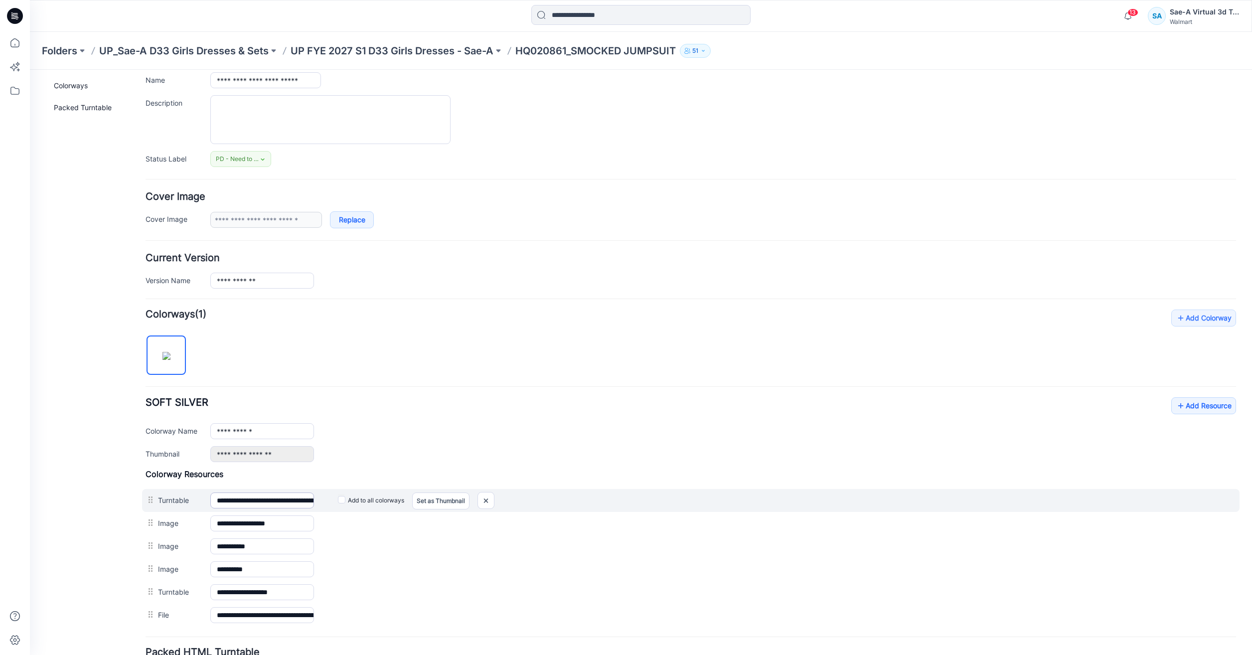
scroll to position [158, 0]
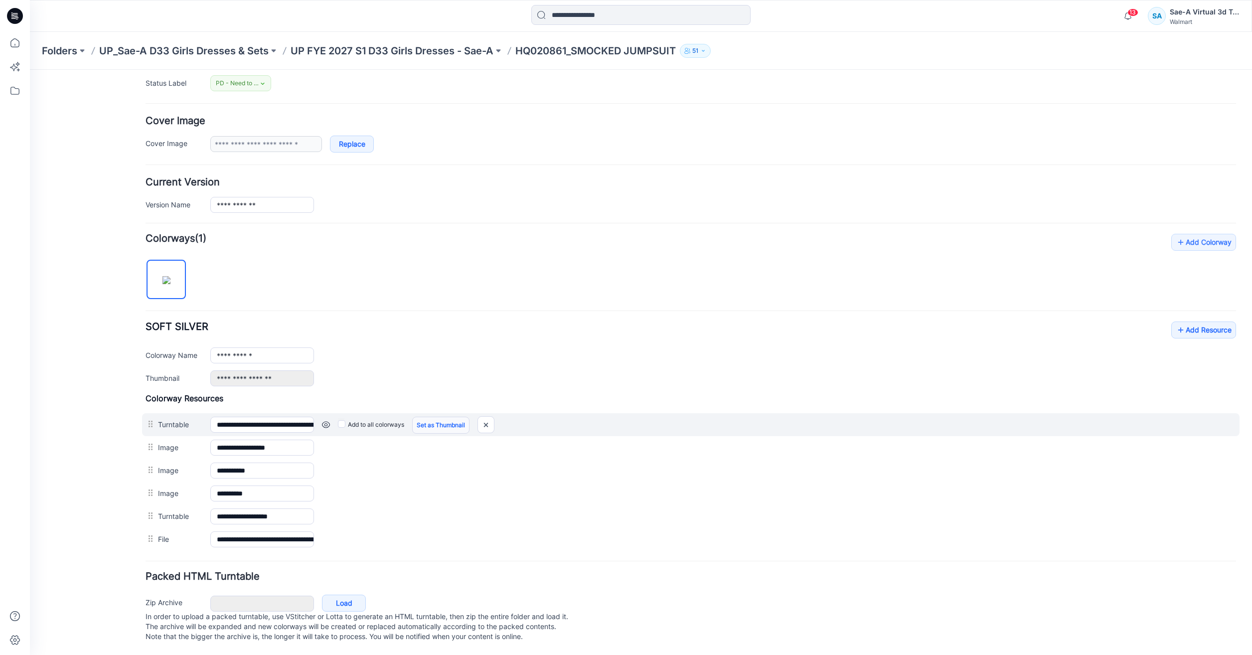
click at [437, 417] on link "Set as Thumbnail" at bounding box center [440, 425] width 57 height 17
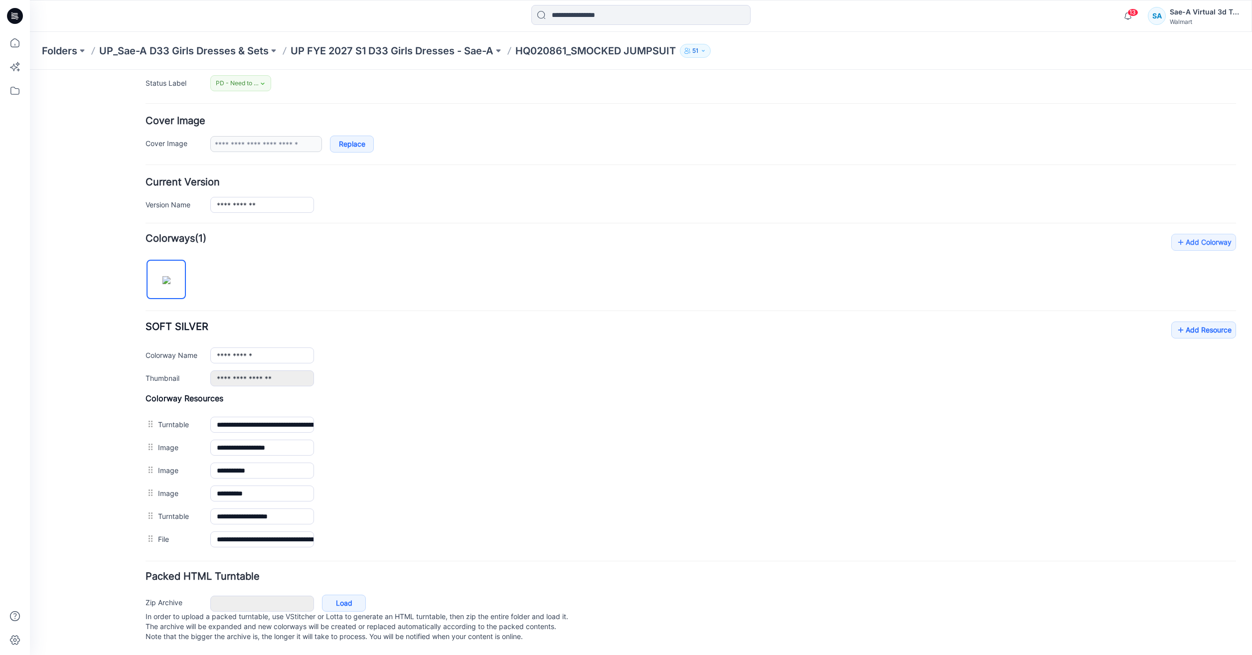
type input "**********"
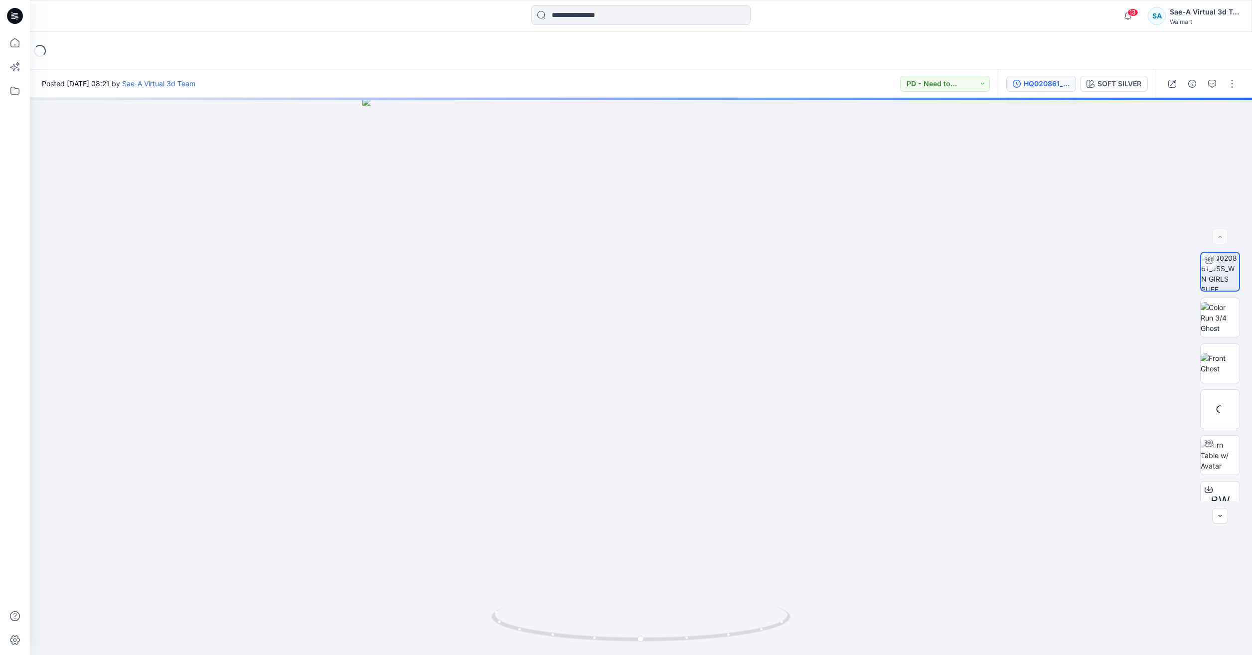
click at [1047, 85] on div "HQ020861_JSS" at bounding box center [1047, 83] width 46 height 11
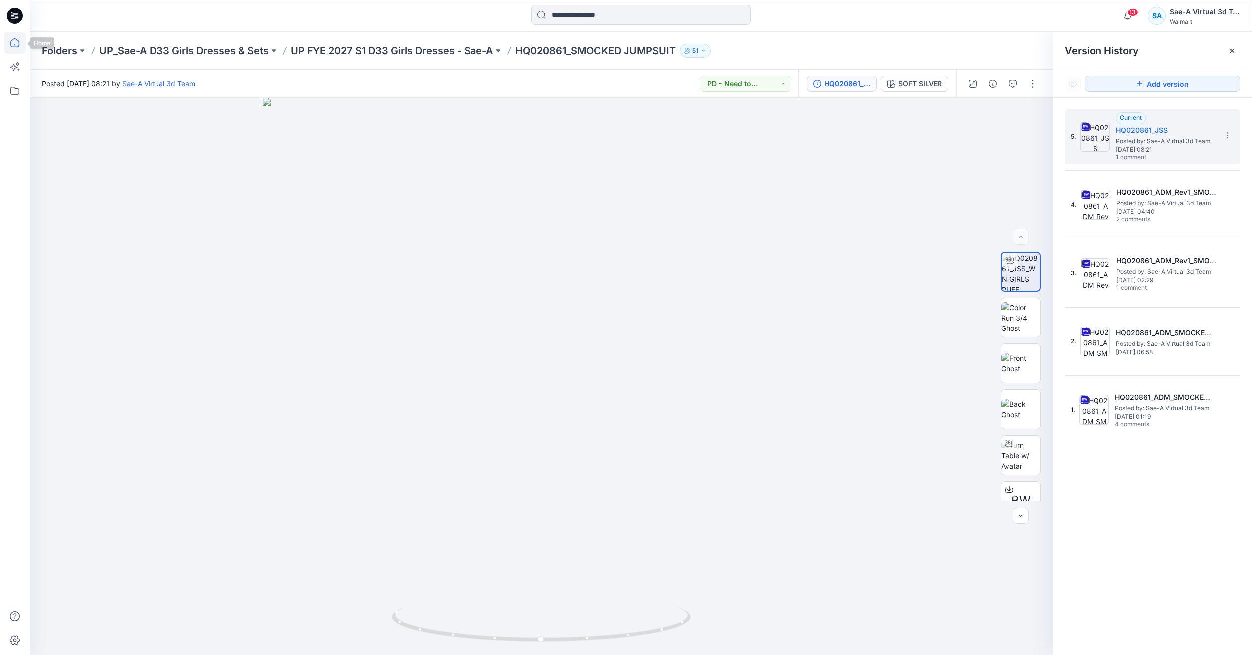
click at [19, 45] on icon at bounding box center [14, 42] width 9 height 9
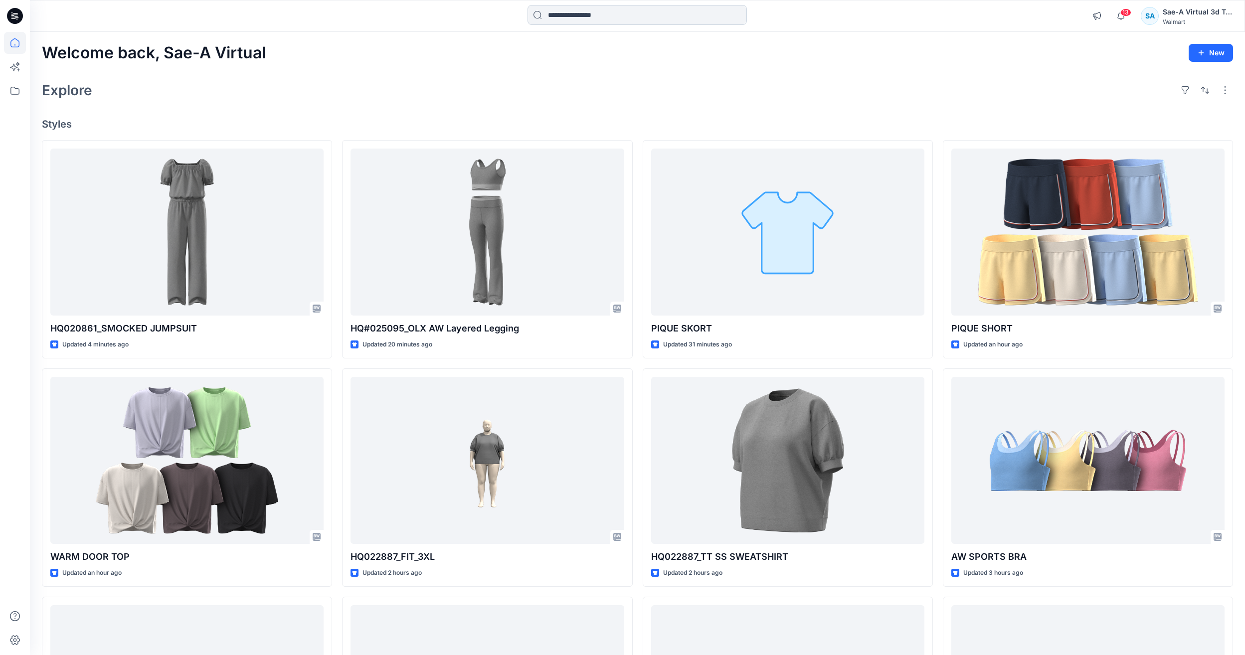
click at [659, 19] on input at bounding box center [637, 15] width 219 height 20
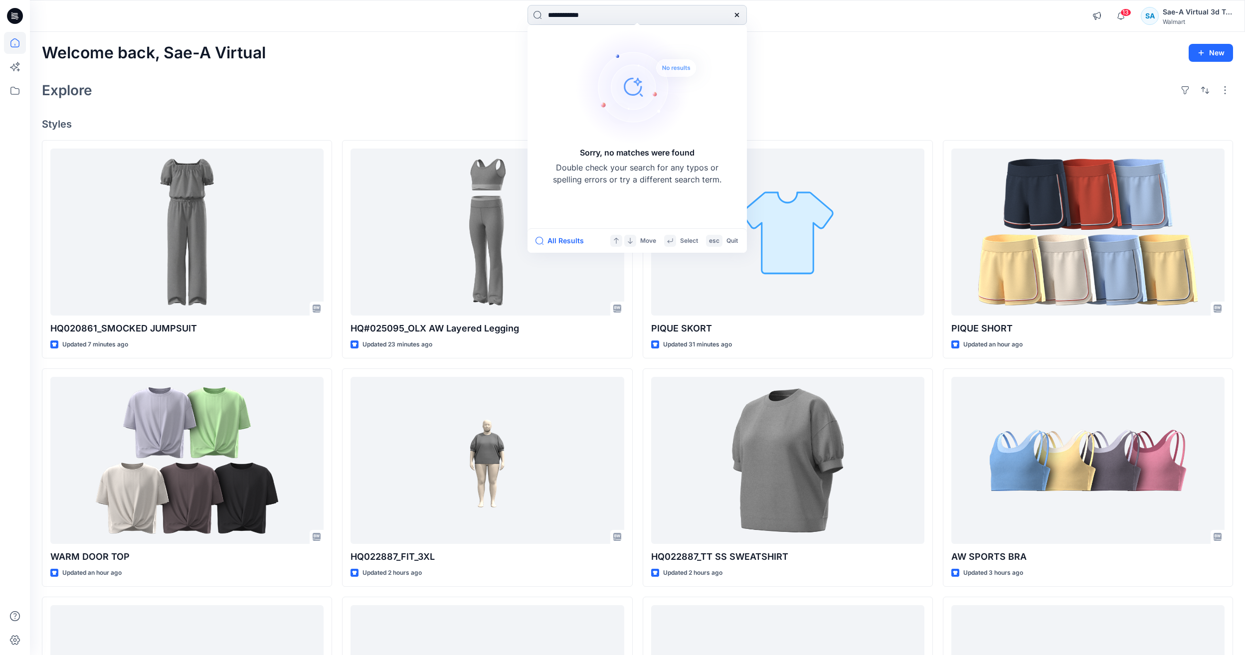
click at [564, 20] on input "**********" at bounding box center [637, 15] width 219 height 20
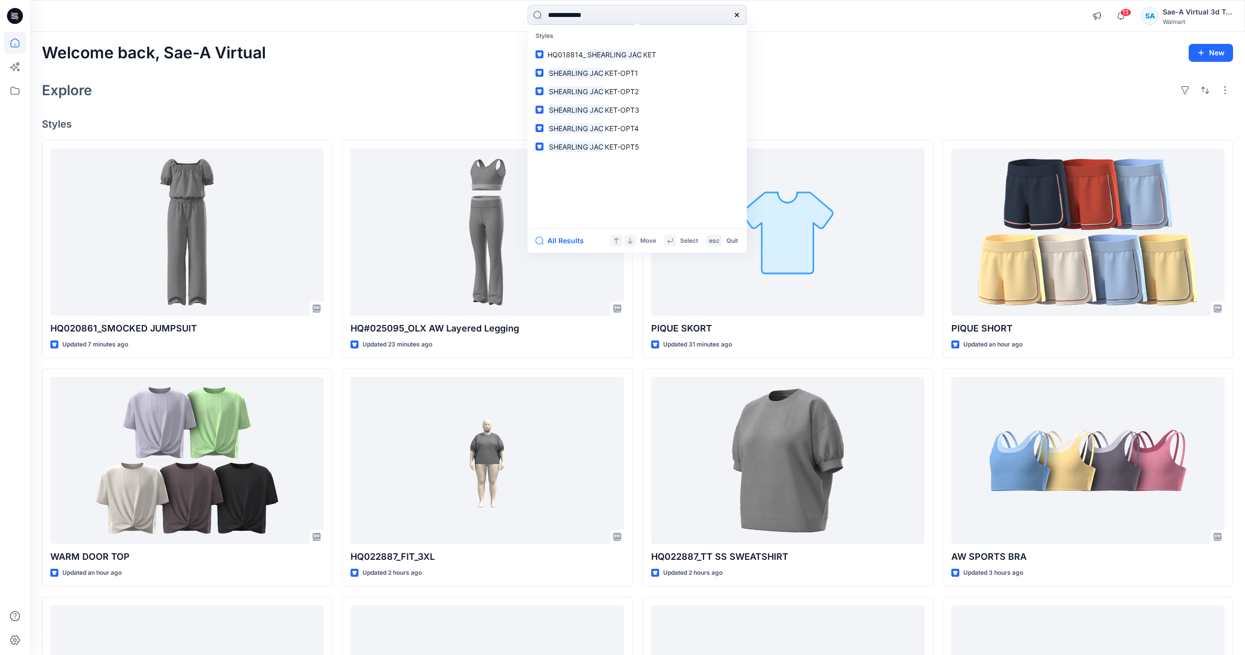
type input "**********"
click at [616, 58] on mark "SHEARLING JAC" at bounding box center [614, 54] width 57 height 11
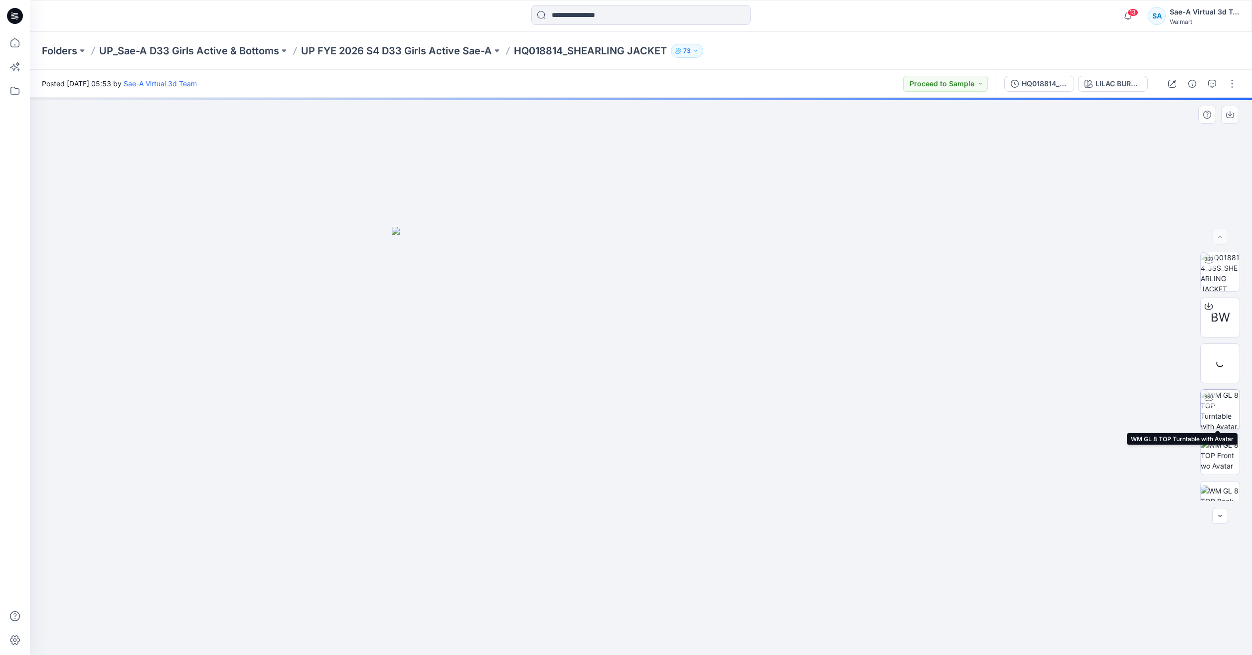
click at [1217, 415] on img at bounding box center [1220, 409] width 39 height 39
drag, startPoint x: 802, startPoint y: 628, endPoint x: 1101, endPoint y: 482, distance: 333.6
click at [683, 611] on div at bounding box center [641, 376] width 1223 height 557
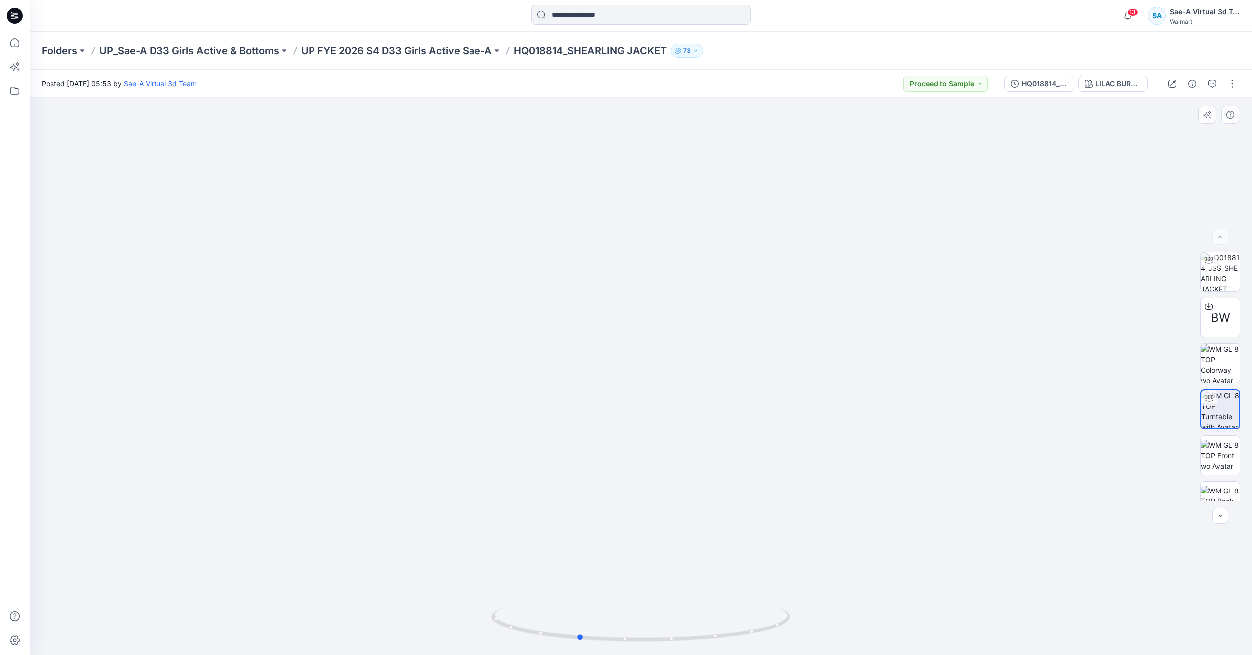
drag, startPoint x: 791, startPoint y: 619, endPoint x: 834, endPoint y: 604, distance: 45.6
click at [834, 604] on div at bounding box center [641, 376] width 1223 height 557
drag, startPoint x: 801, startPoint y: 626, endPoint x: 835, endPoint y: 622, distance: 34.1
click at [835, 622] on div at bounding box center [641, 376] width 1223 height 557
click at [1058, 86] on div "HQ018814_JSS_SHEARLING JACKET SAEA 042425" at bounding box center [1045, 83] width 46 height 11
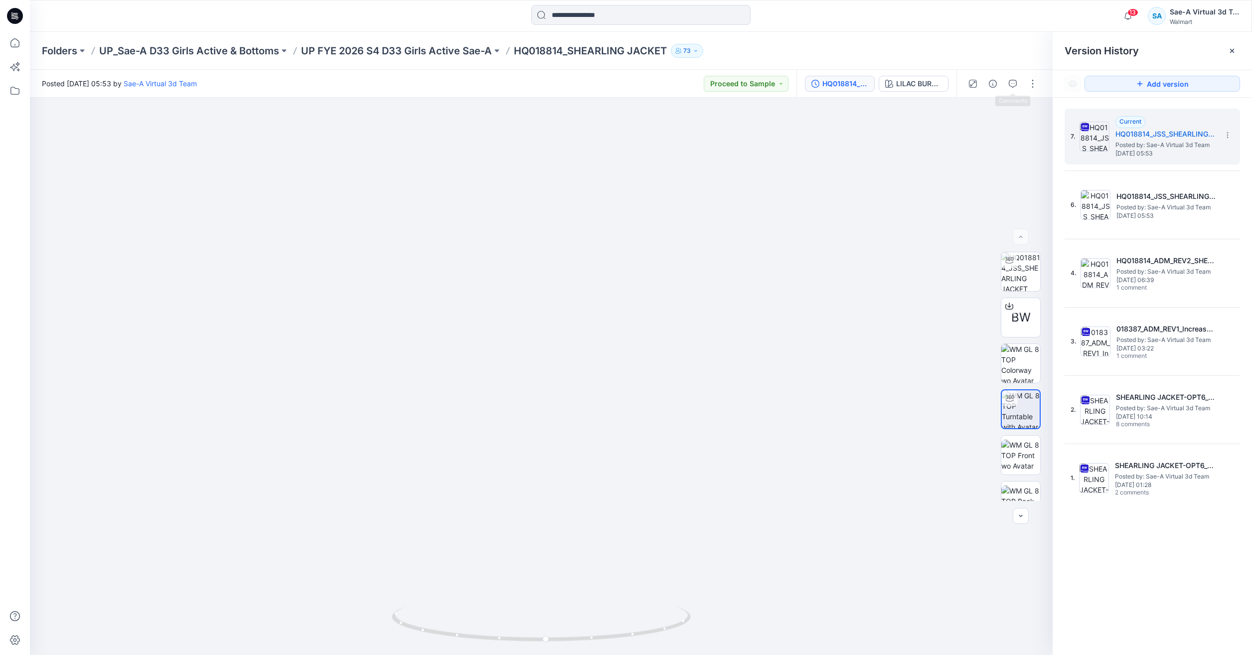
click at [1001, 83] on div at bounding box center [1003, 84] width 92 height 28
click at [996, 83] on icon "button" at bounding box center [993, 84] width 8 height 8
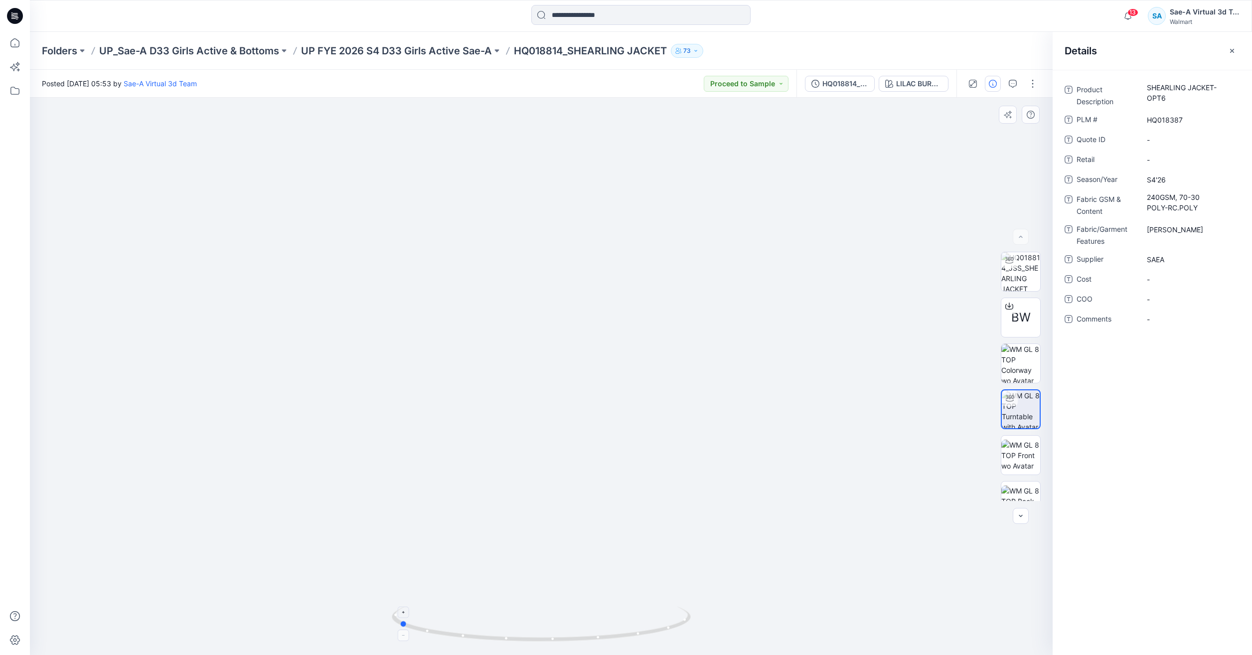
drag, startPoint x: 685, startPoint y: 629, endPoint x: 542, endPoint y: 632, distance: 143.1
click at [542, 632] on icon at bounding box center [543, 625] width 302 height 37
